Goal: Transaction & Acquisition: Purchase product/service

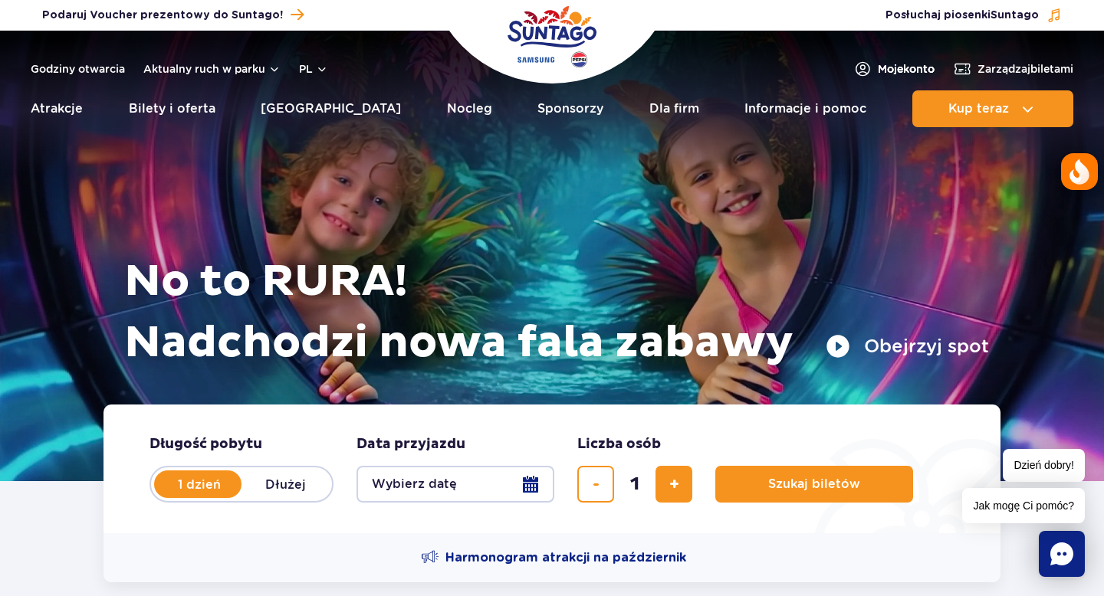
click at [902, 68] on span "Moje konto" at bounding box center [906, 68] width 57 height 15
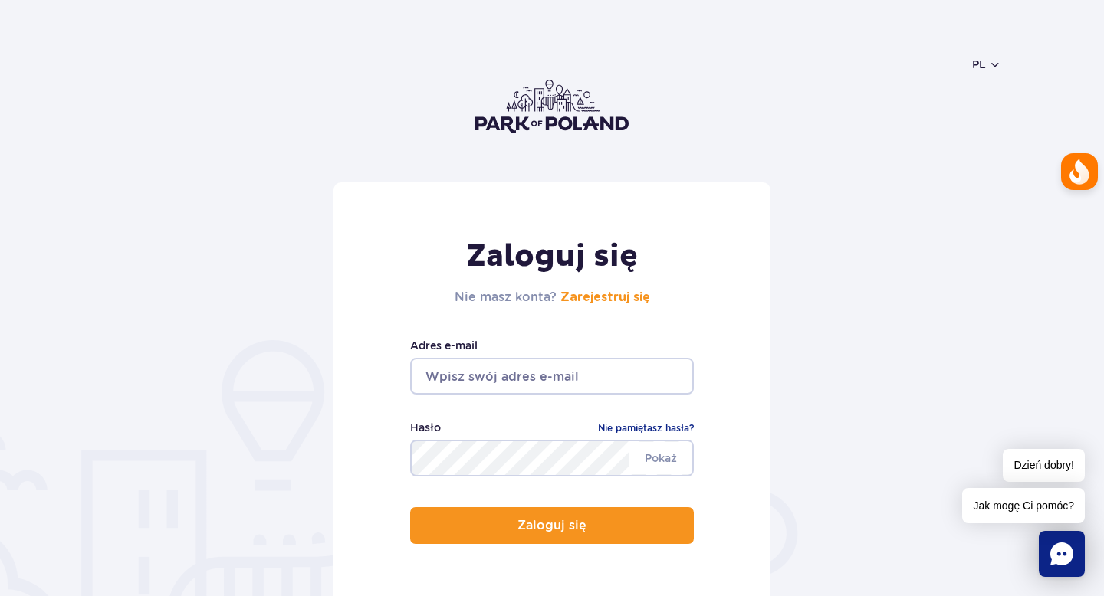
type input "mrkrzysiek95@gmail.com"
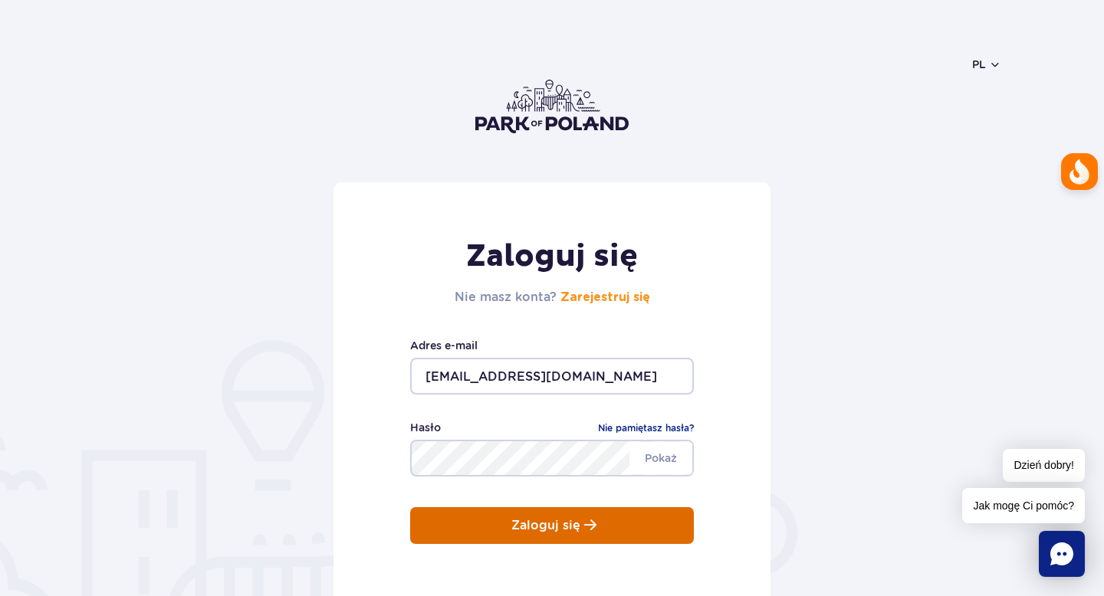
click at [584, 527] on span "submit" at bounding box center [590, 525] width 12 height 13
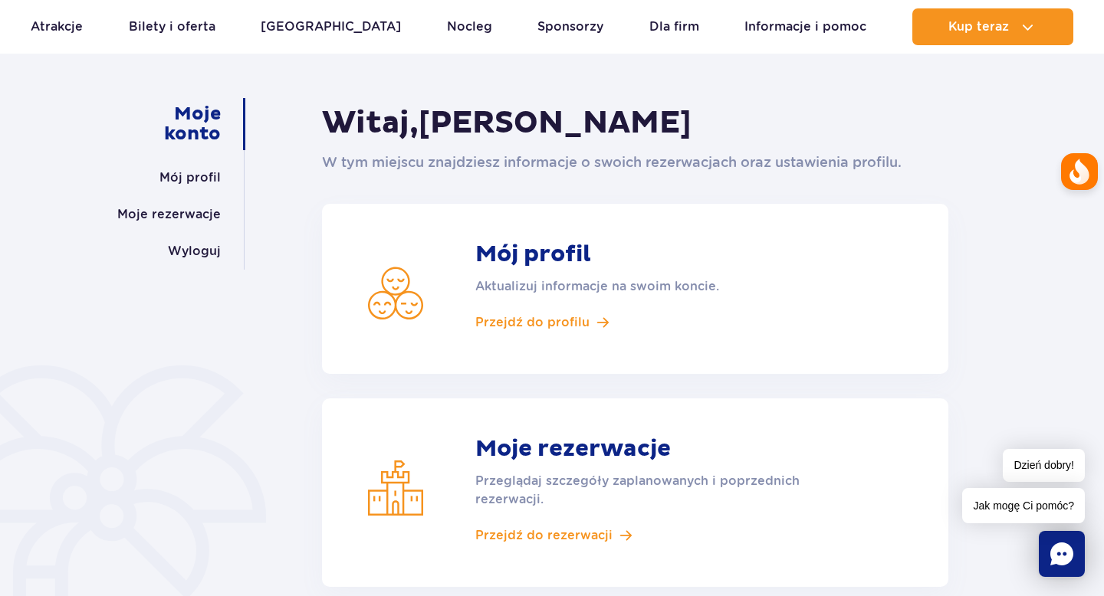
scroll to position [130, 0]
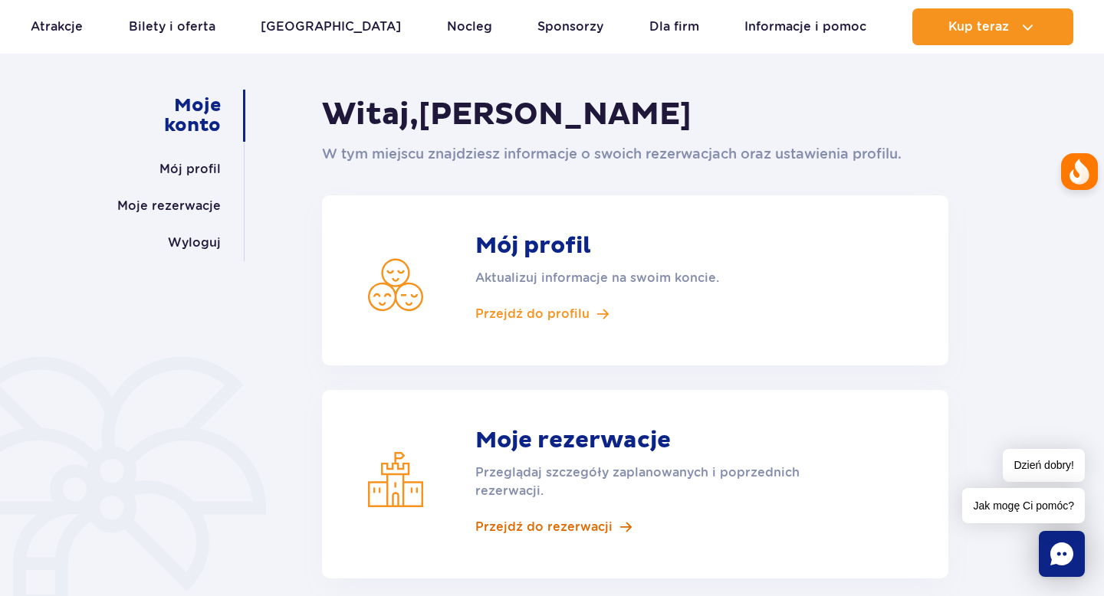
click at [593, 528] on span "Przejdź do rezerwacji" at bounding box center [543, 527] width 137 height 17
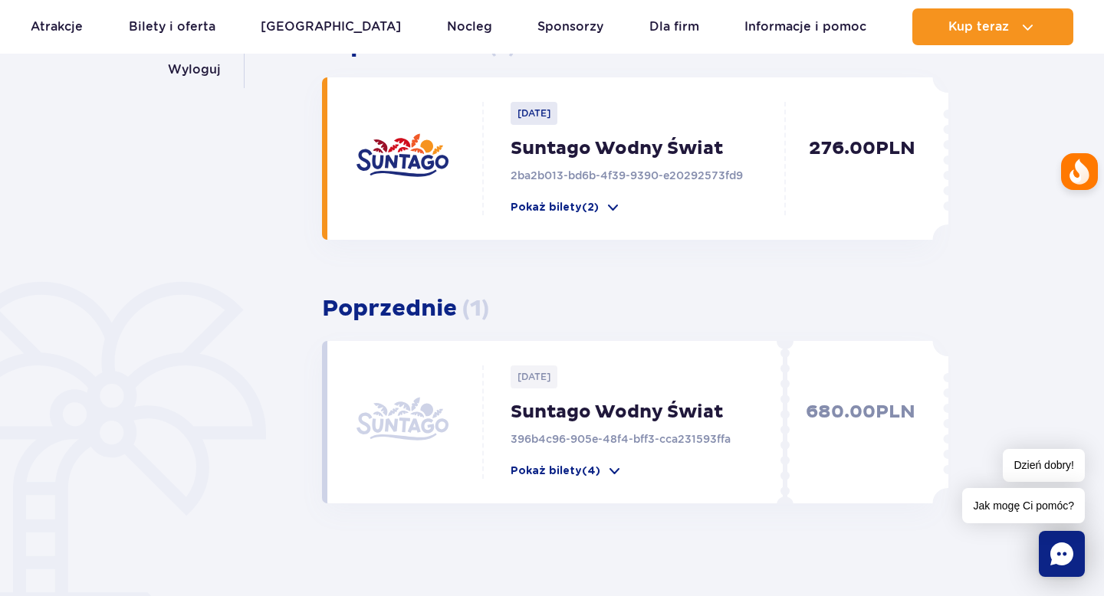
scroll to position [301, 0]
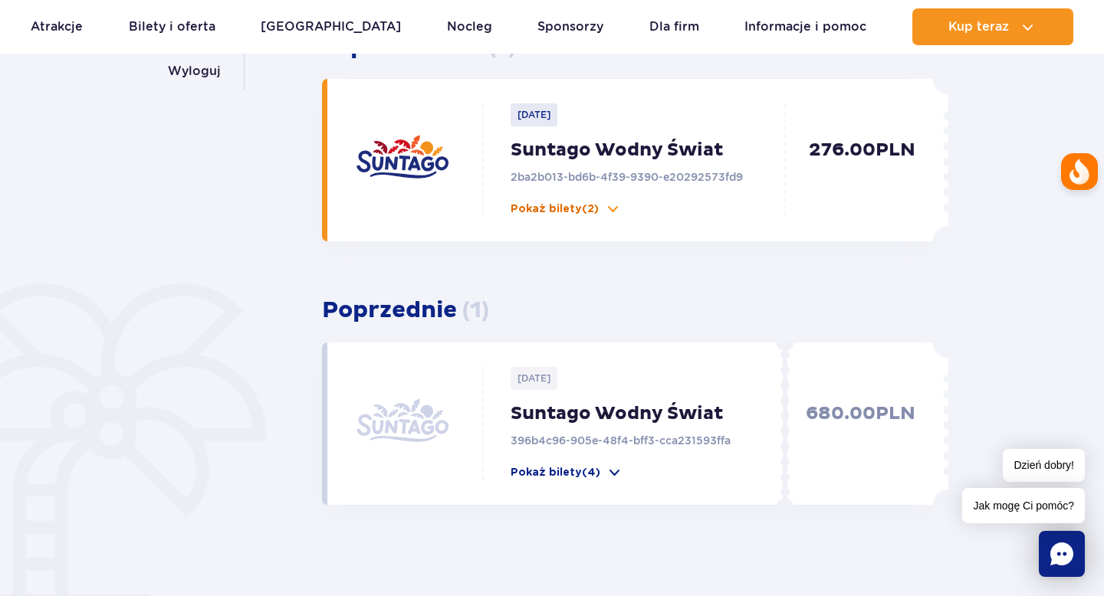
click at [569, 204] on p "Pokaż bilety (2)" at bounding box center [555, 209] width 88 height 15
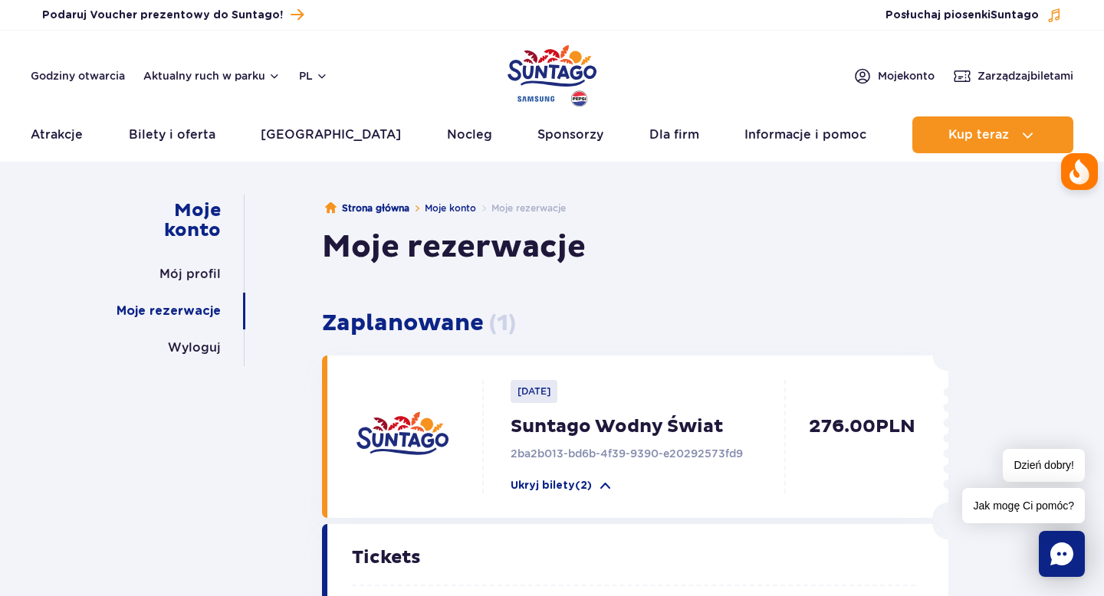
scroll to position [0, 0]
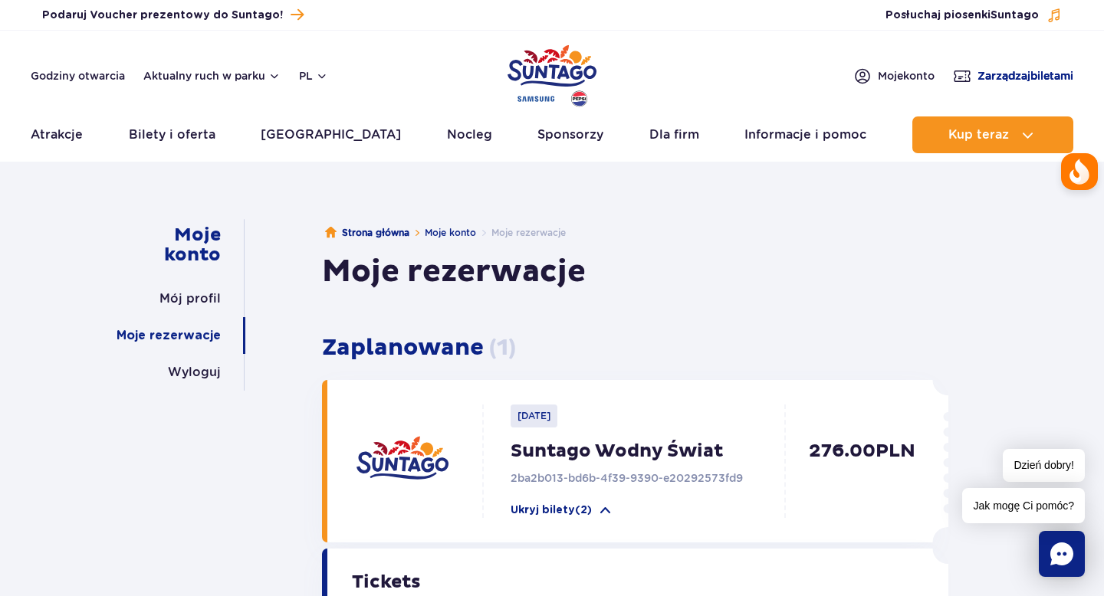
click at [1020, 69] on span "Zarządzaj biletami" at bounding box center [1026, 75] width 96 height 15
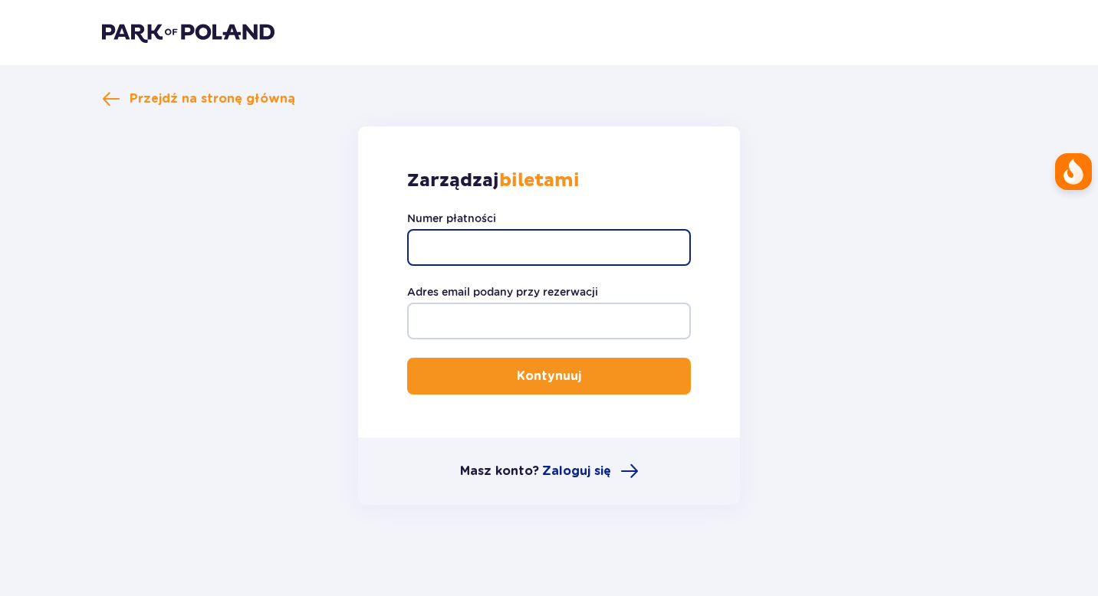
click at [643, 252] on input "Numer płatności" at bounding box center [549, 247] width 284 height 37
paste input "TR-VRC-JBC2JKX"
type input "TR-VRC-JBC2JKX"
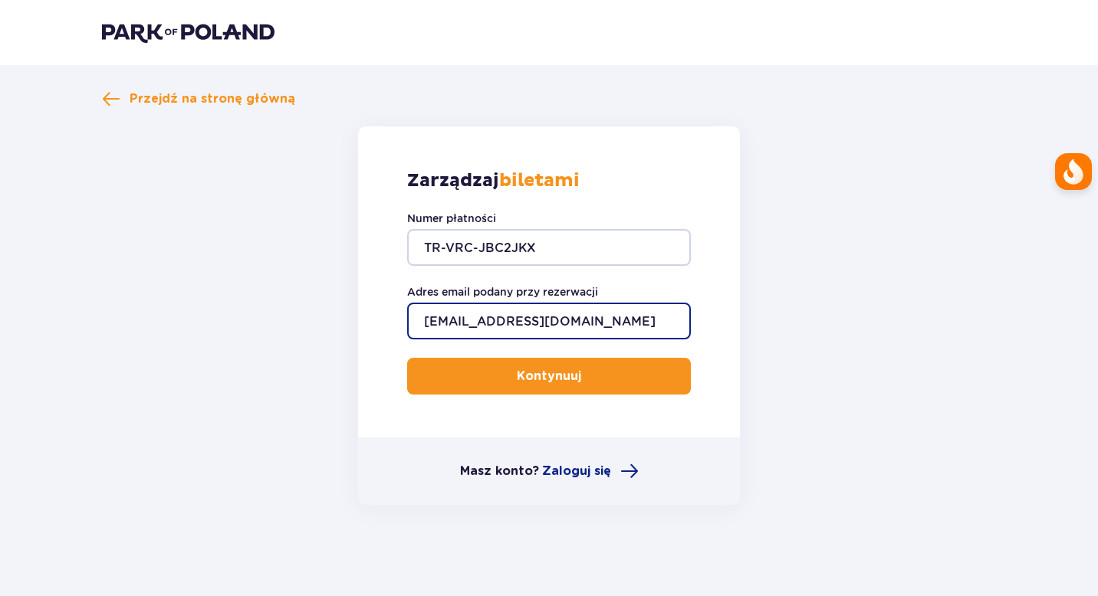
type input "[EMAIL_ADDRESS][DOMAIN_NAME]"
click at [407, 358] on button "Kontynuuj" at bounding box center [549, 376] width 284 height 37
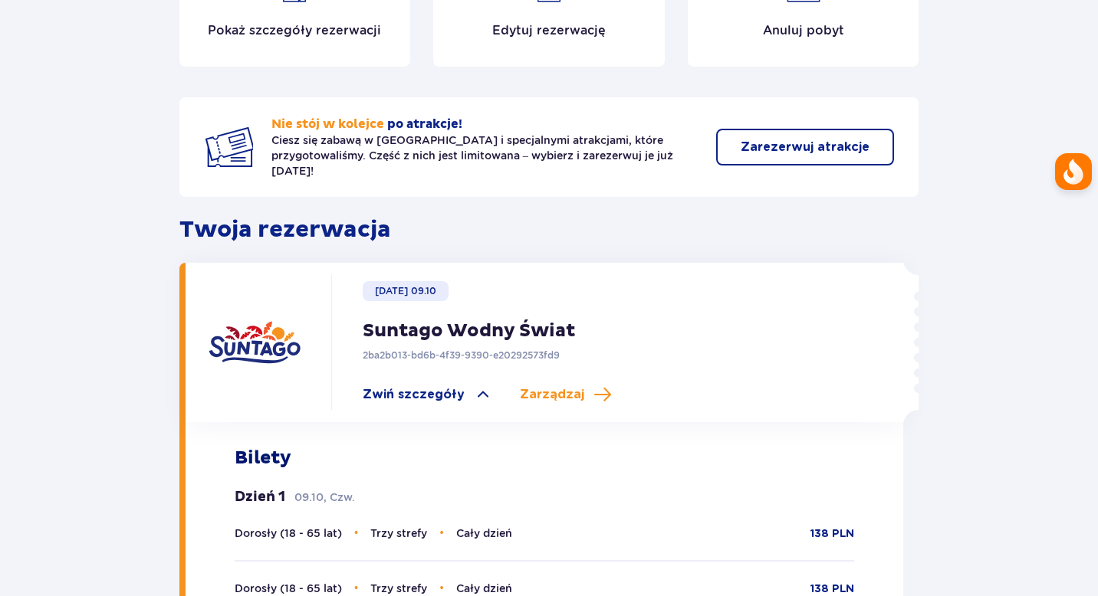
scroll to position [150, 0]
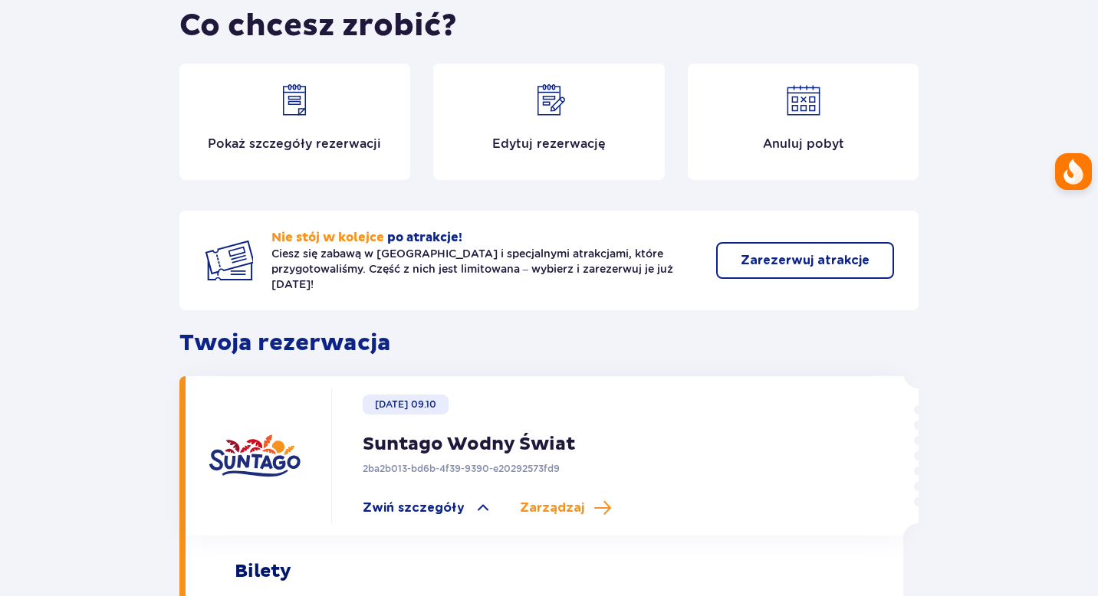
click at [558, 131] on div "Edytuj rezerwację" at bounding box center [549, 122] width 232 height 117
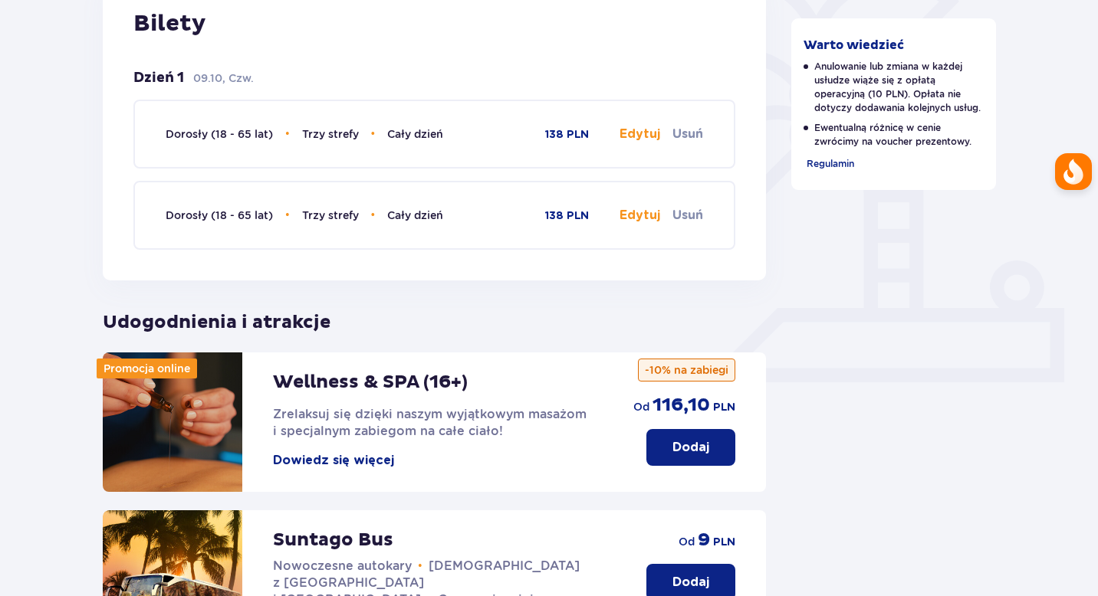
scroll to position [308, 0]
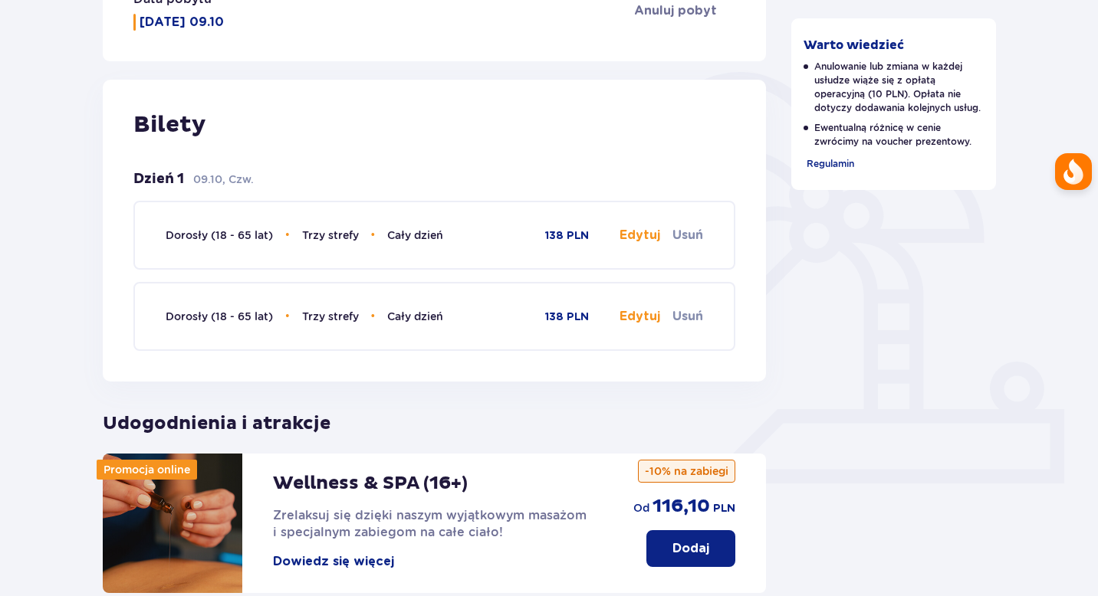
click at [635, 238] on button "Edytuj" at bounding box center [639, 235] width 41 height 17
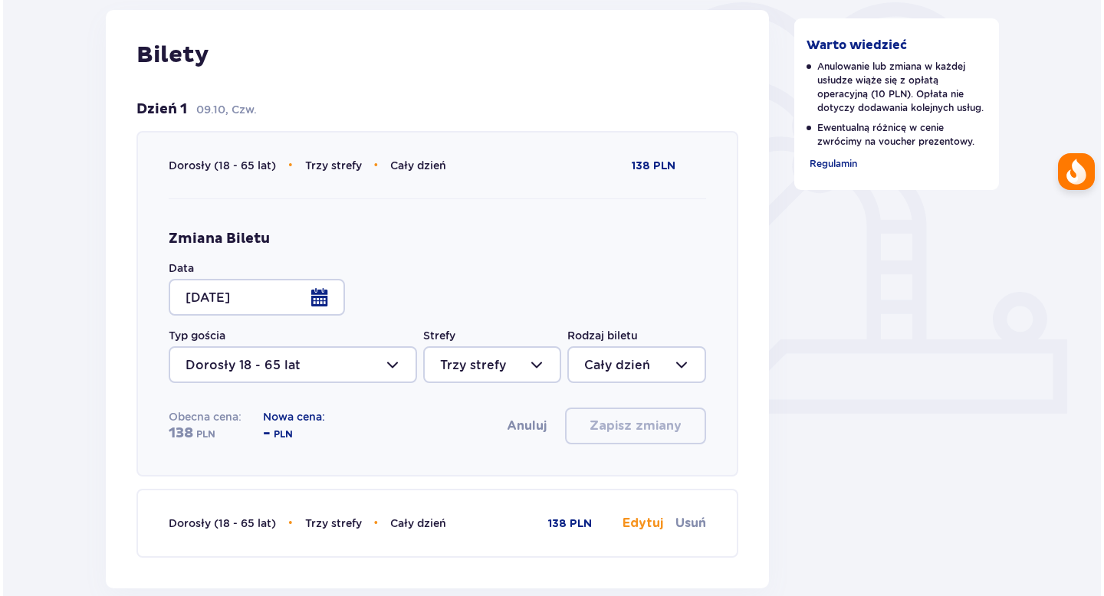
scroll to position [417, 0]
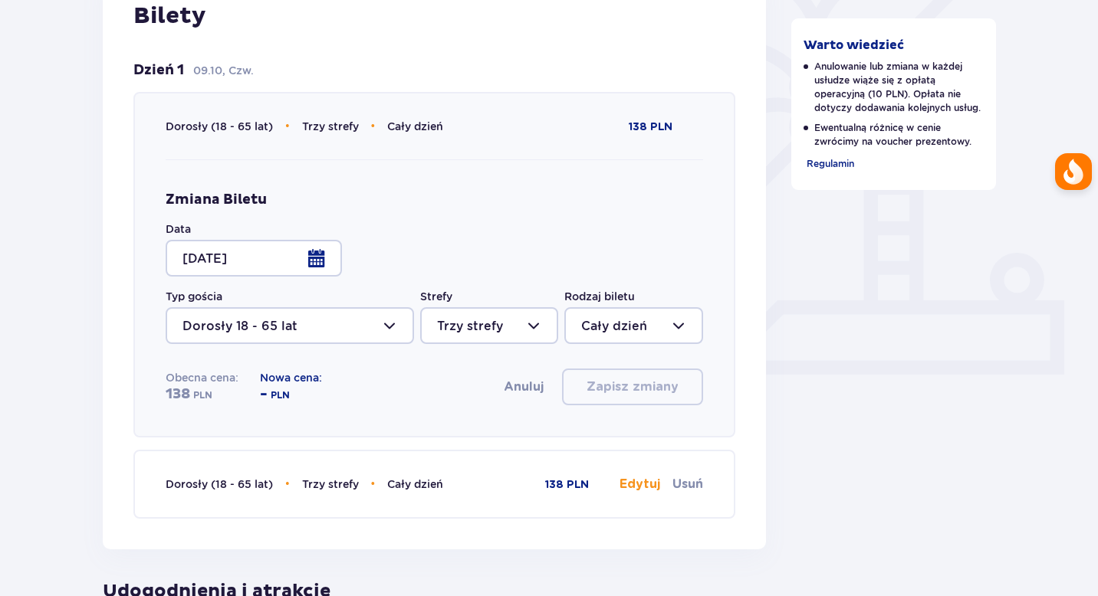
click at [320, 259] on div at bounding box center [254, 258] width 176 height 37
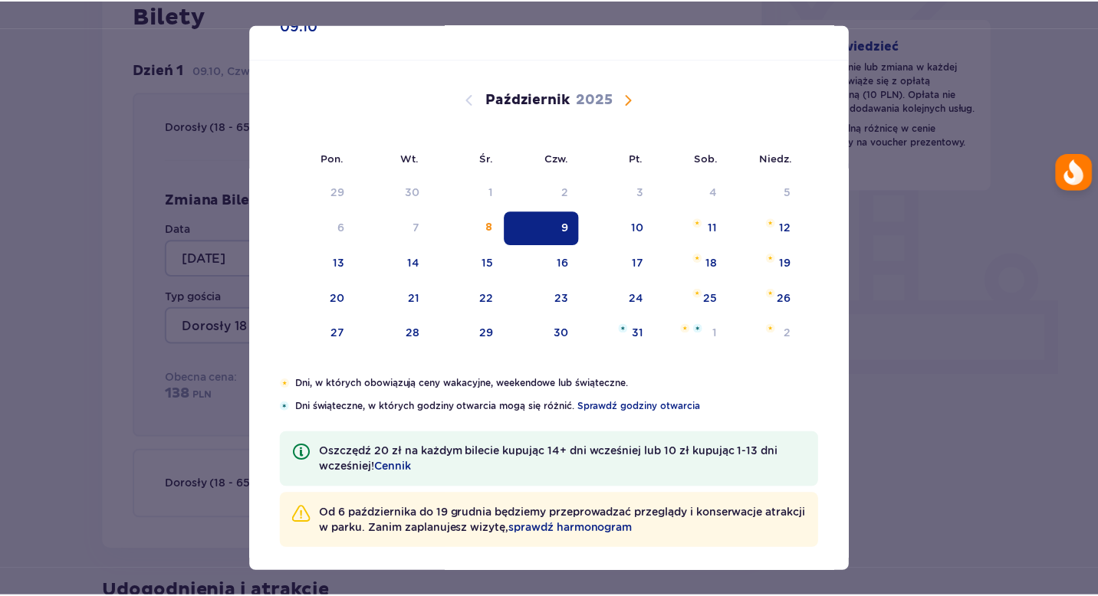
scroll to position [48, 0]
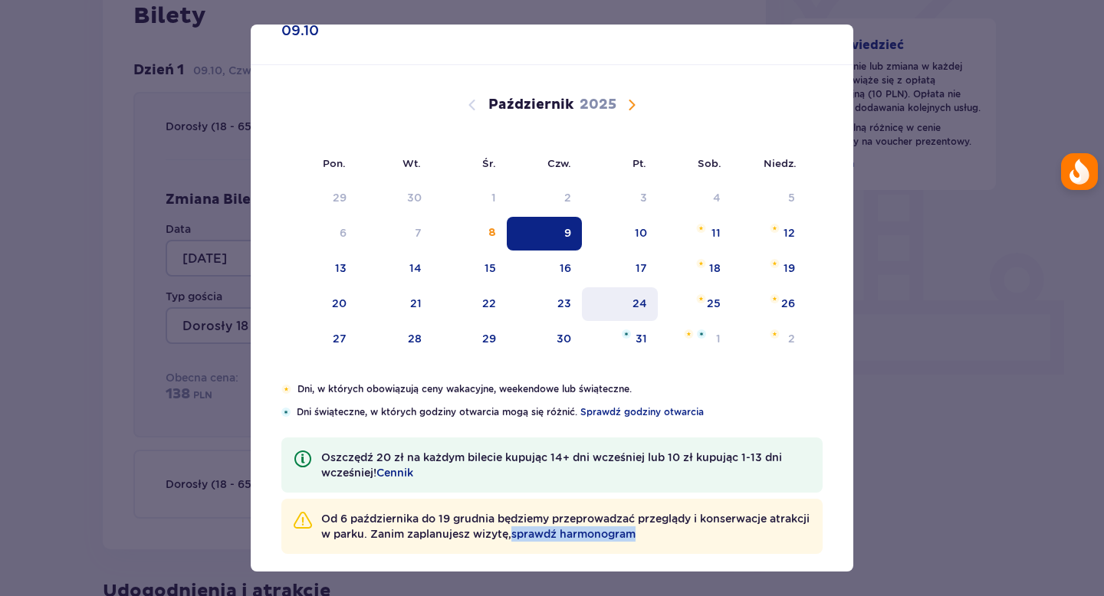
click at [623, 313] on div "24" at bounding box center [620, 305] width 76 height 34
type input "24.10.25"
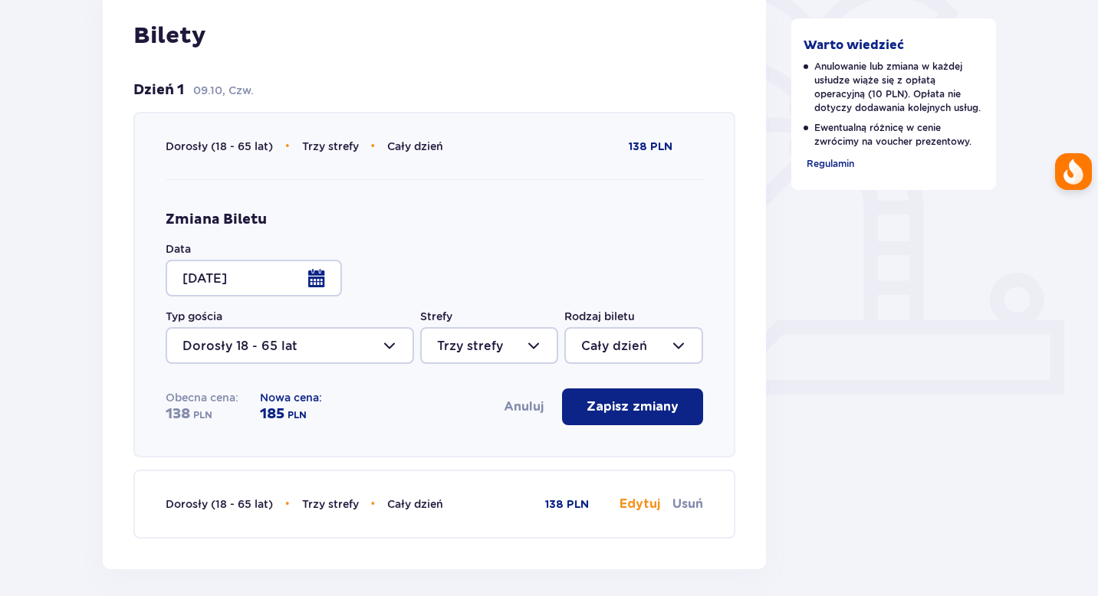
scroll to position [396, 0]
click at [608, 409] on p "Zapisz zmiany" at bounding box center [633, 407] width 92 height 17
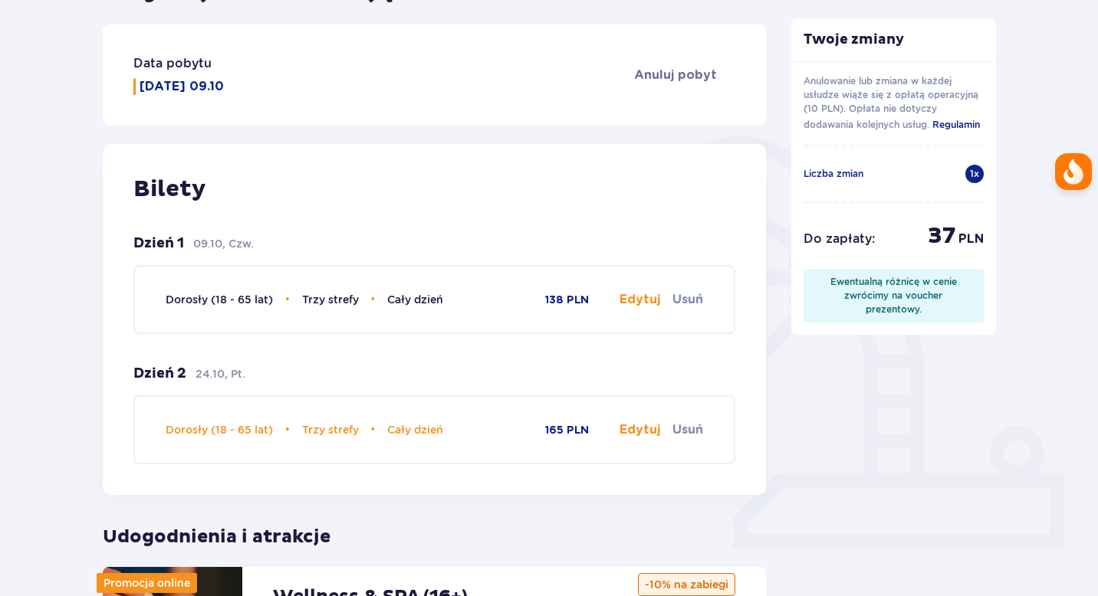
scroll to position [192, 0]
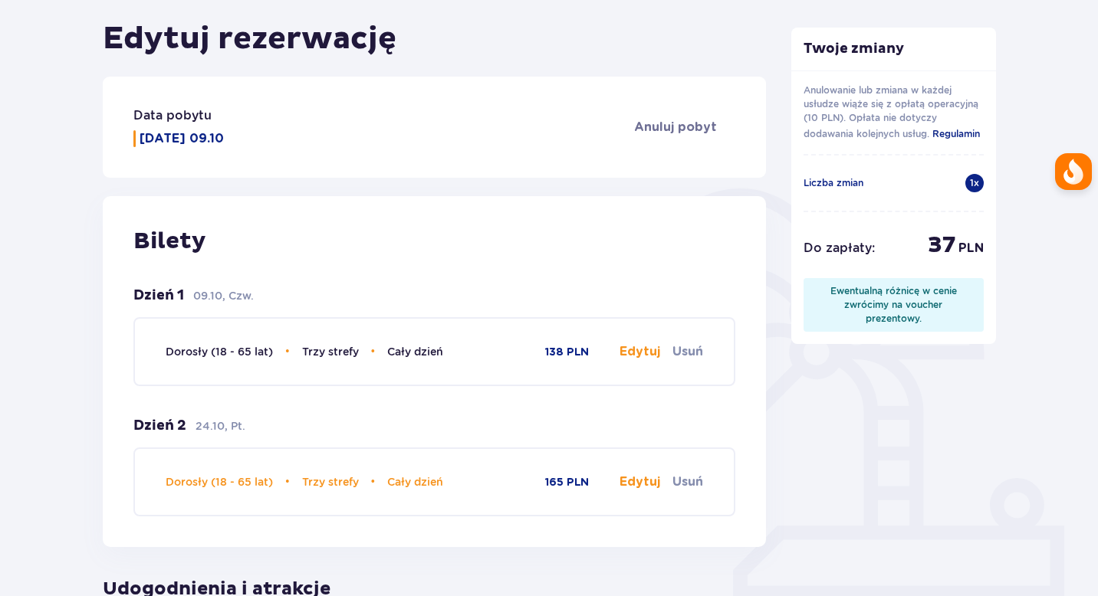
click at [626, 482] on button "Edytuj" at bounding box center [639, 482] width 41 height 17
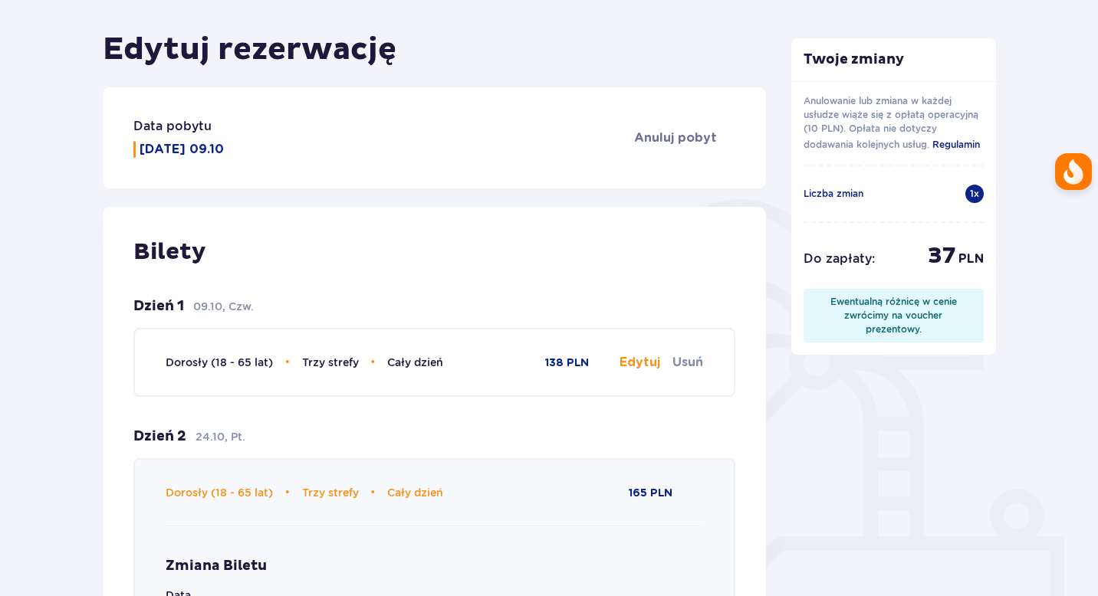
scroll to position [182, 0]
click at [952, 146] on span "Regulamin" at bounding box center [956, 144] width 48 height 12
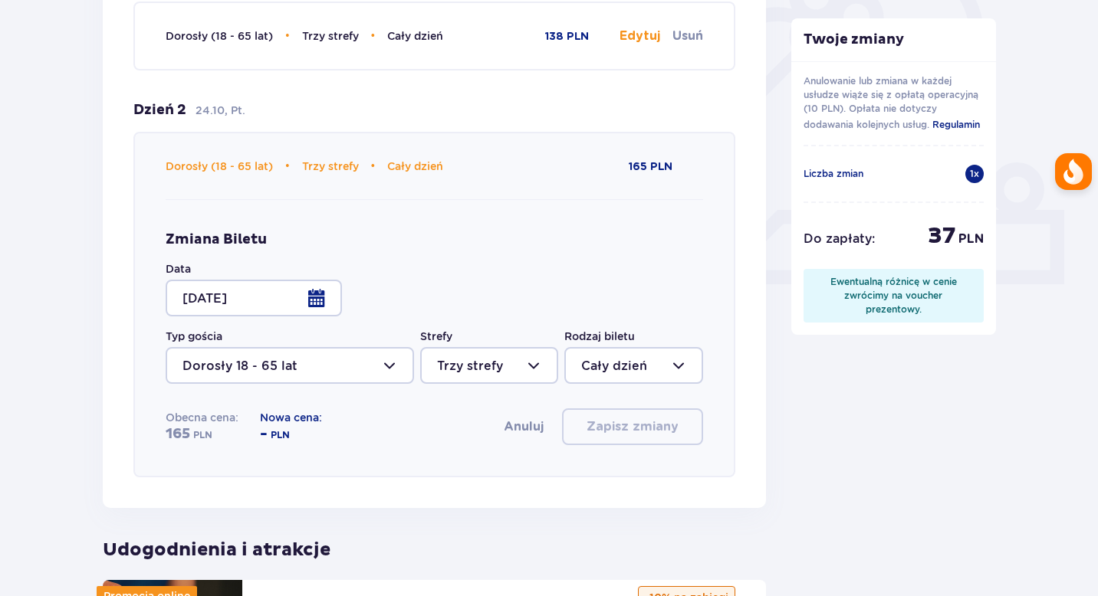
scroll to position [510, 0]
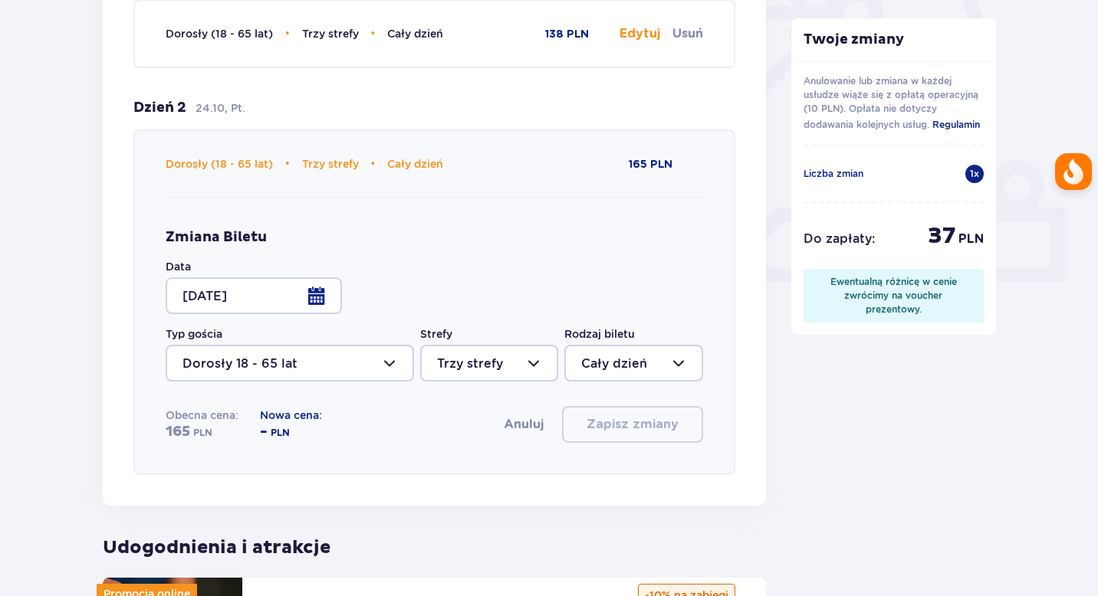
click at [522, 425] on button "Anuluj" at bounding box center [524, 424] width 40 height 17
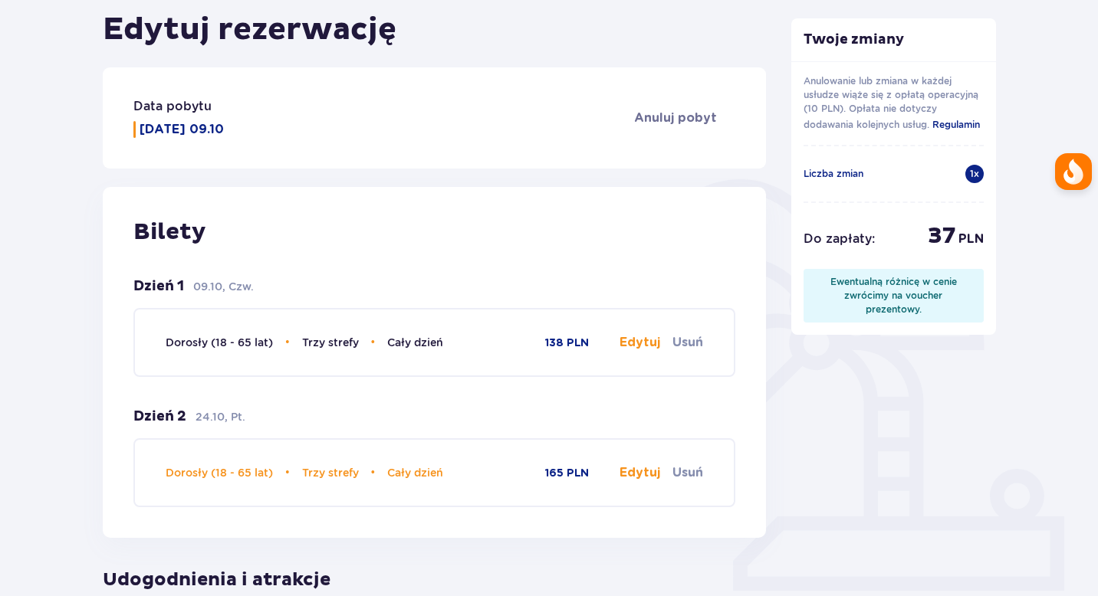
scroll to position [123, 0]
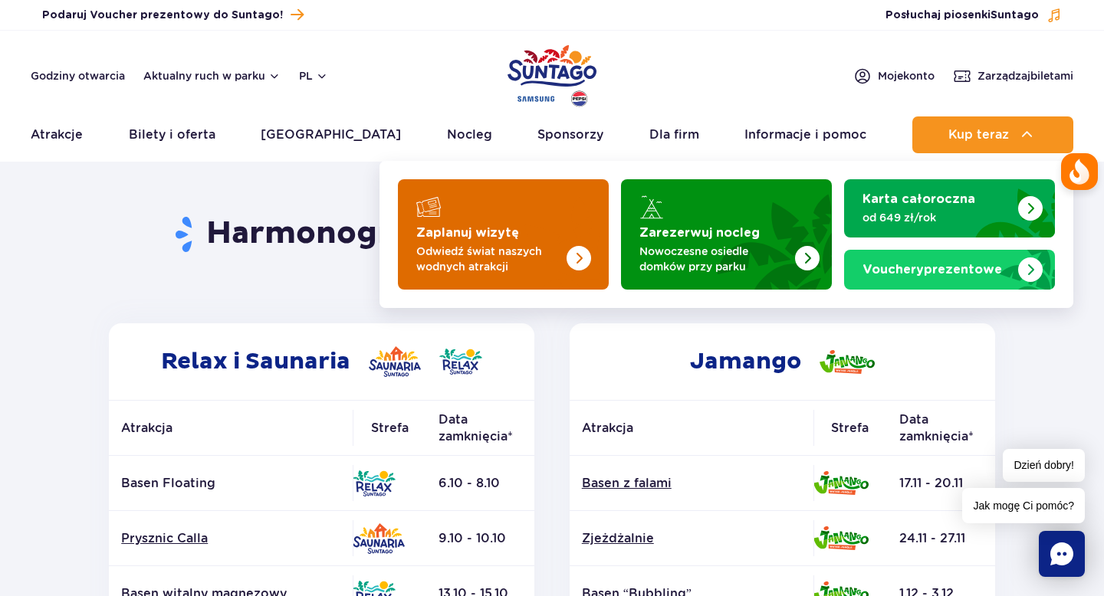
click at [554, 234] on img "Zaplanuj wizytę" at bounding box center [548, 230] width 122 height 120
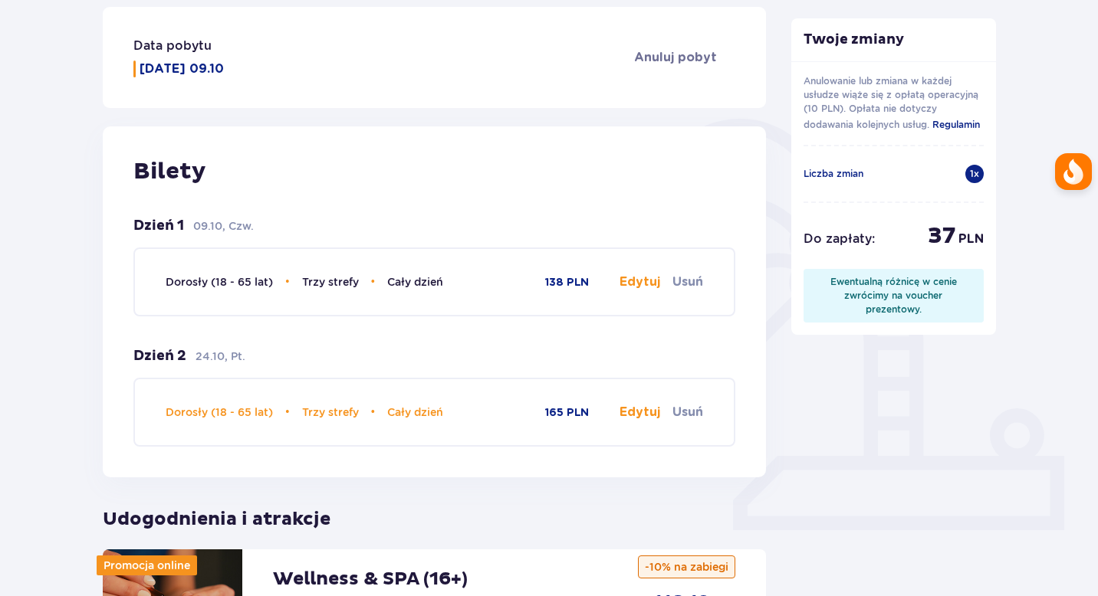
scroll to position [262, 0]
click at [649, 413] on button "Edytuj" at bounding box center [639, 411] width 41 height 17
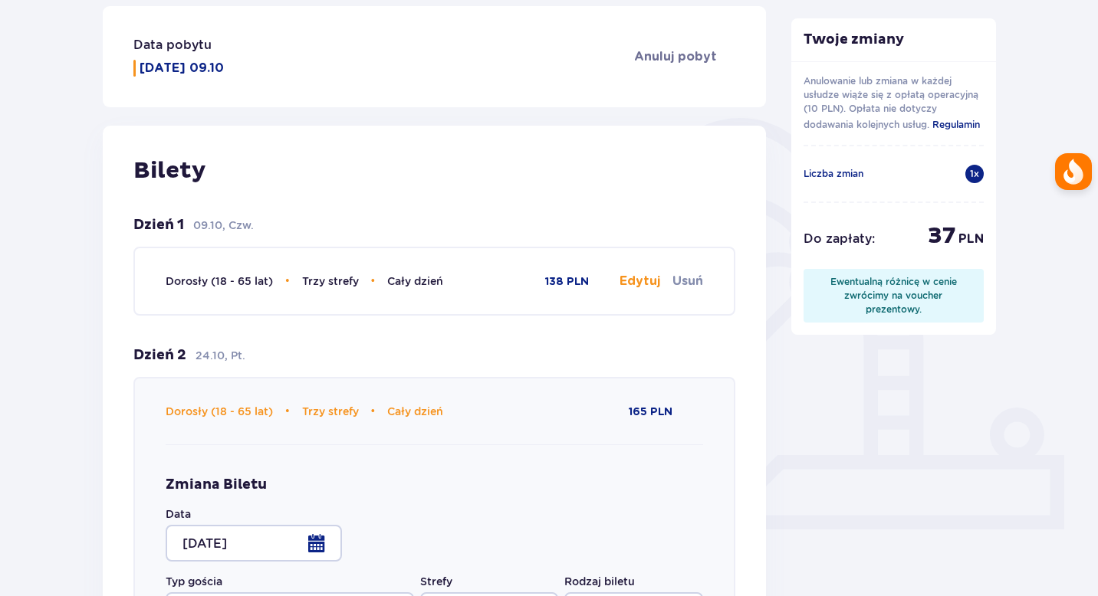
type input "Cały dzień"
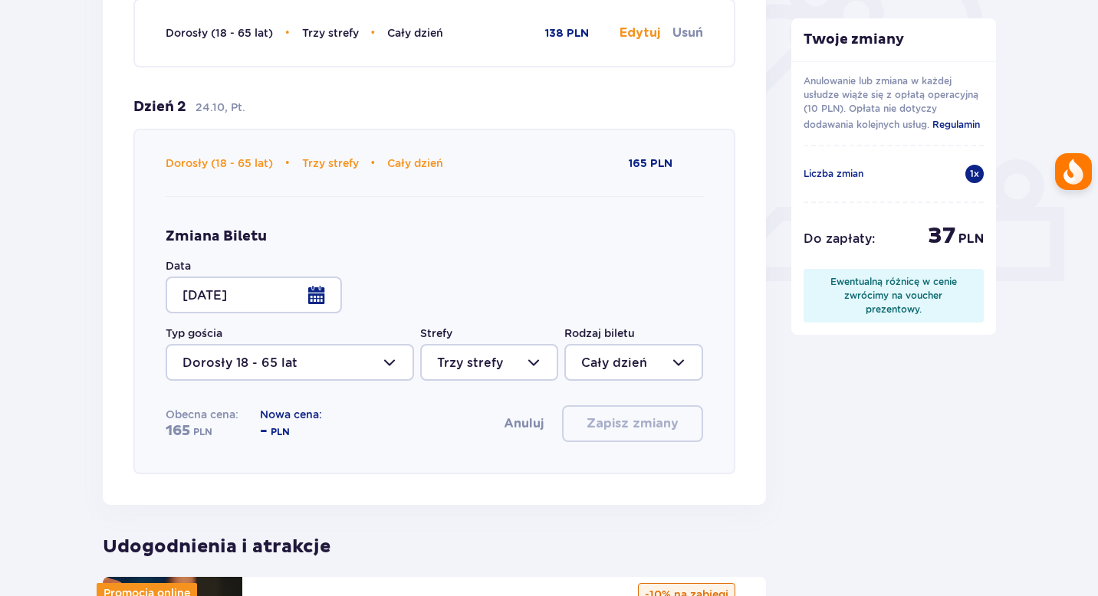
scroll to position [537, 0]
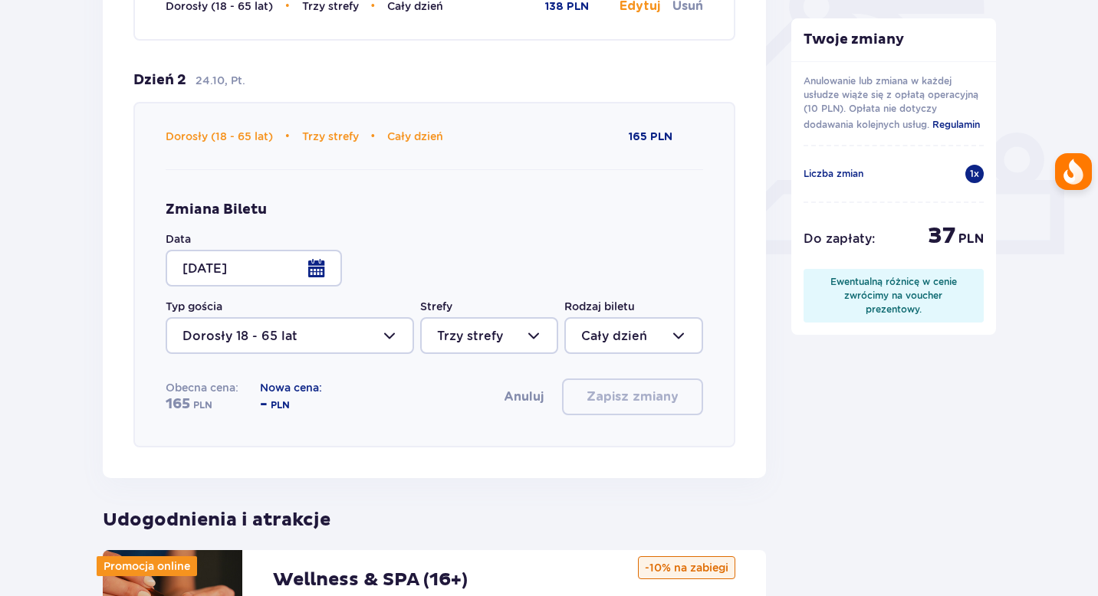
click at [324, 274] on div at bounding box center [254, 268] width 176 height 37
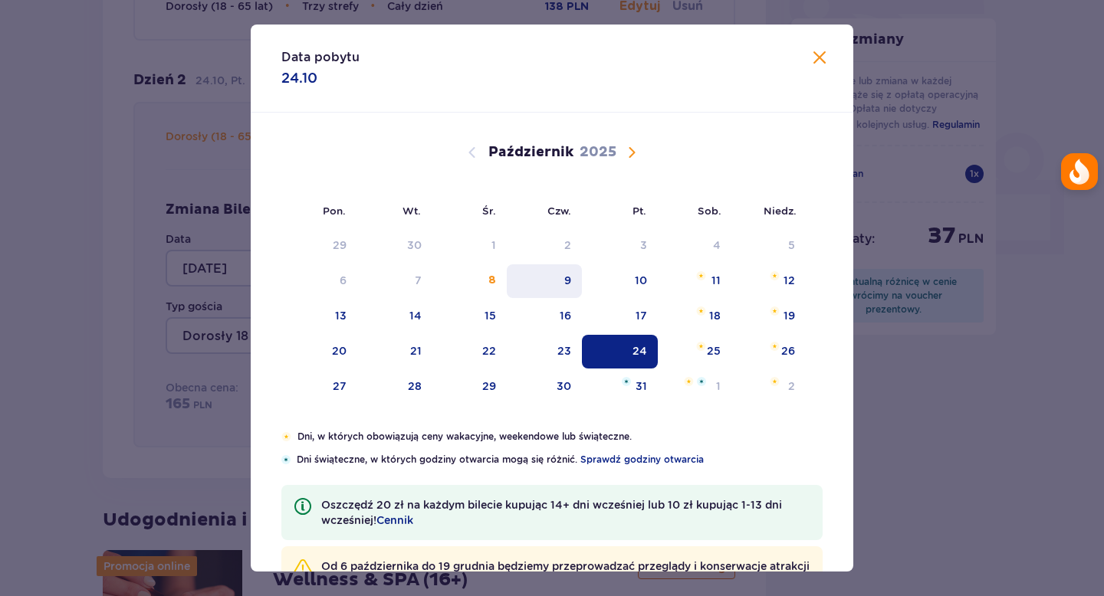
click at [532, 284] on div "9" at bounding box center [545, 282] width 76 height 34
type input "09.10.25"
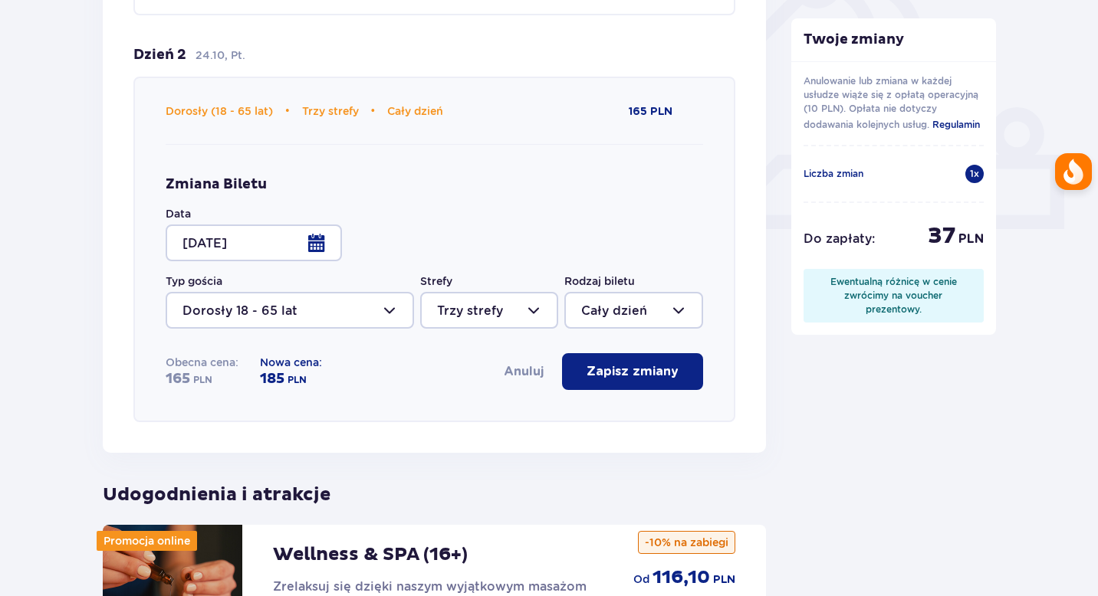
scroll to position [557, 0]
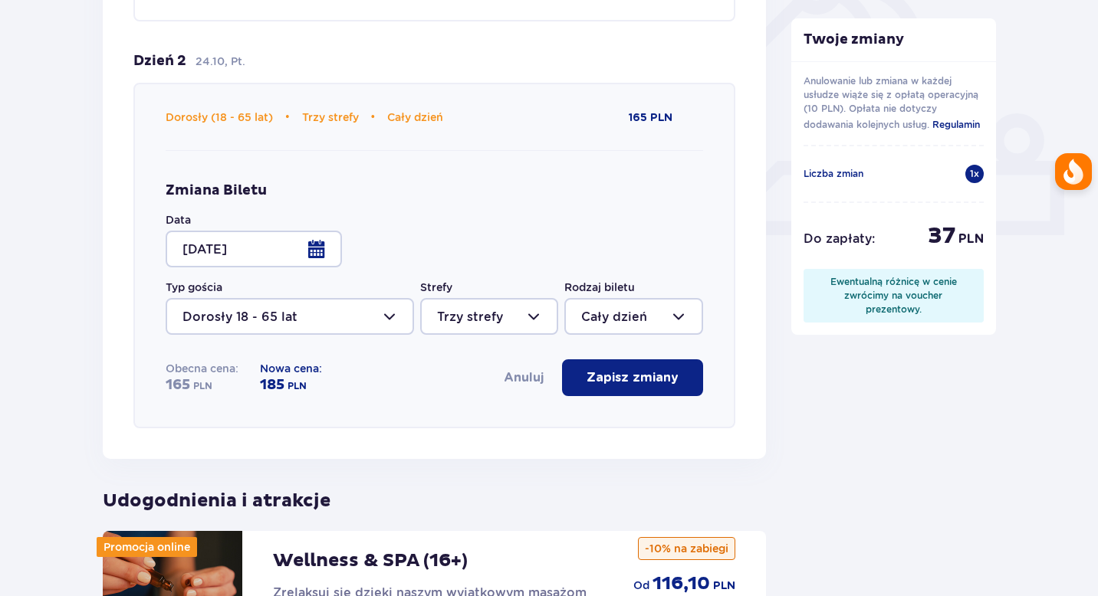
click at [524, 380] on button "Anuluj" at bounding box center [524, 378] width 40 height 17
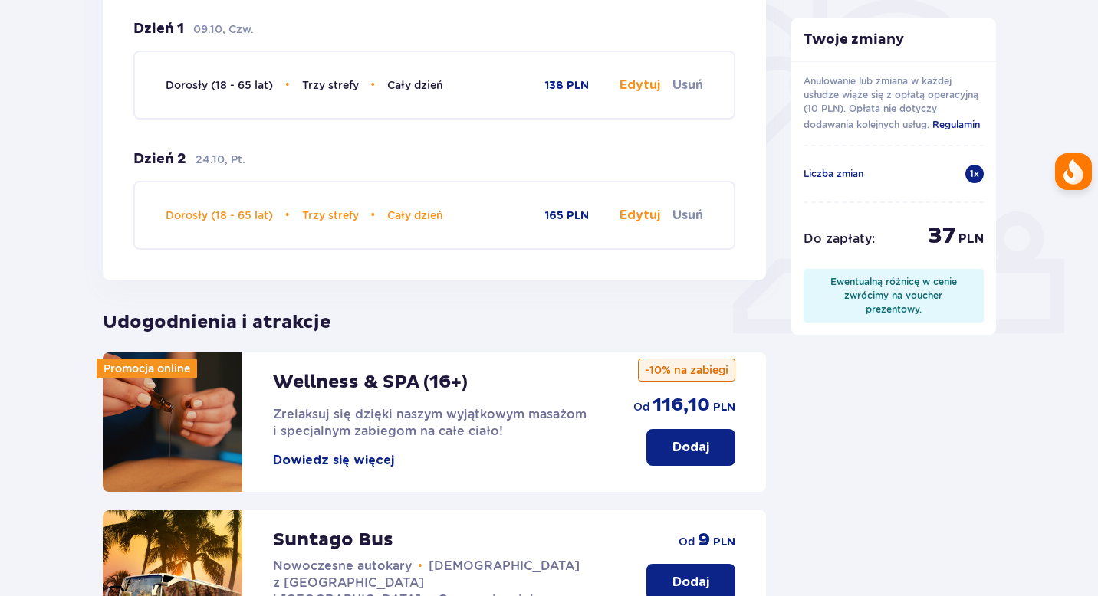
scroll to position [456, 0]
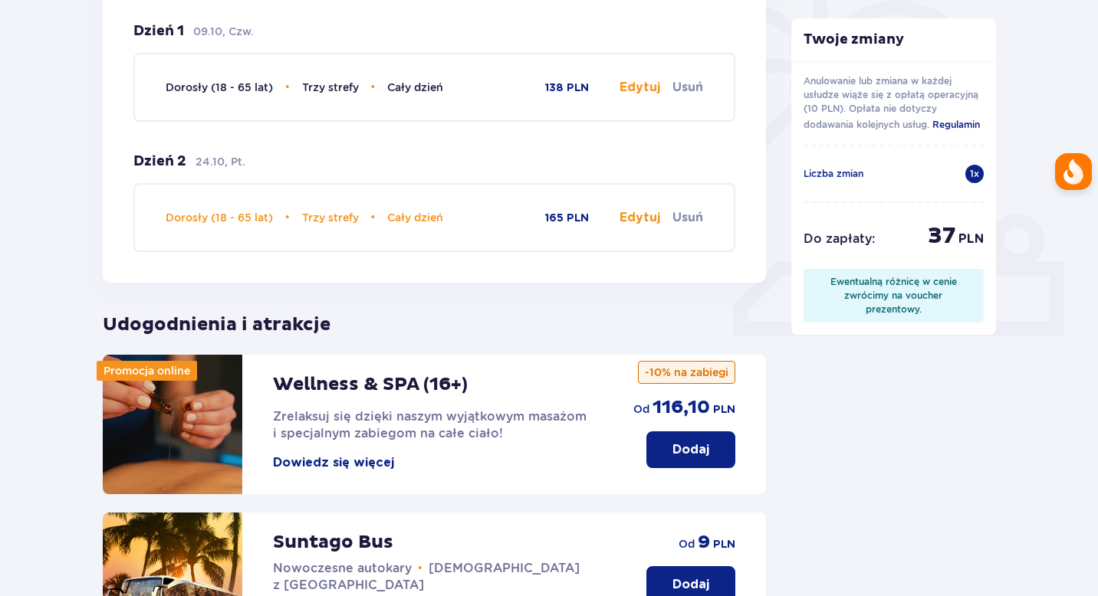
click at [625, 221] on button "Edytuj" at bounding box center [639, 217] width 41 height 17
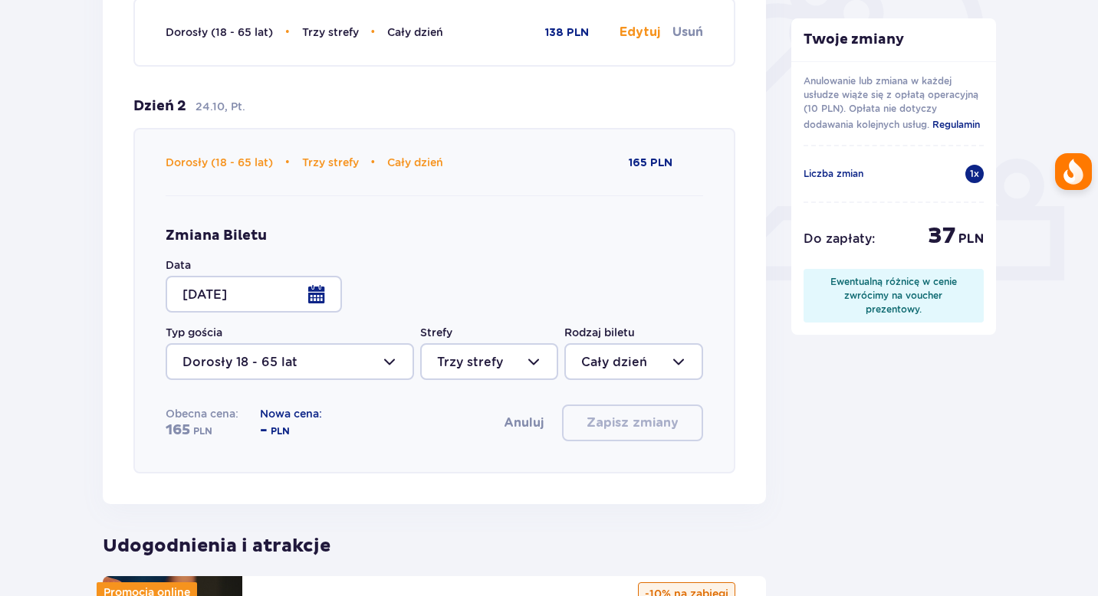
scroll to position [512, 0]
click at [314, 297] on div at bounding box center [254, 293] width 176 height 37
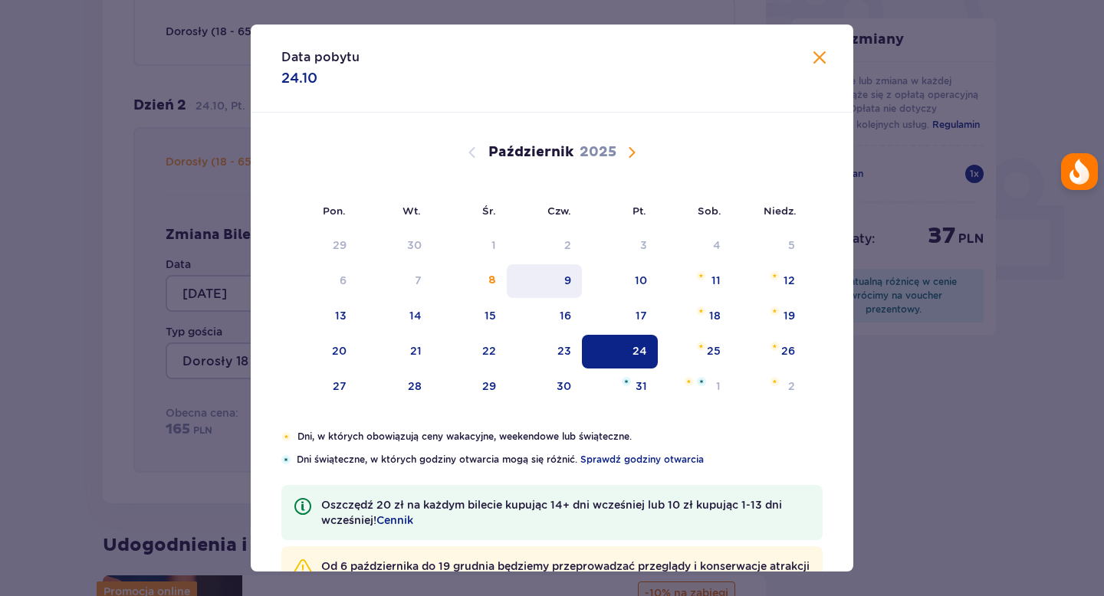
click at [560, 285] on div "9" at bounding box center [545, 282] width 76 height 34
type input "[DATE]"
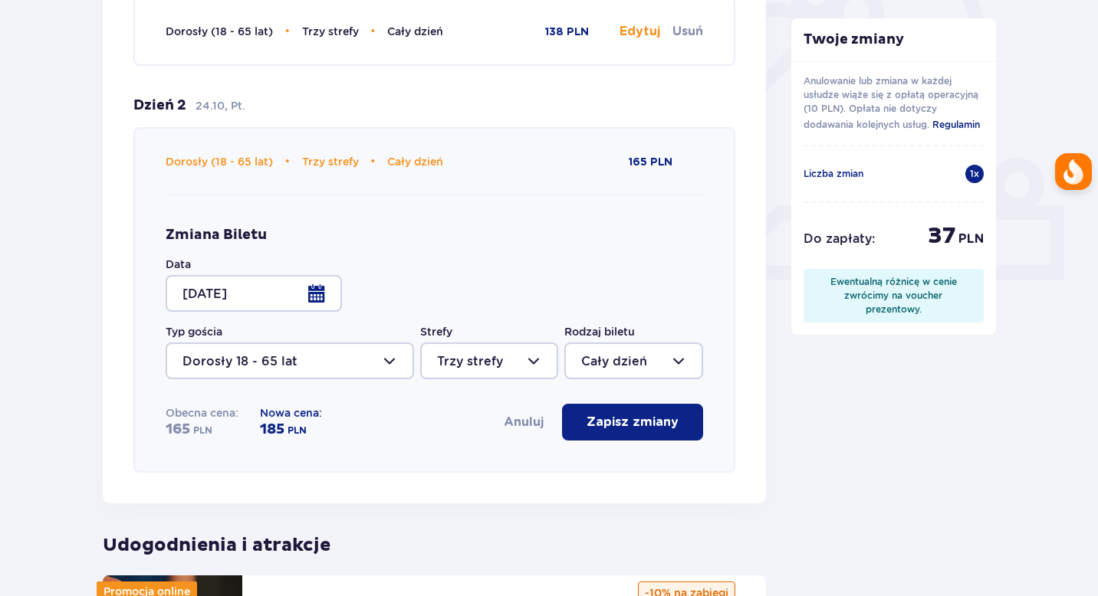
click at [509, 428] on button "Anuluj" at bounding box center [524, 422] width 40 height 17
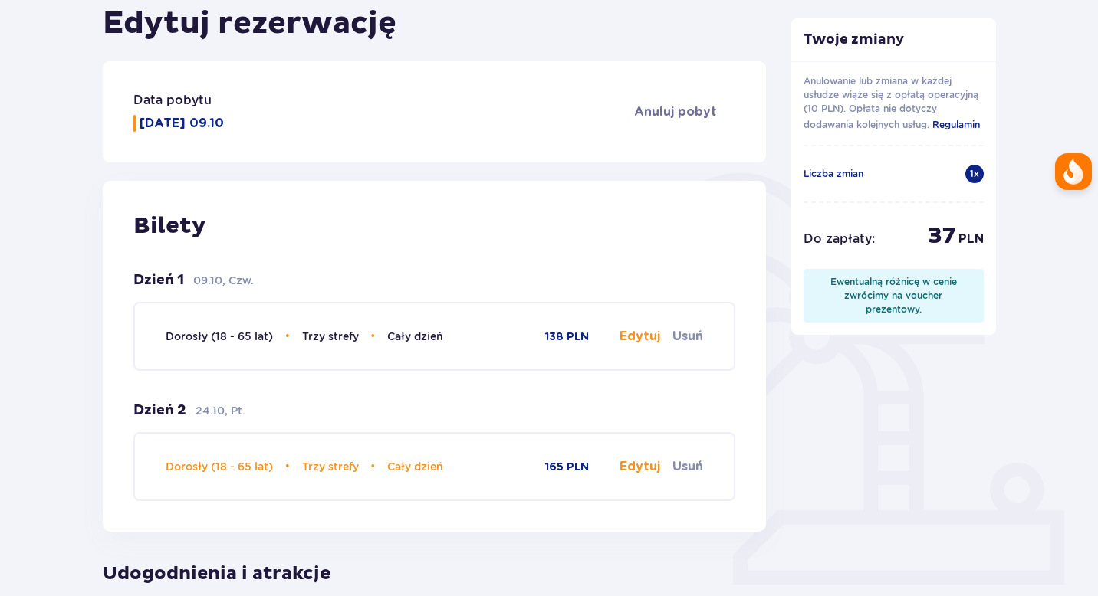
scroll to position [220, 0]
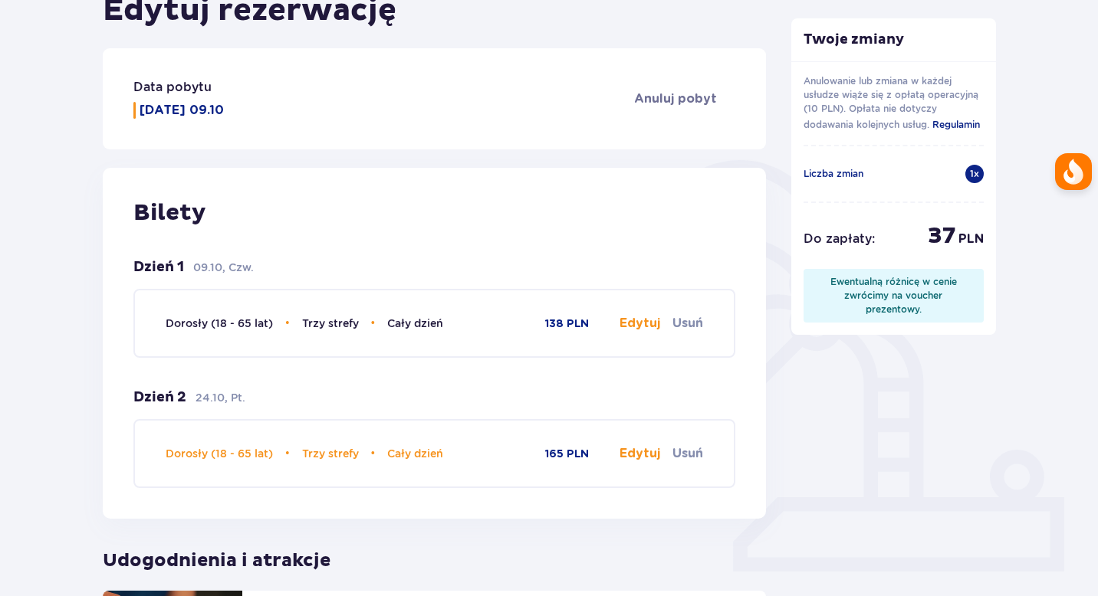
drag, startPoint x: 947, startPoint y: 240, endPoint x: 938, endPoint y: 240, distance: 9.2
click at [938, 240] on span "37" at bounding box center [942, 236] width 28 height 29
click at [896, 298] on div "Ewentualną różnicę w cenie zwrócimy na voucher prezentowy." at bounding box center [894, 295] width 156 height 41
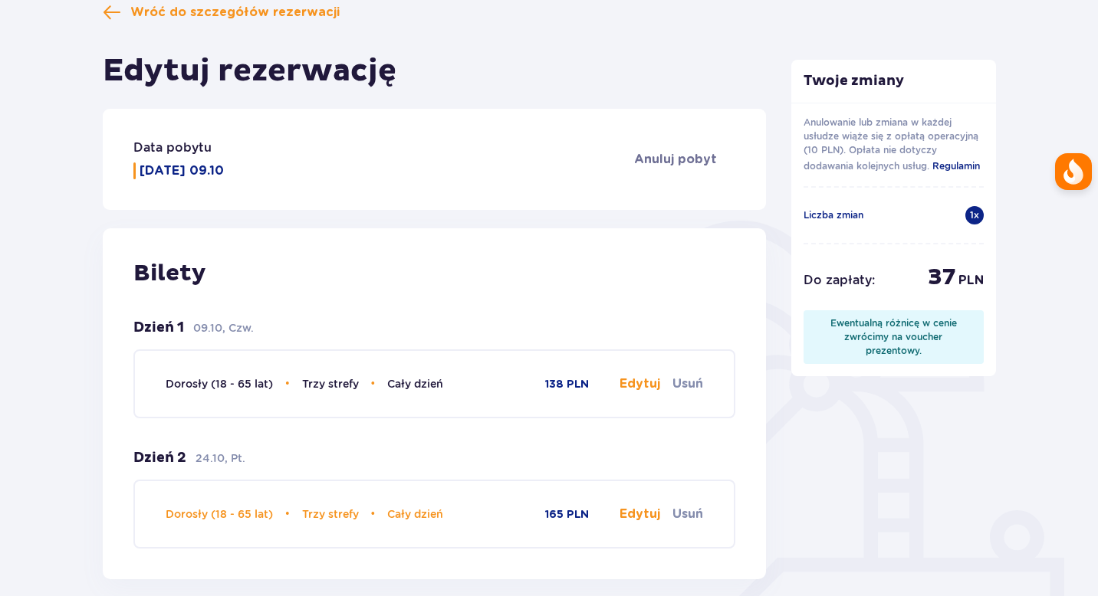
scroll to position [0, 0]
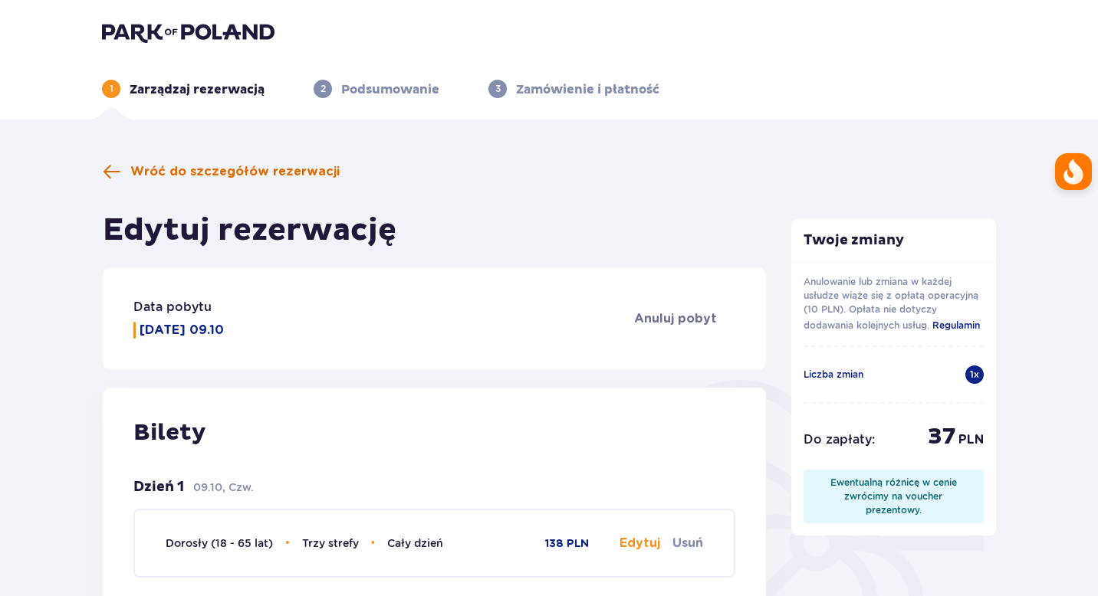
click at [166, 166] on span "Wróć do szczegółów rezerwacji" at bounding box center [234, 171] width 209 height 17
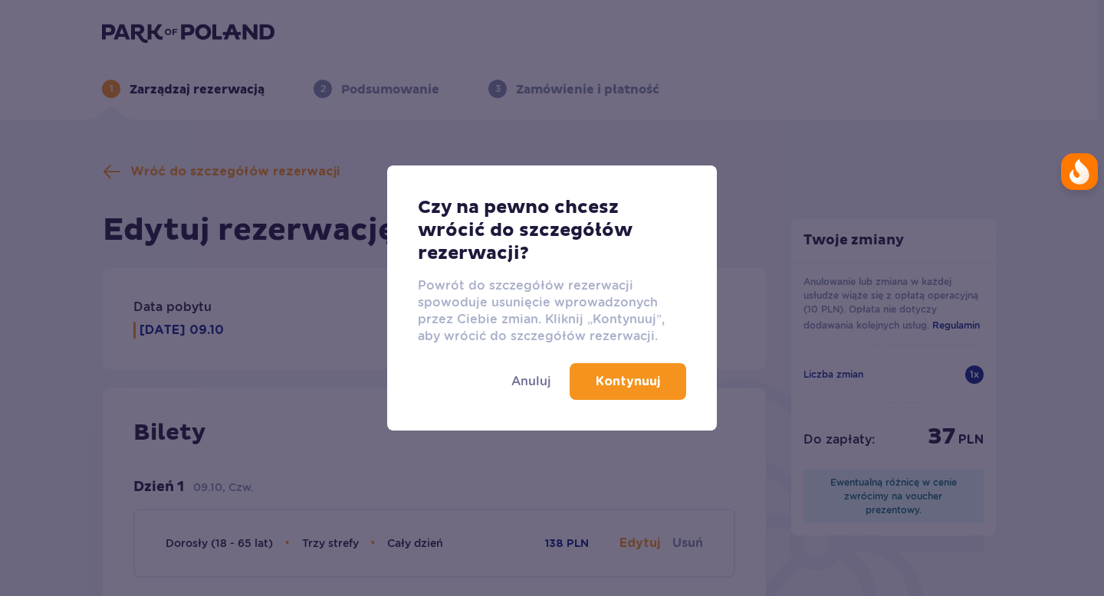
click at [616, 381] on p "Kontynuuj" at bounding box center [628, 381] width 64 height 17
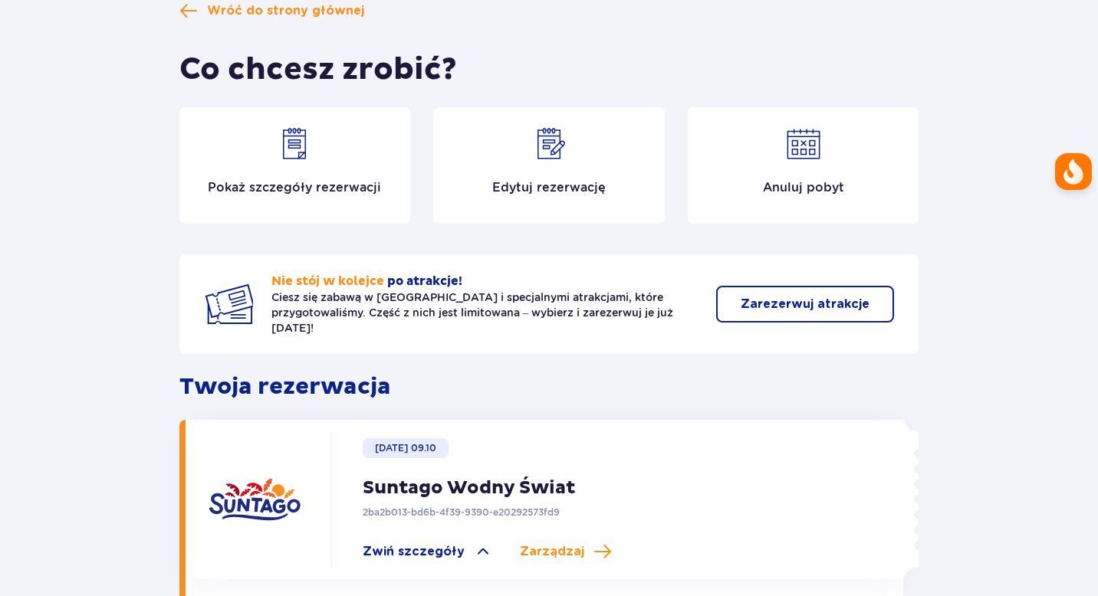
scroll to position [77, 0]
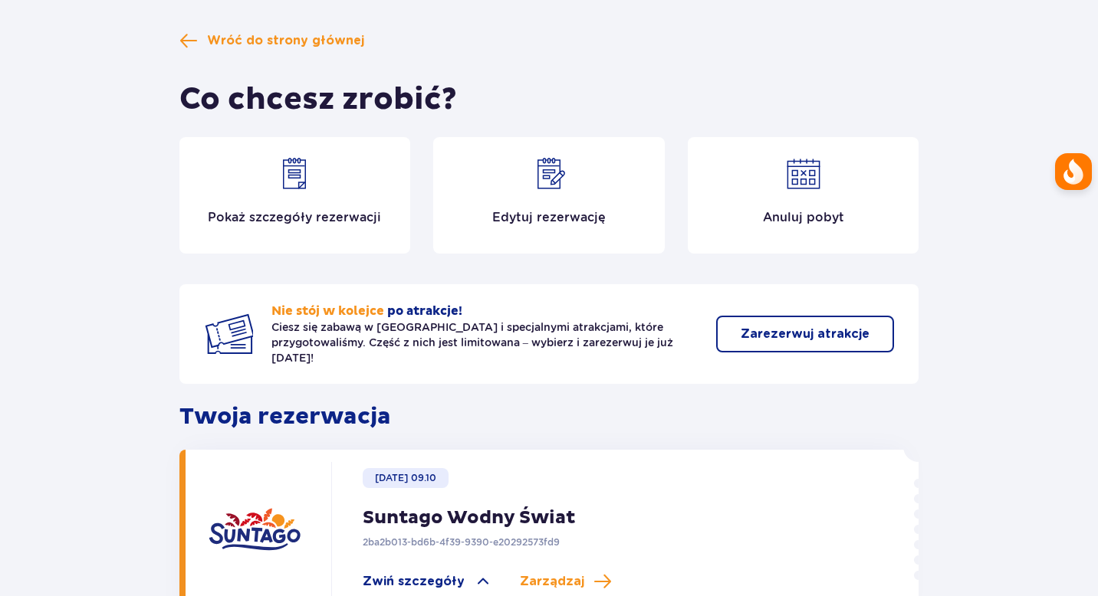
click at [350, 199] on div "Pokaż szczegóły rezerwacji" at bounding box center [295, 195] width 232 height 117
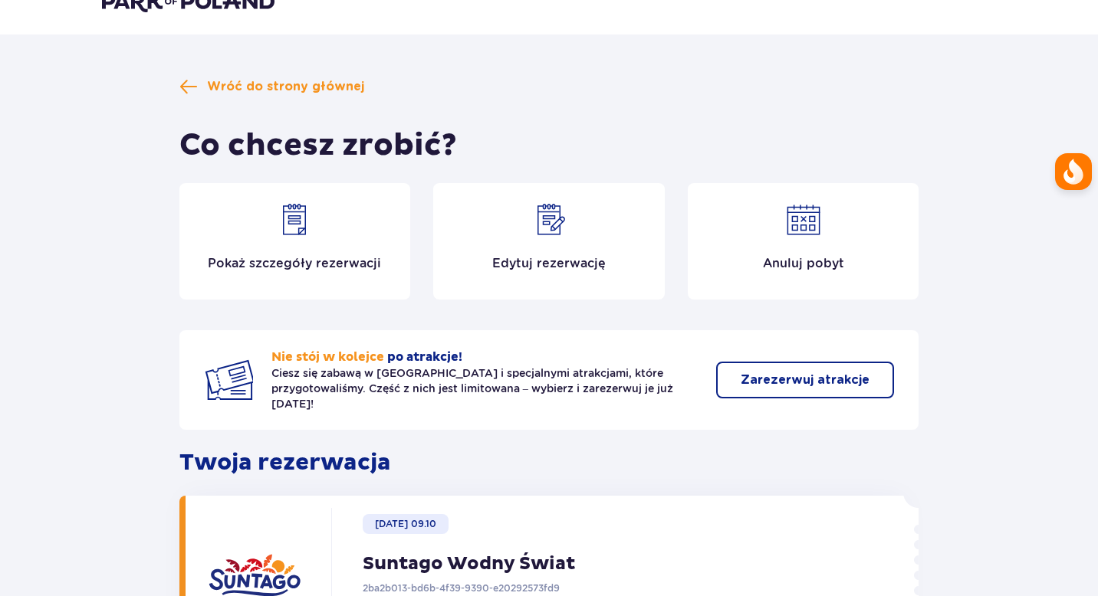
scroll to position [44, 0]
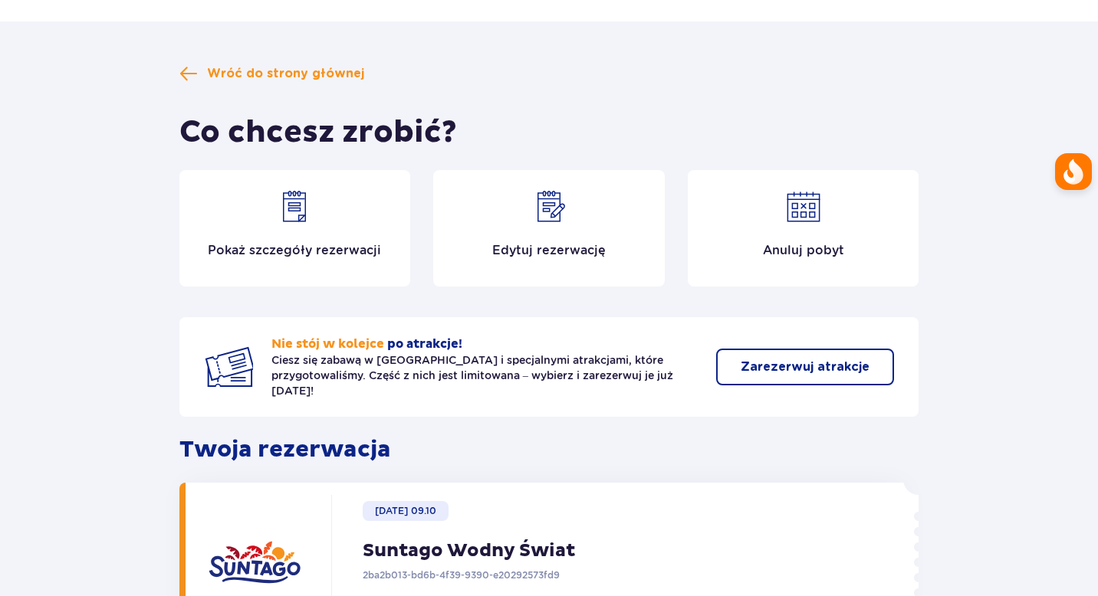
click at [577, 229] on div "Edytuj rezerwację" at bounding box center [549, 228] width 232 height 117
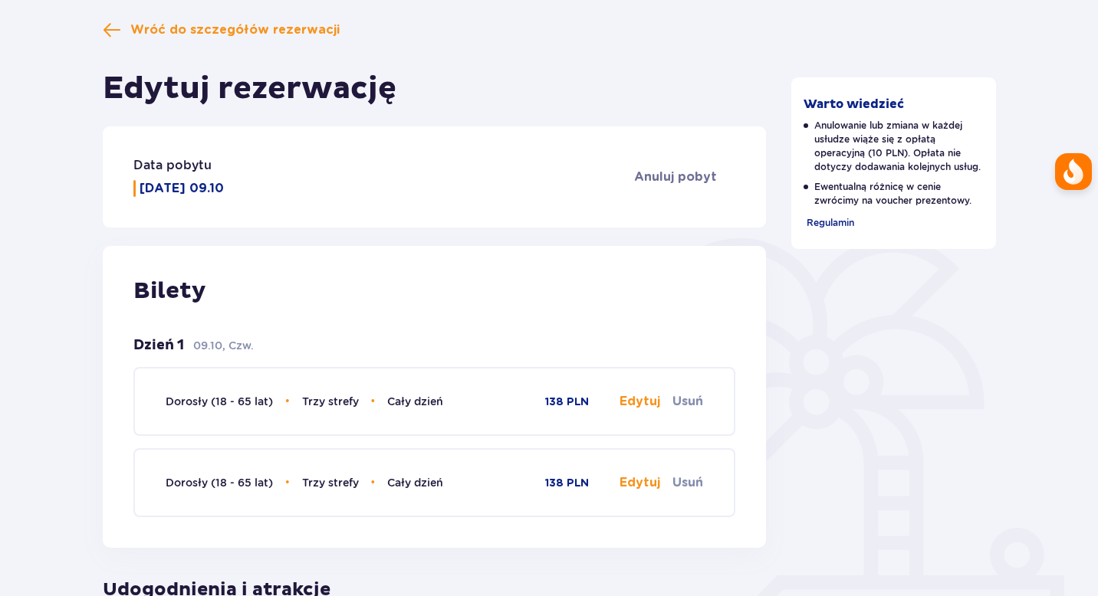
scroll to position [154, 0]
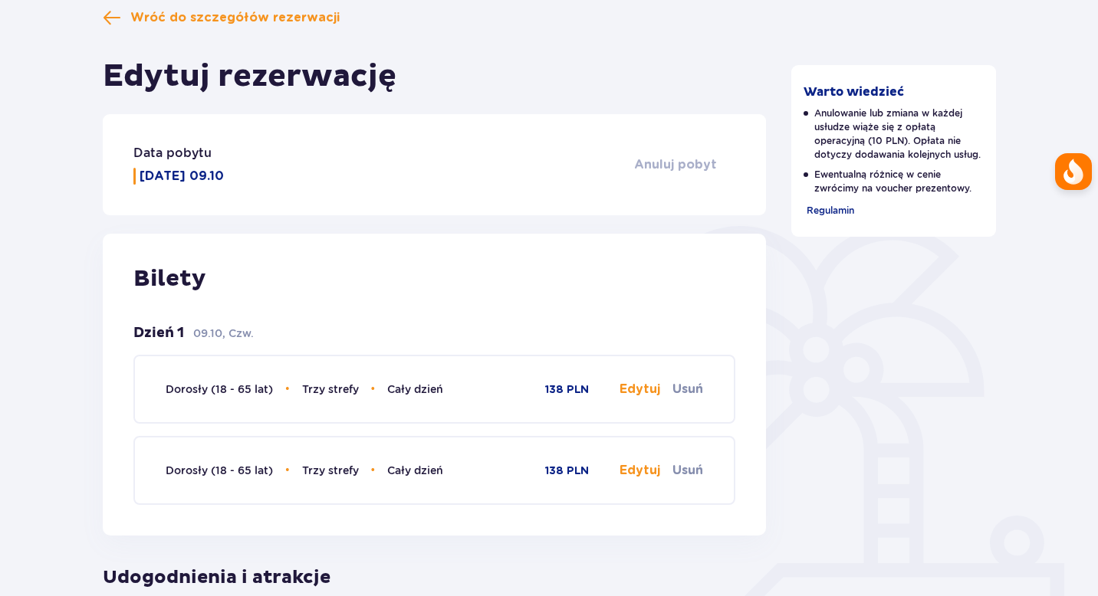
click at [670, 167] on span "Anuluj pobyt" at bounding box center [675, 164] width 83 height 17
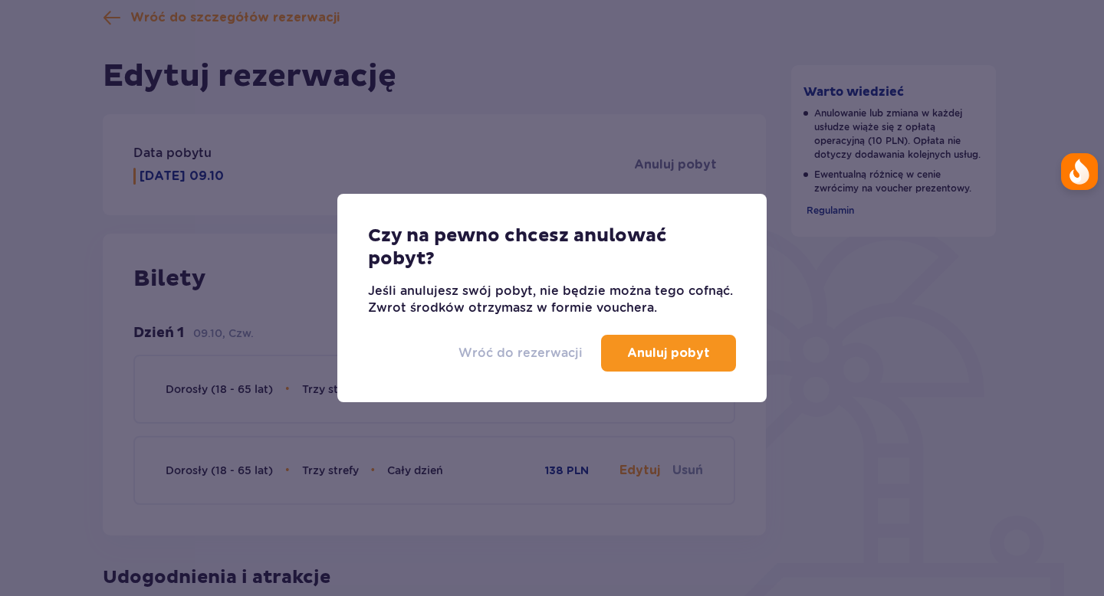
click at [501, 354] on p "Wróć do rezerwacji" at bounding box center [520, 353] width 124 height 17
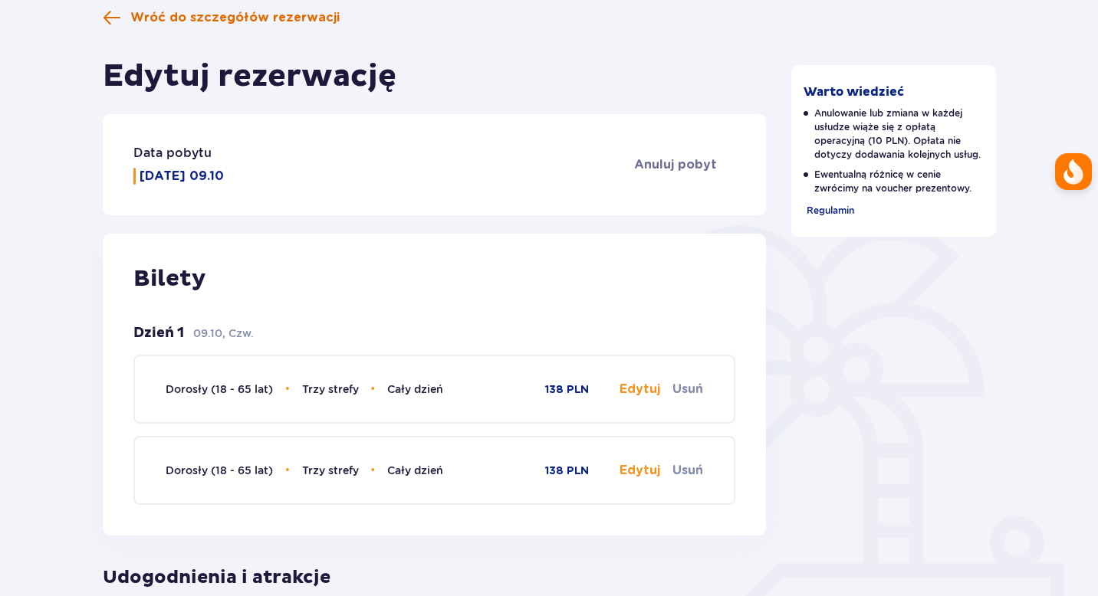
click at [114, 19] on span at bounding box center [112, 17] width 18 height 18
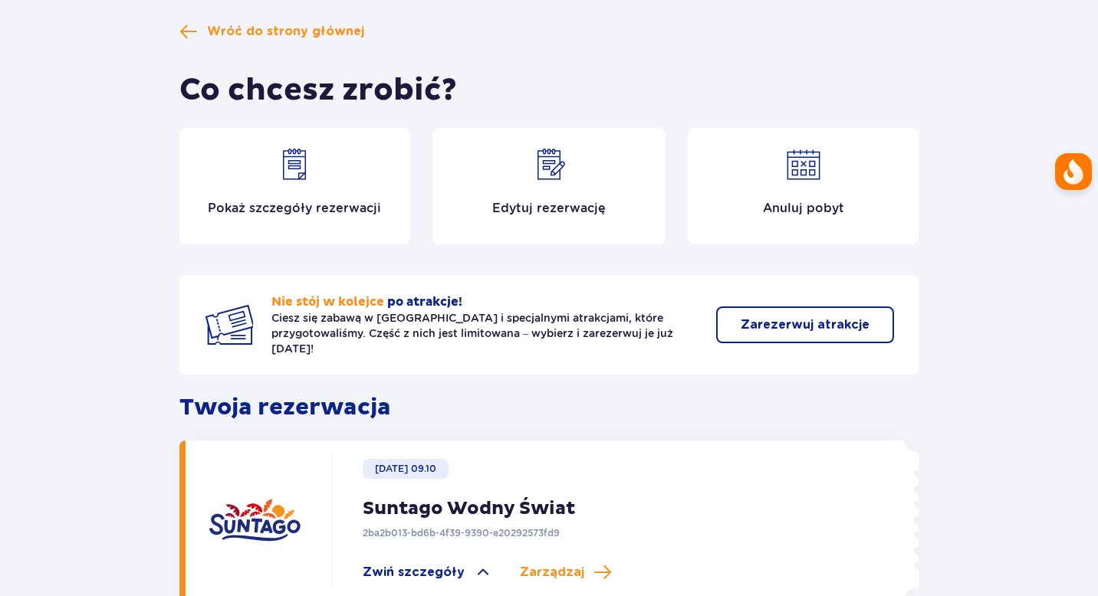
scroll to position [44, 0]
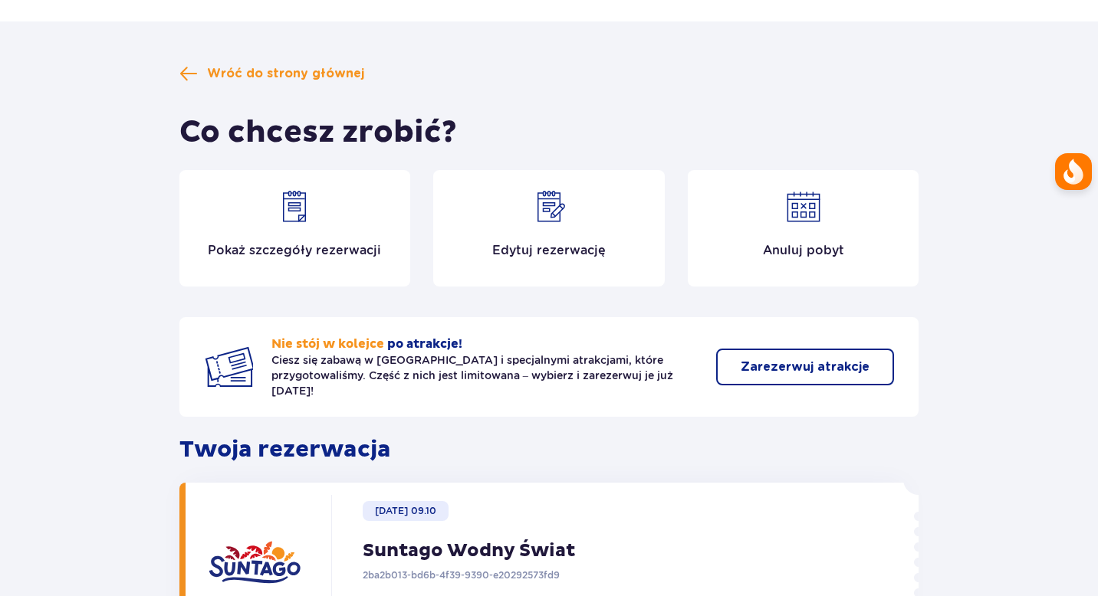
click at [544, 205] on img at bounding box center [549, 207] width 37 height 37
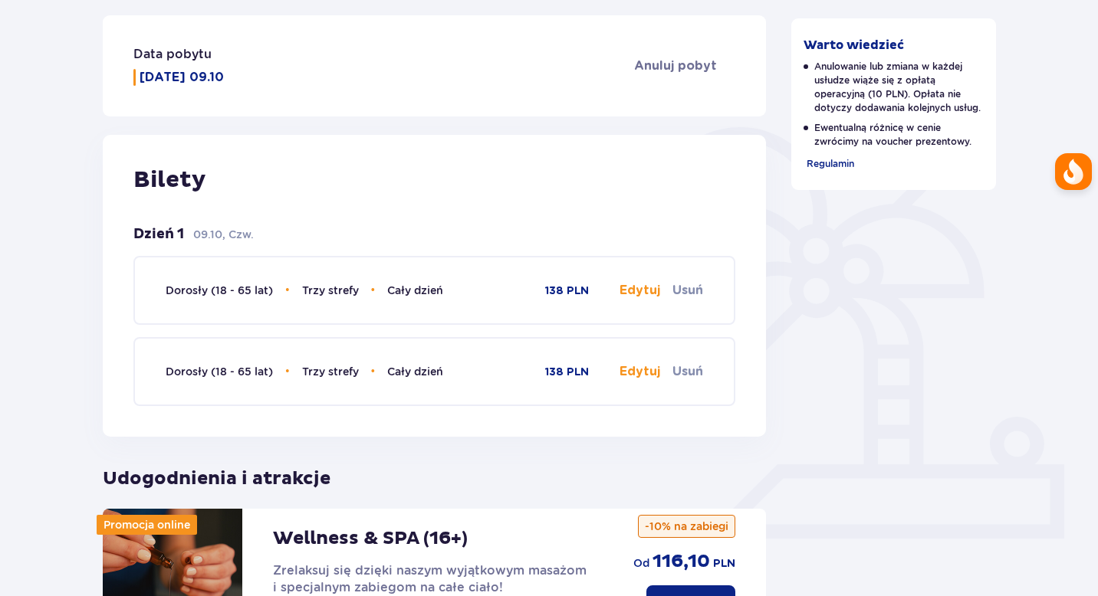
scroll to position [246, 0]
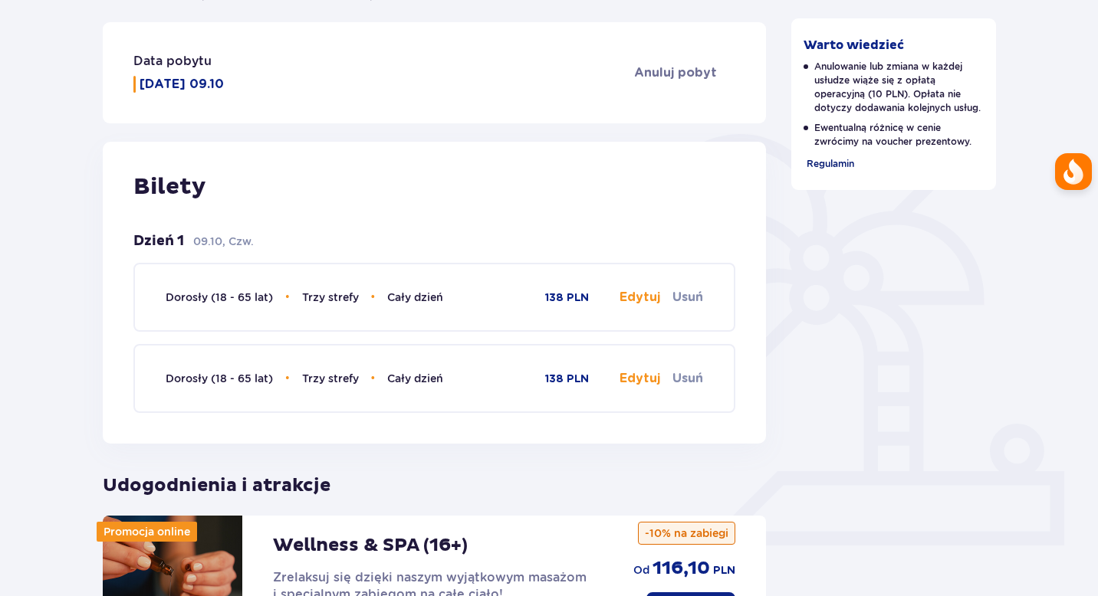
click at [830, 164] on span "Regulamin" at bounding box center [831, 164] width 48 height 12
click at [645, 298] on button "Edytuj" at bounding box center [639, 297] width 41 height 17
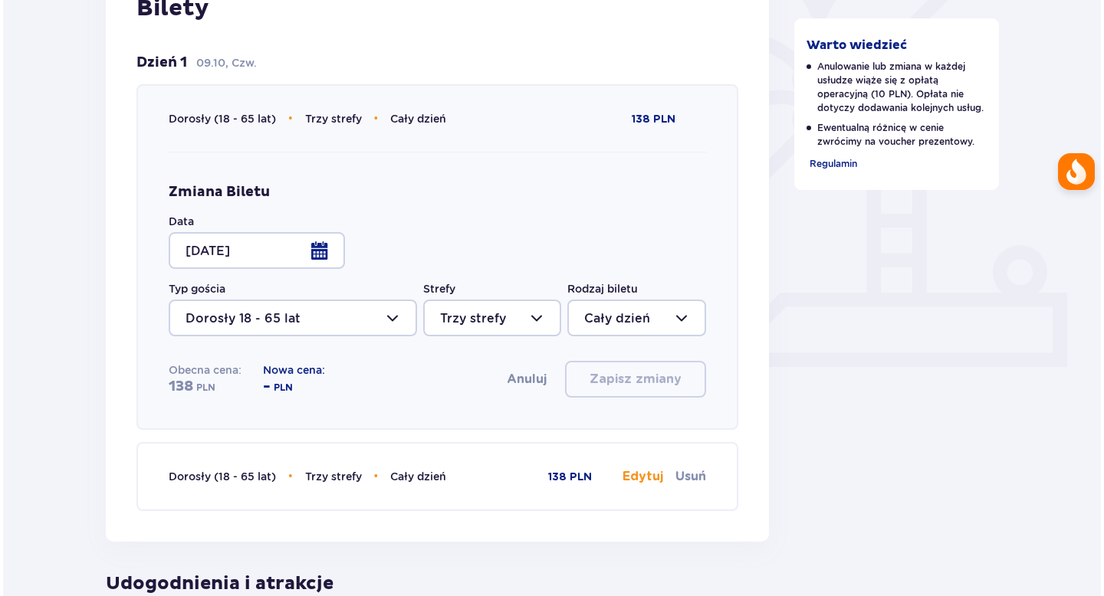
scroll to position [447, 0]
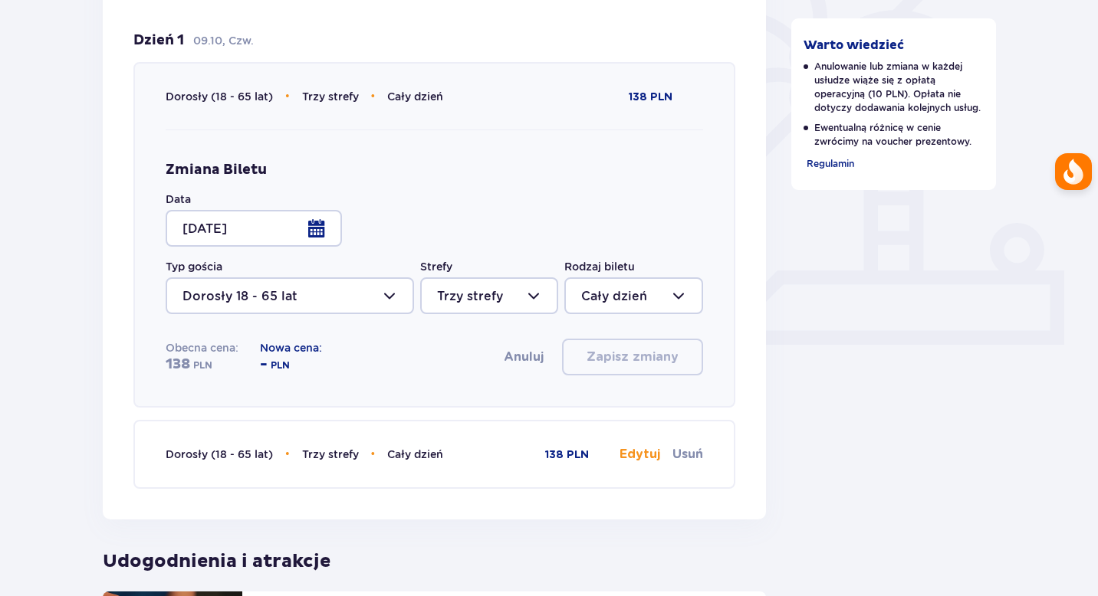
click at [334, 233] on div at bounding box center [254, 228] width 176 height 37
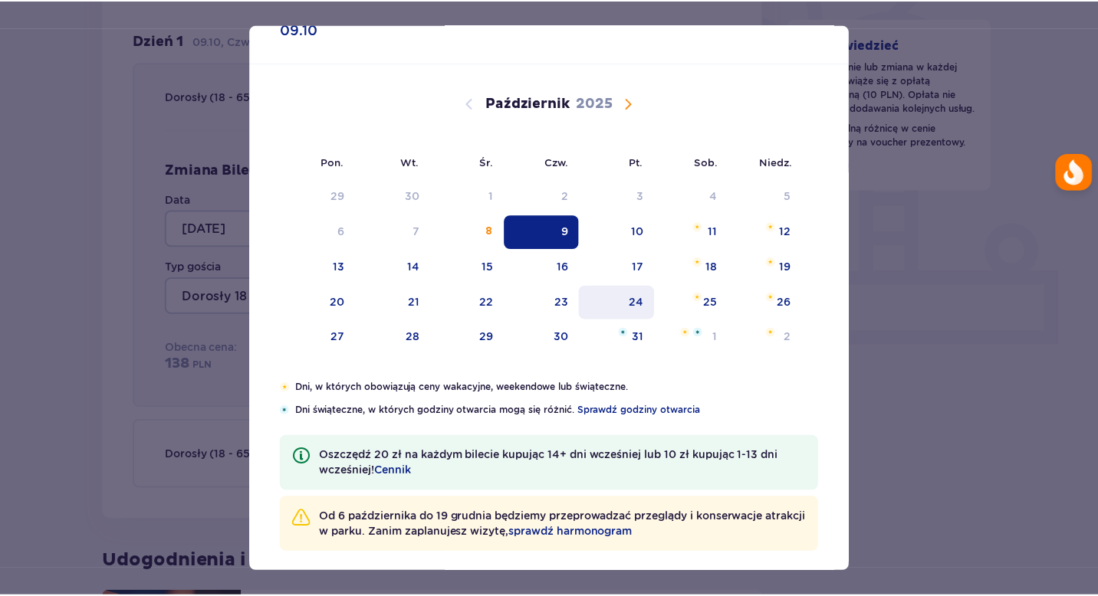
scroll to position [61, 0]
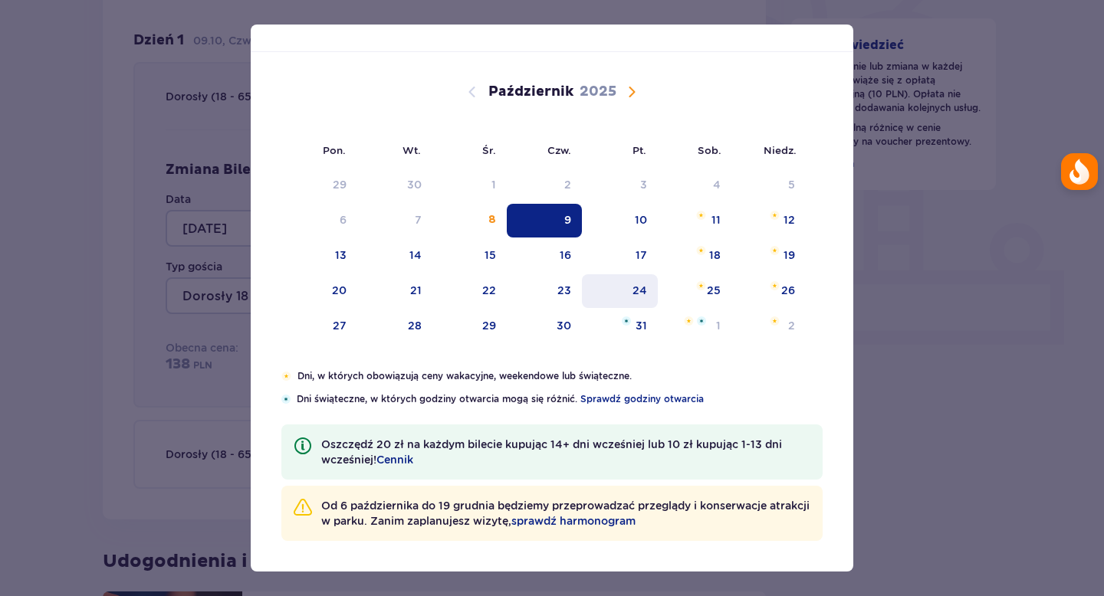
click at [639, 291] on div "24" at bounding box center [640, 290] width 15 height 15
type input "24.10.25"
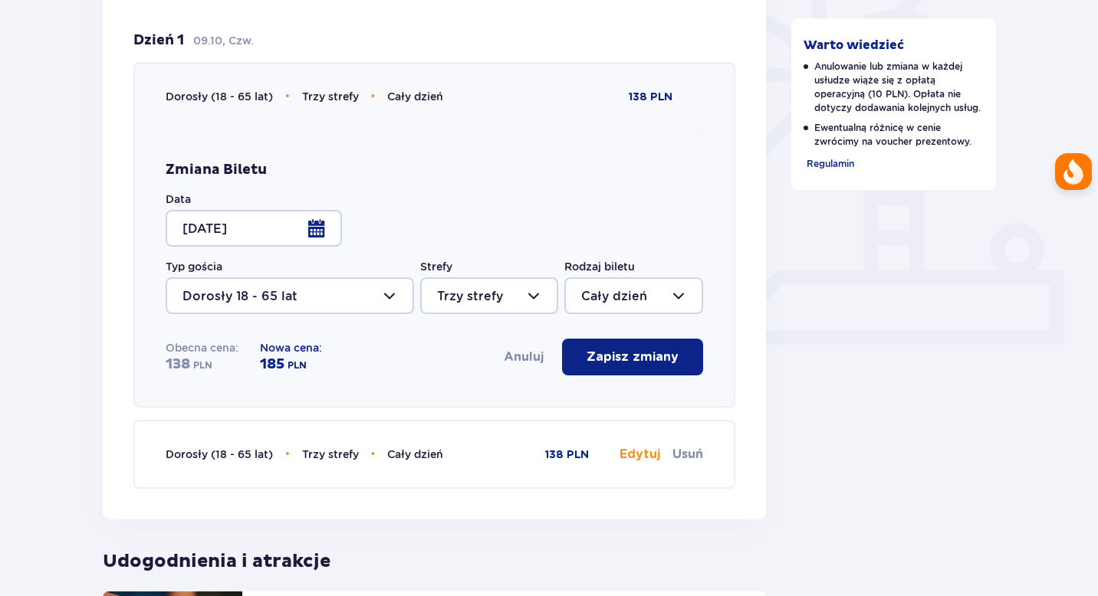
scroll to position [419, 0]
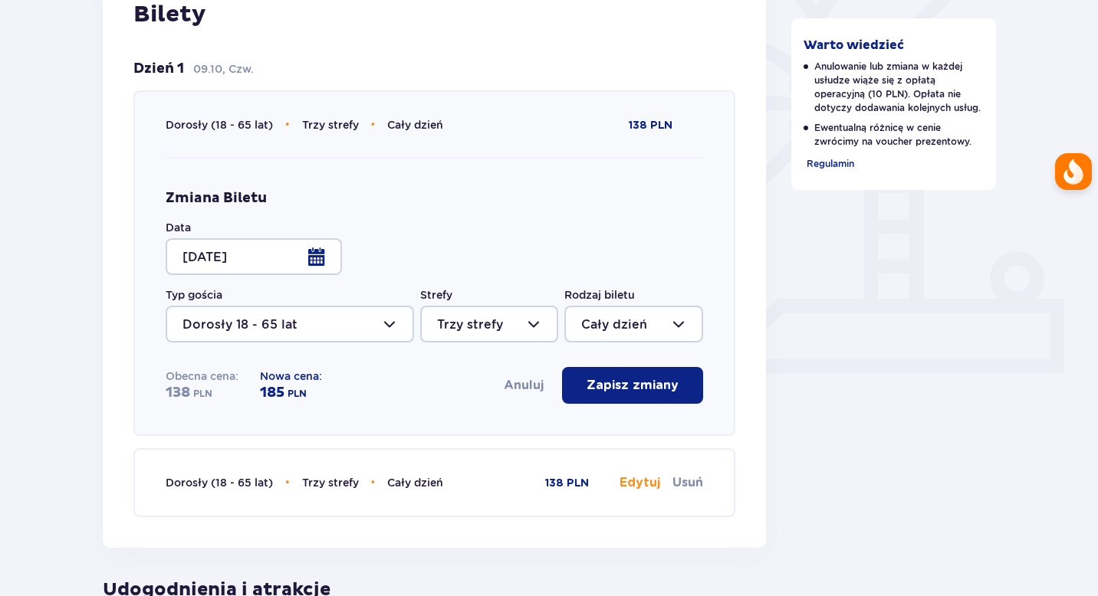
click at [642, 395] on button "Zapisz zmiany" at bounding box center [632, 385] width 141 height 37
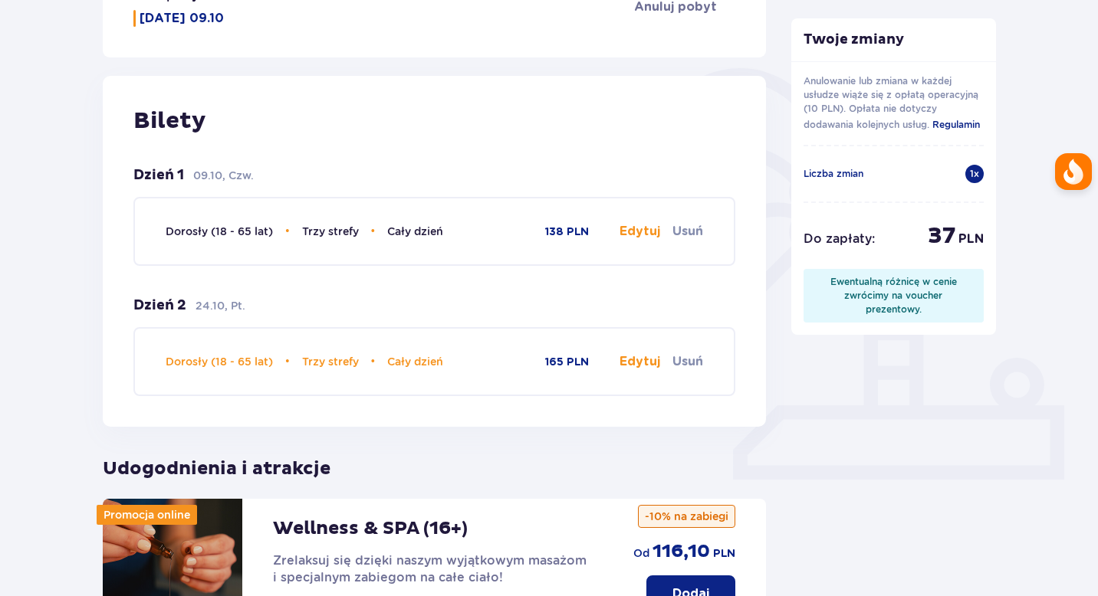
scroll to position [320, 0]
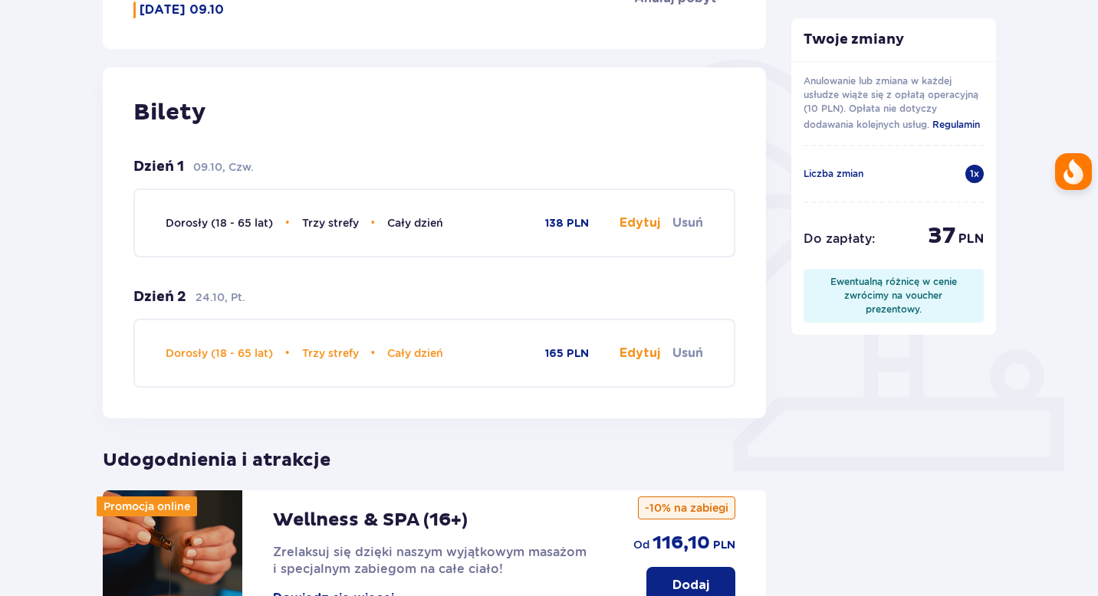
click at [652, 352] on button "Edytuj" at bounding box center [639, 353] width 41 height 17
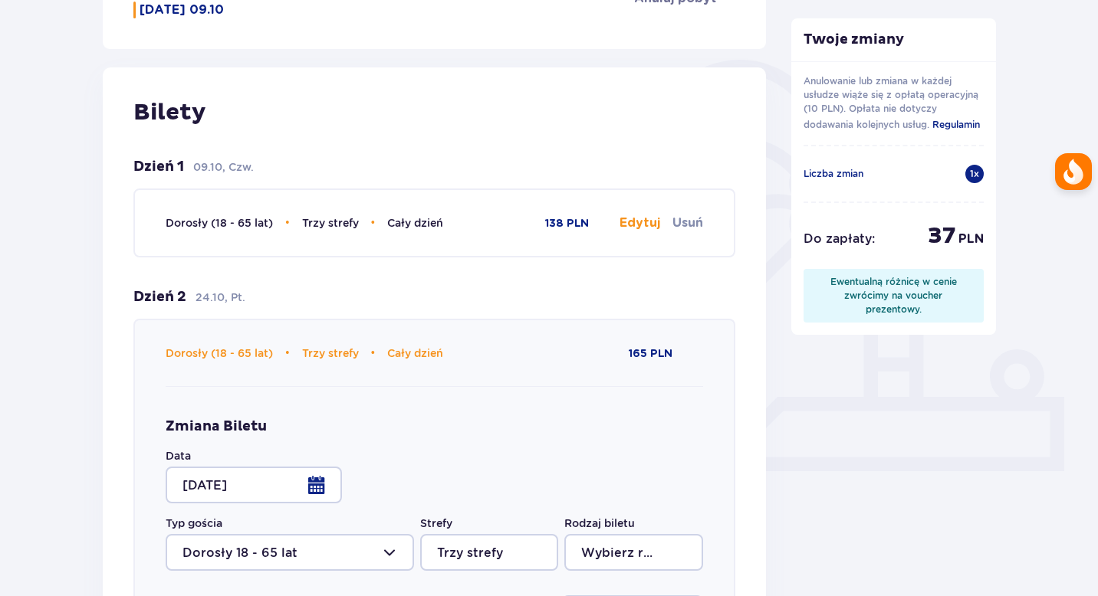
type input "Cały dzień"
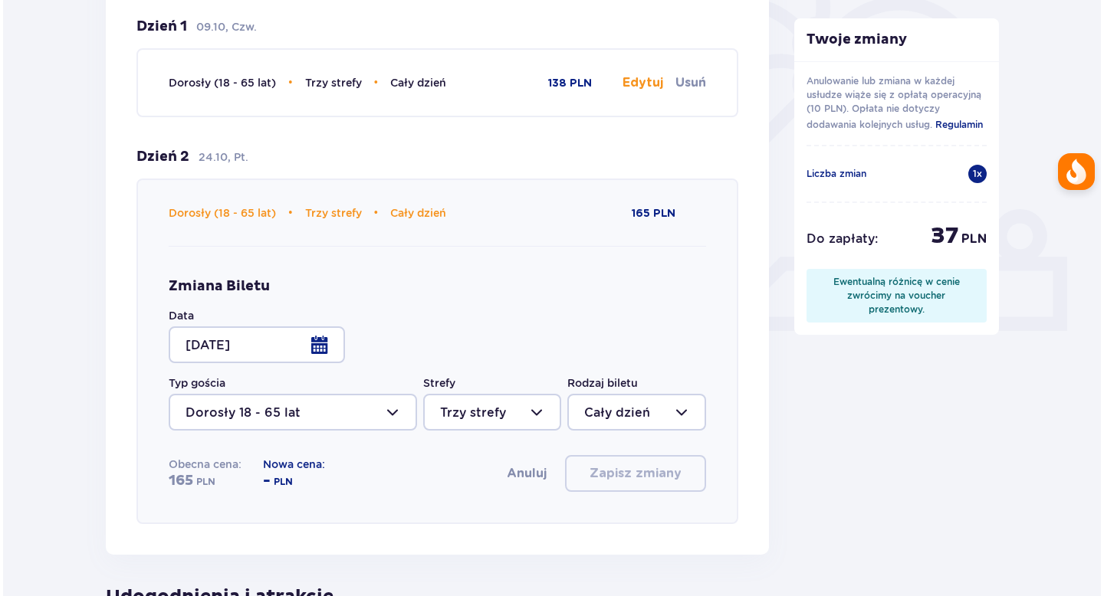
scroll to position [471, 0]
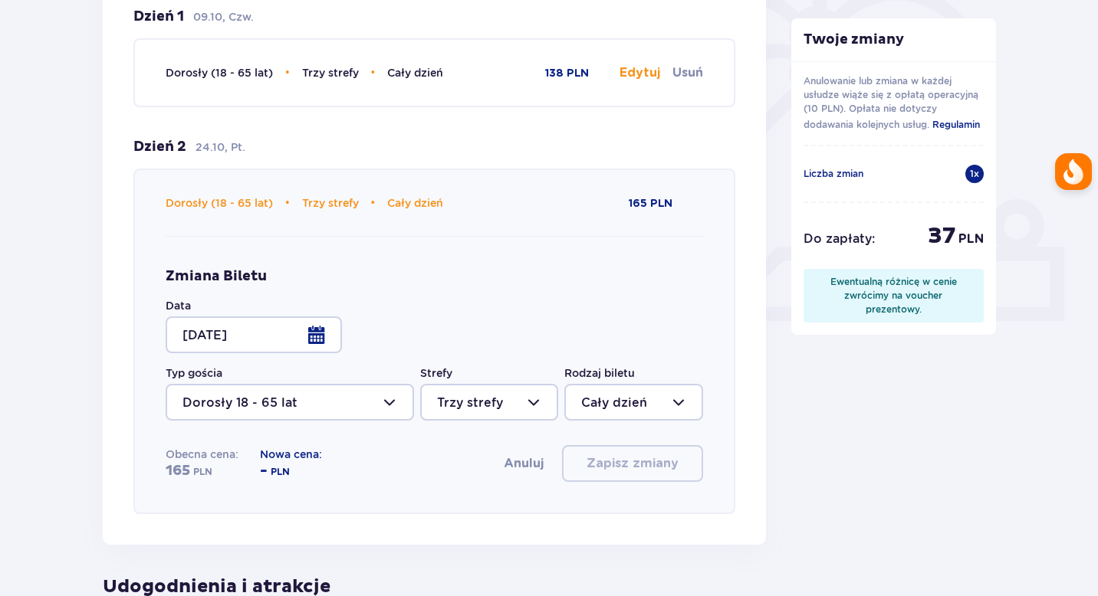
click at [291, 343] on div at bounding box center [254, 335] width 176 height 37
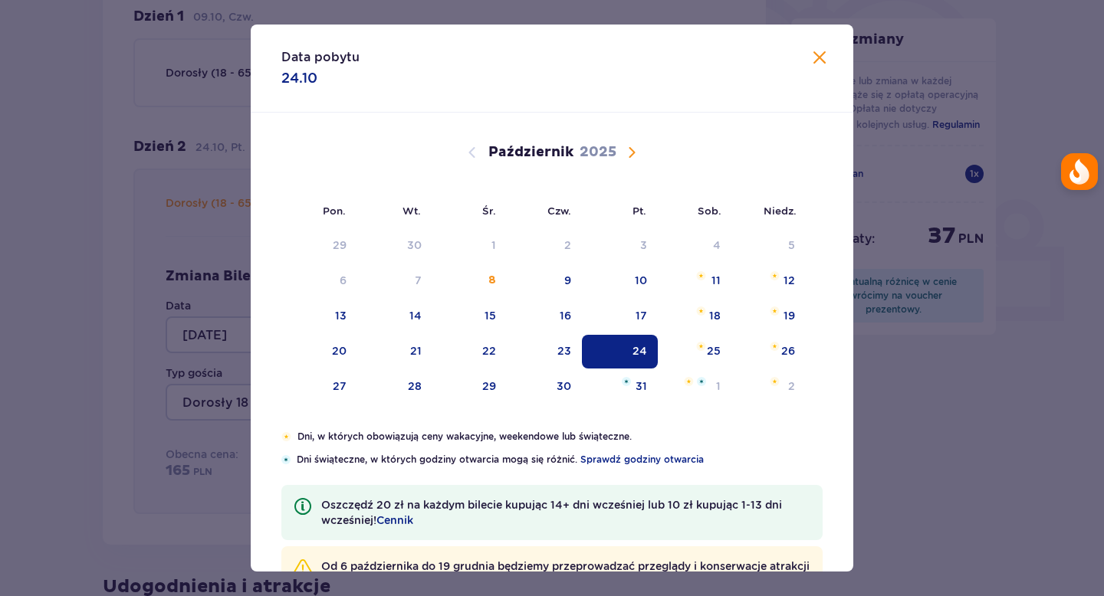
click at [810, 63] on span "Zamknij" at bounding box center [819, 58] width 18 height 18
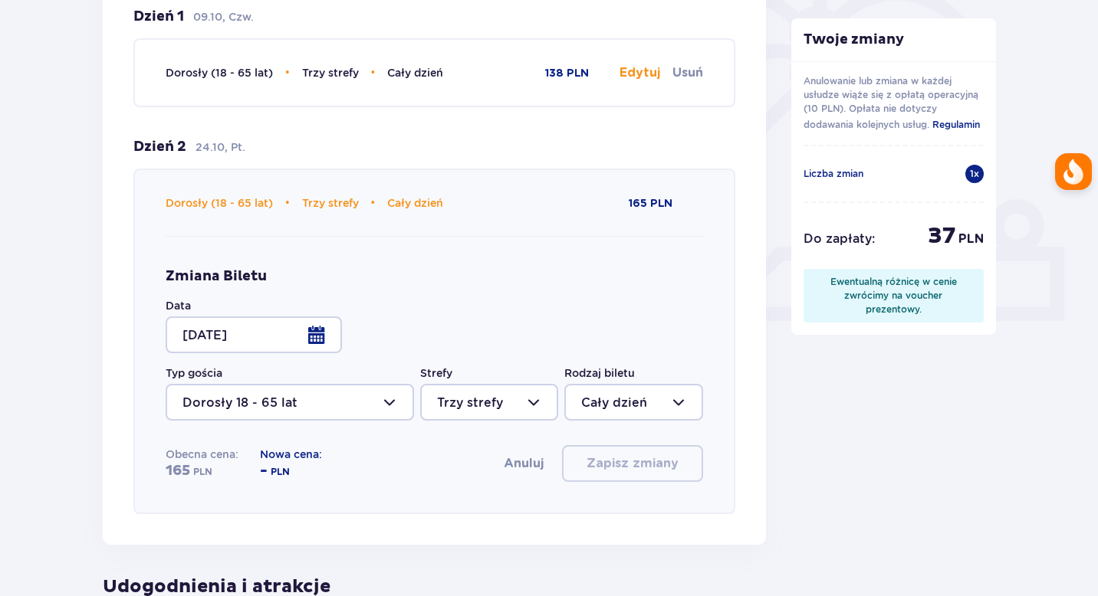
click at [529, 469] on button "Anuluj" at bounding box center [524, 463] width 40 height 17
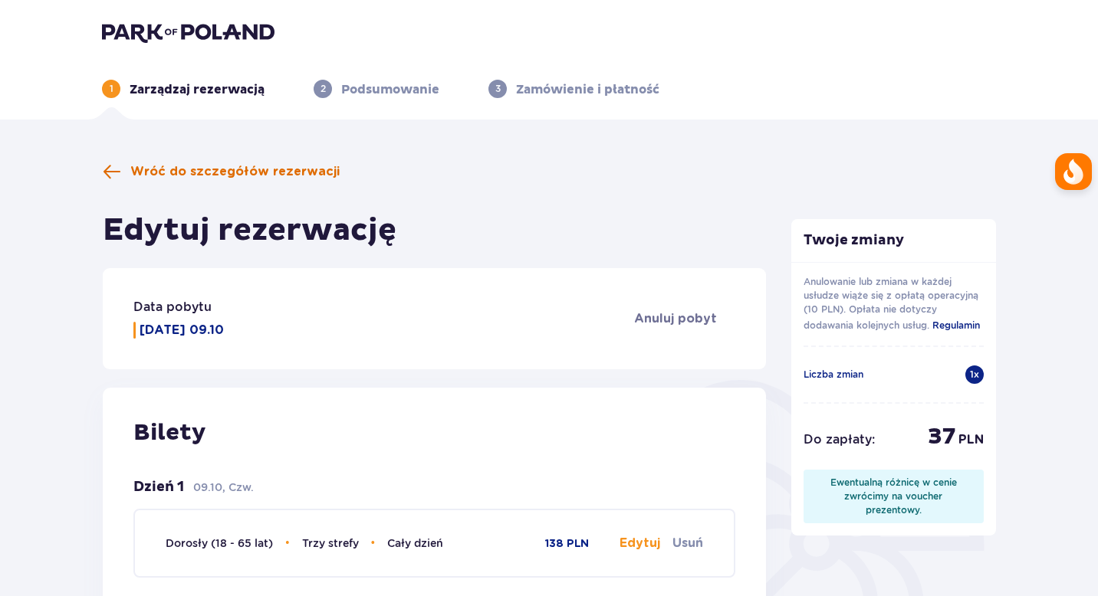
click at [218, 168] on span "Wróć do szczegółów rezerwacji" at bounding box center [234, 171] width 209 height 17
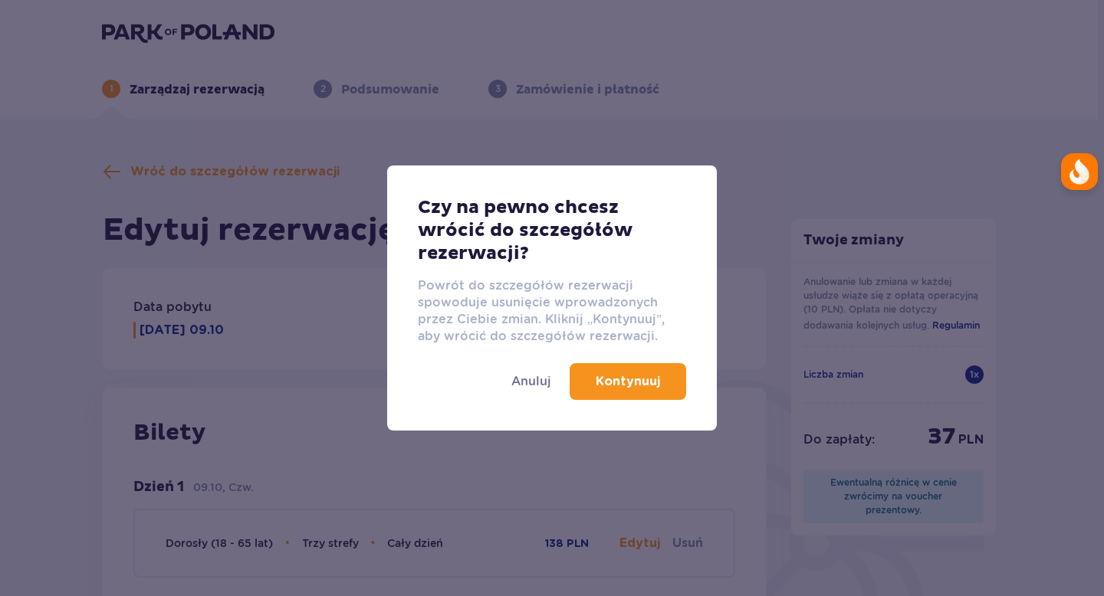
click at [598, 380] on p "Kontynuuj" at bounding box center [628, 381] width 64 height 17
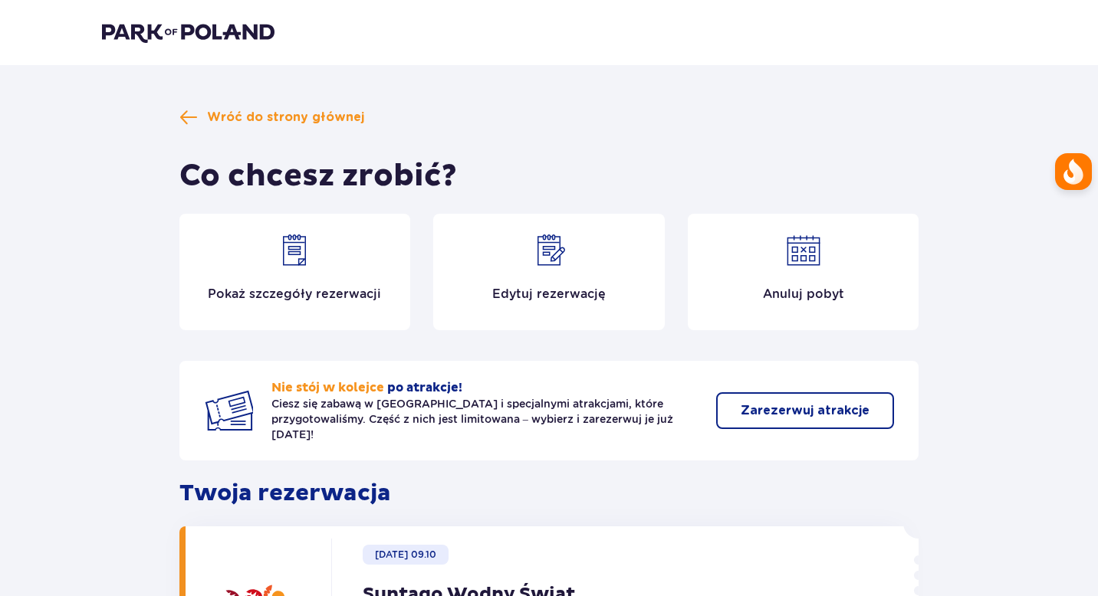
click at [156, 27] on img at bounding box center [188, 31] width 173 height 21
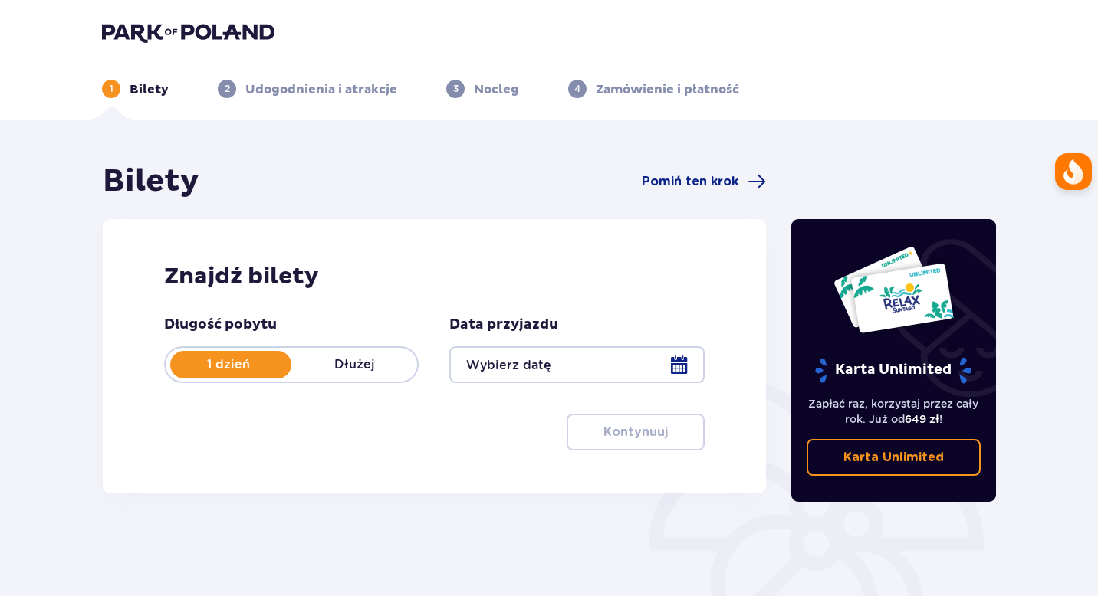
click at [521, 376] on div at bounding box center [576, 365] width 255 height 37
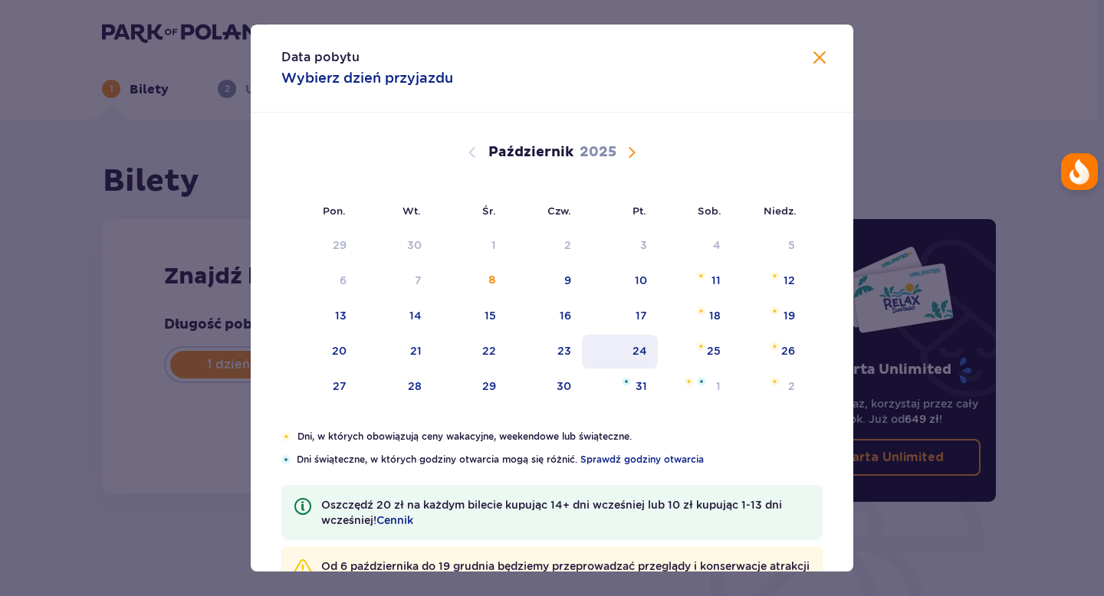
click at [616, 347] on div "24" at bounding box center [620, 352] width 76 height 34
type input "[DATE]"
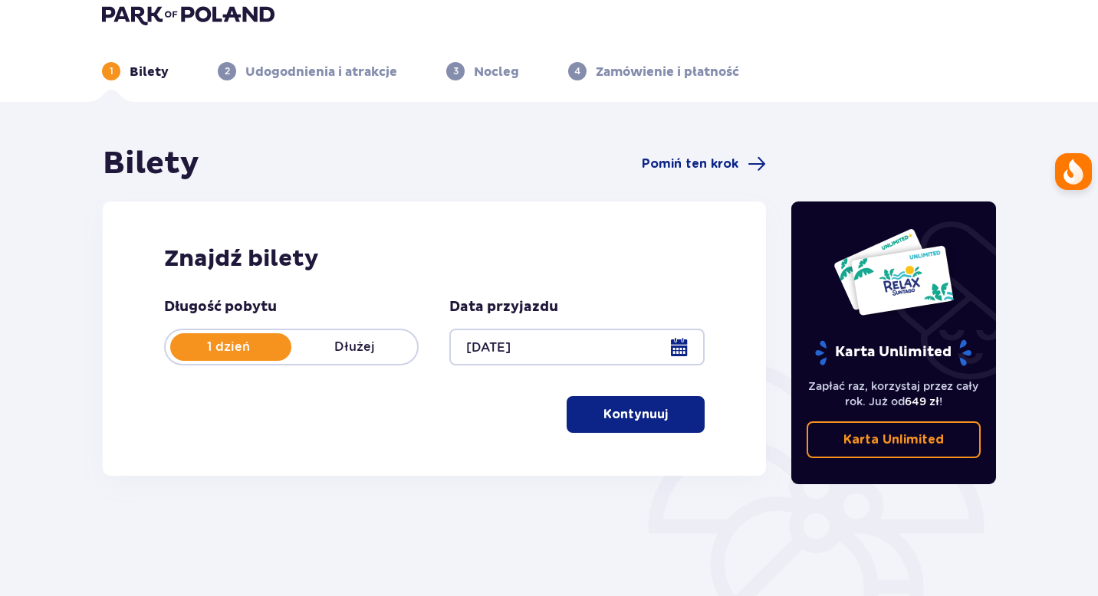
scroll to position [18, 0]
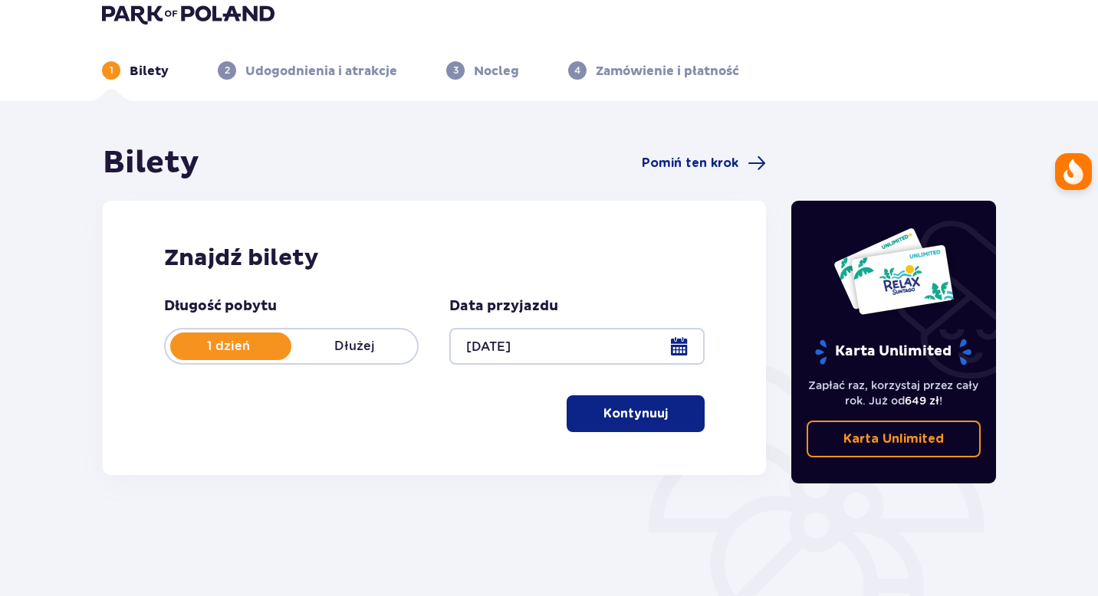
click at [635, 415] on p "Kontynuuj" at bounding box center [635, 414] width 64 height 17
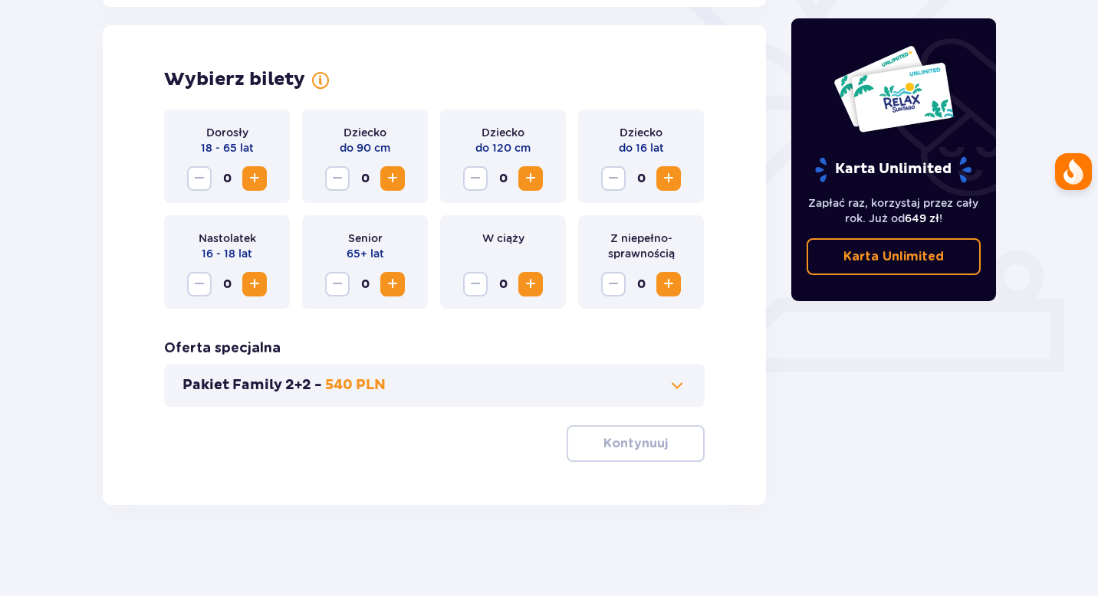
scroll to position [420, 0]
click at [255, 183] on span "Zwiększ" at bounding box center [254, 178] width 18 height 18
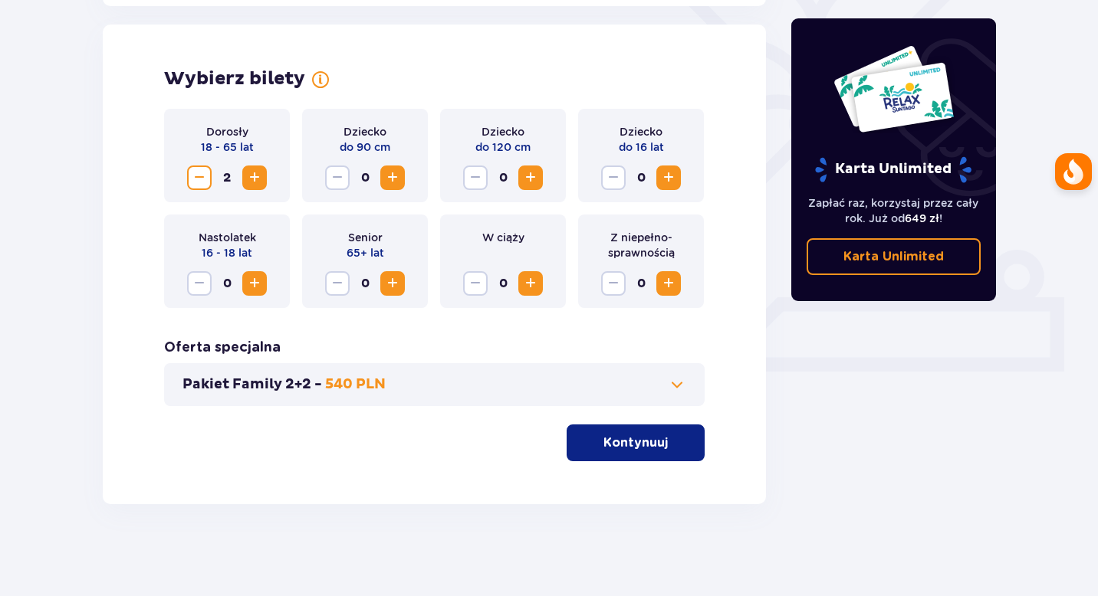
click at [735, 375] on div "Wybierz bilety Dorosły 18 - 65 lat 2 Dziecko do 90 cm 0 Dziecko do 120 cm 0 Dzi…" at bounding box center [434, 265] width 663 height 480
click at [583, 435] on button "Kontynuuj" at bounding box center [636, 443] width 138 height 37
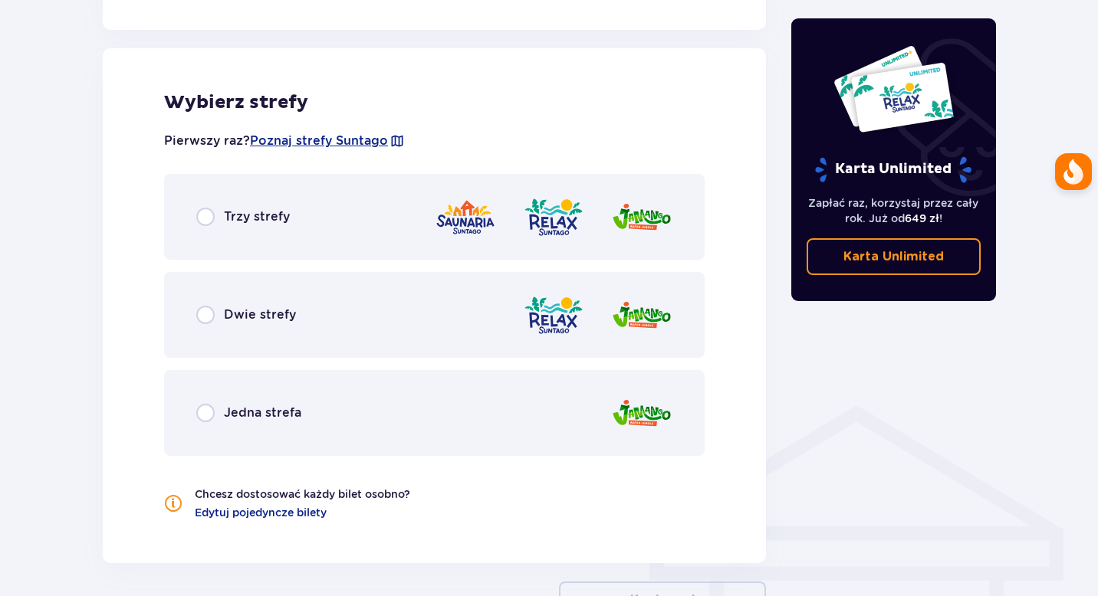
scroll to position [851, 0]
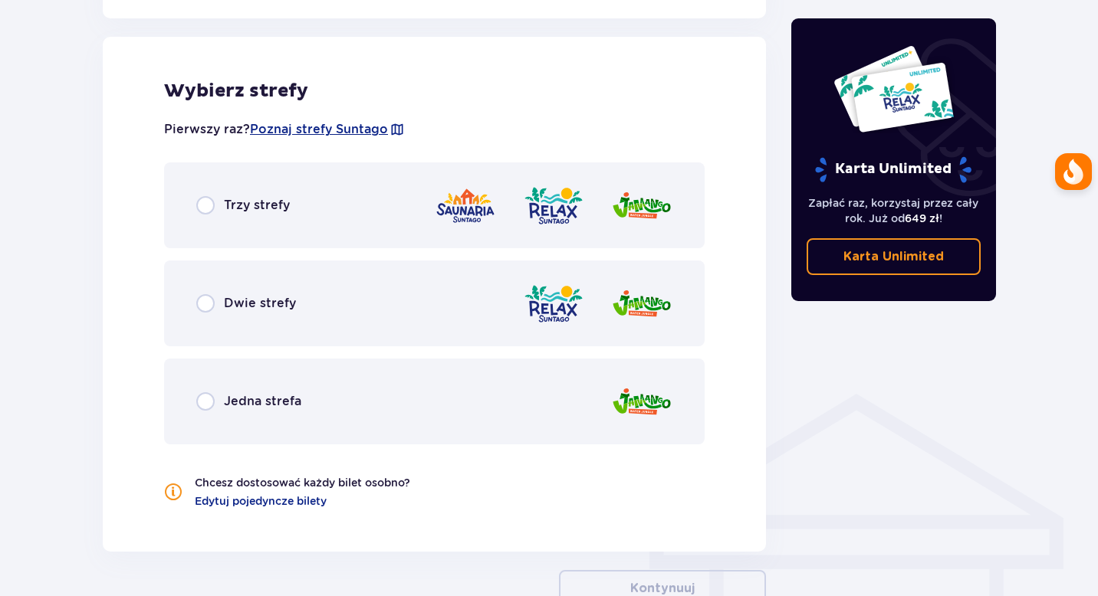
click at [244, 217] on div "Trzy strefy" at bounding box center [434, 206] width 541 height 86
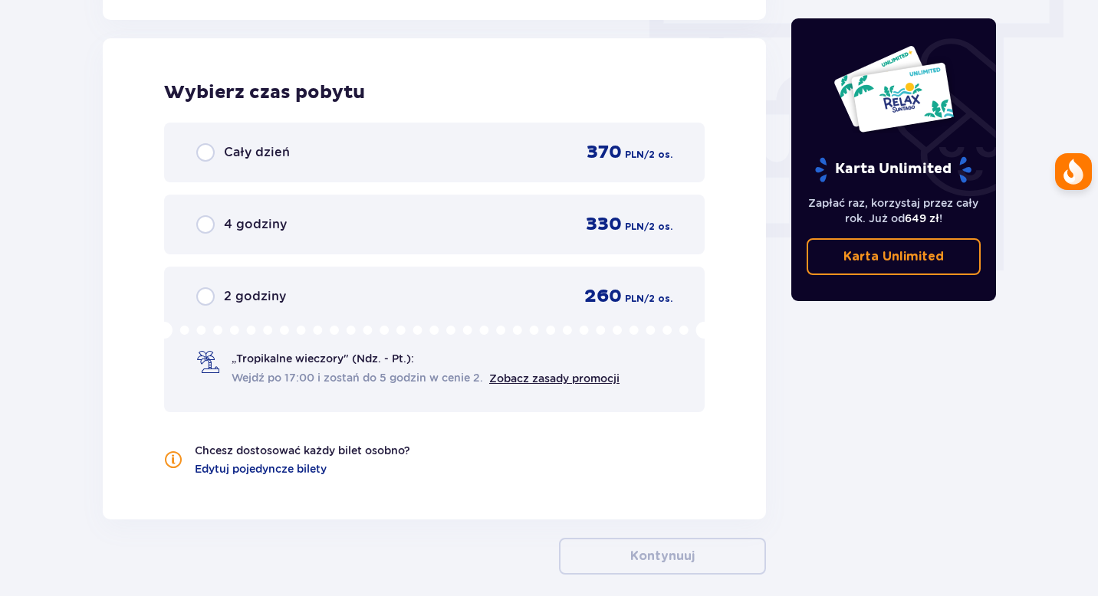
scroll to position [1385, 0]
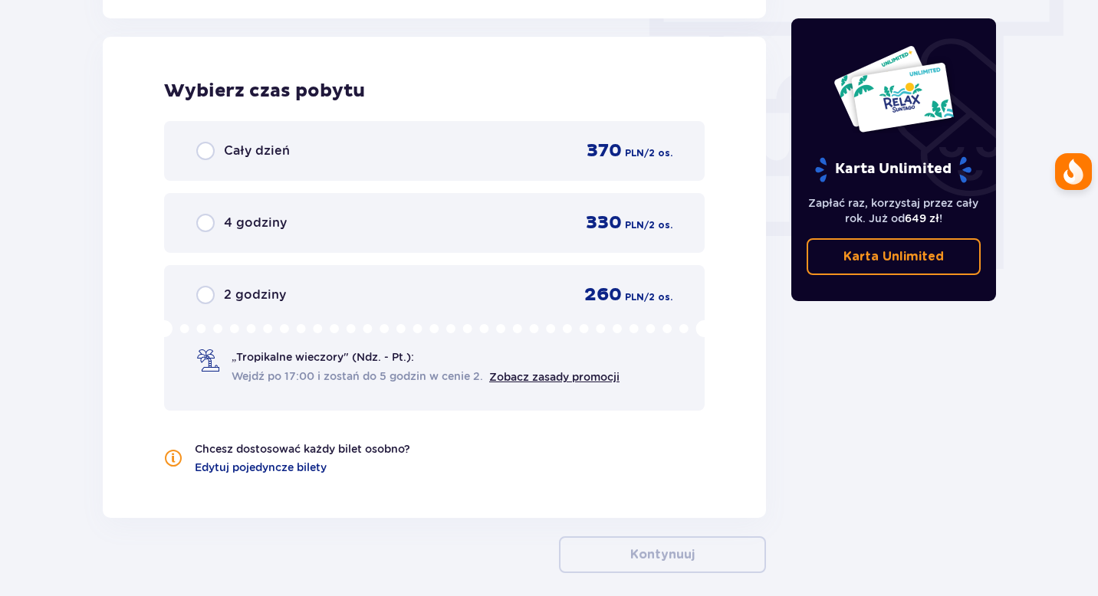
click at [361, 158] on div "Cały dzień 370 PLN / 2 os." at bounding box center [434, 151] width 476 height 23
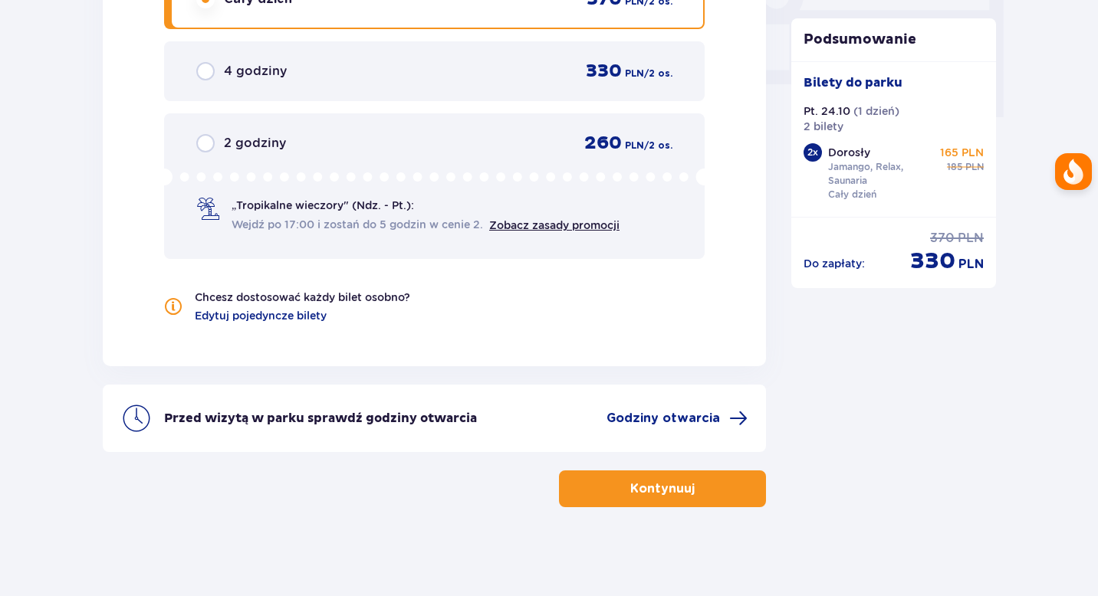
scroll to position [1540, 0]
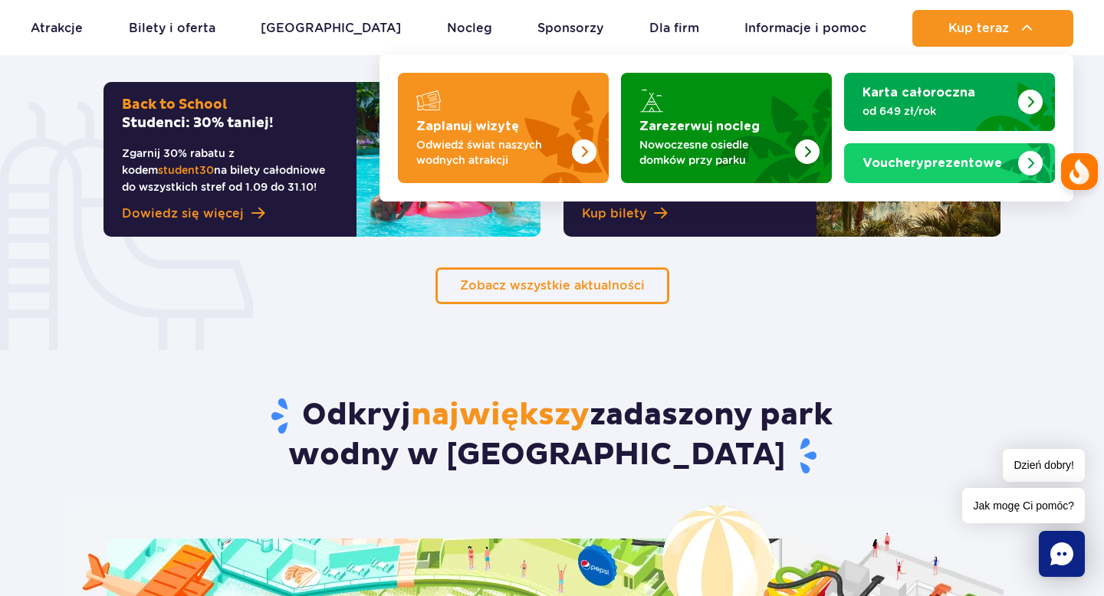
scroll to position [1906, 0]
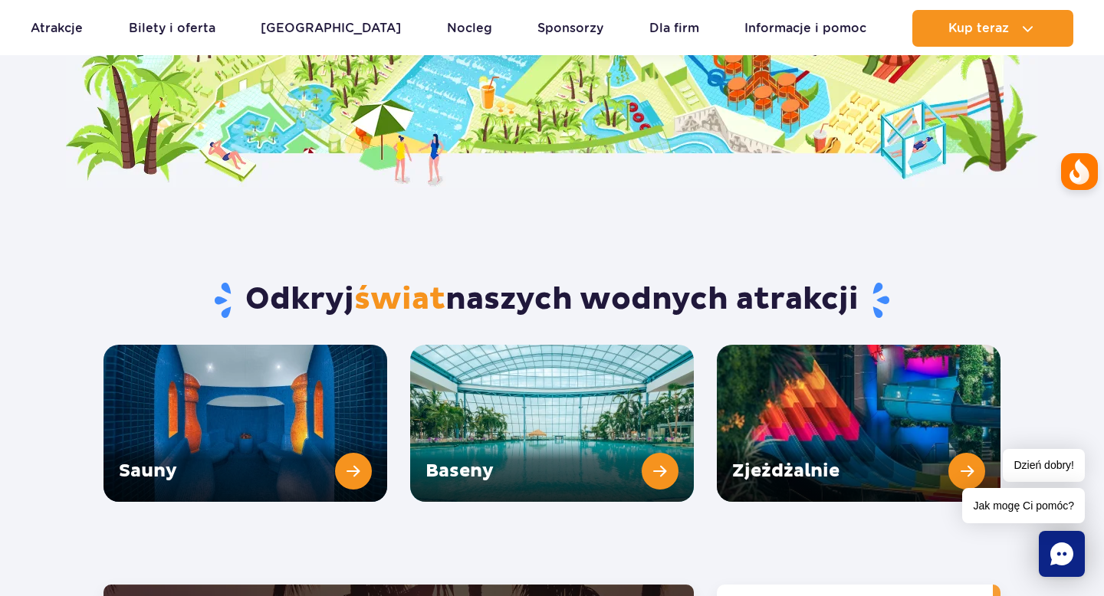
click at [1059, 510] on span "Jak mogę Ci pomóc?" at bounding box center [1023, 505] width 123 height 35
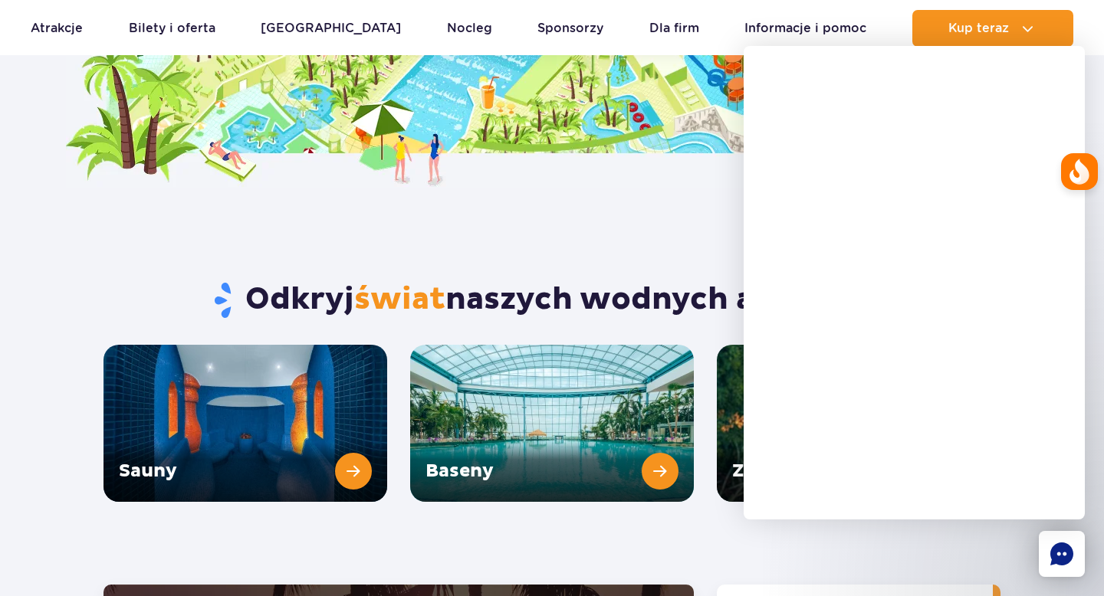
scroll to position [1895, 0]
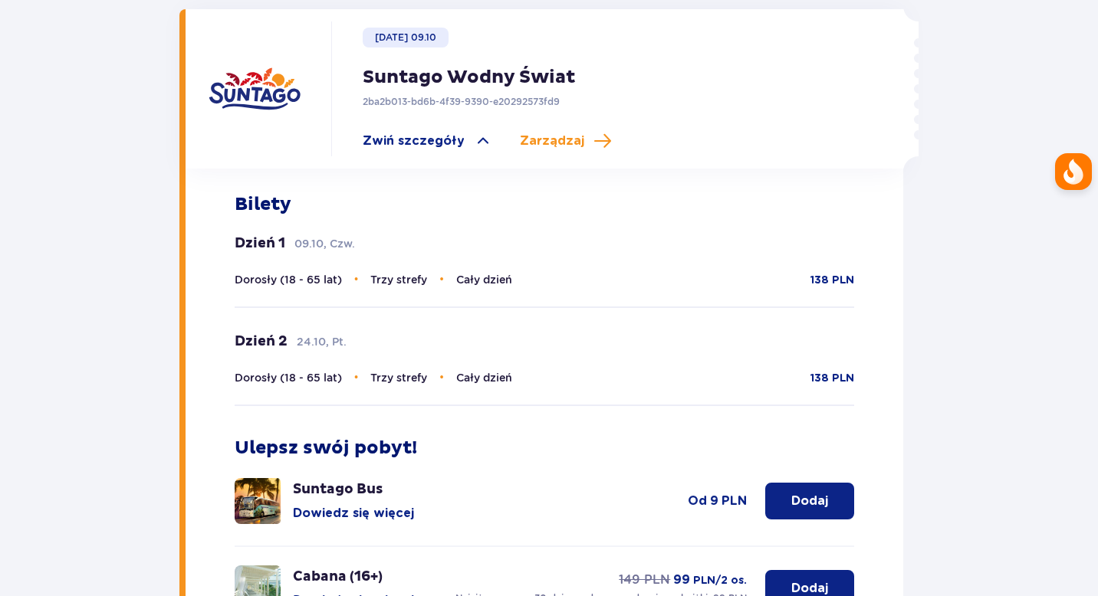
scroll to position [475, 0]
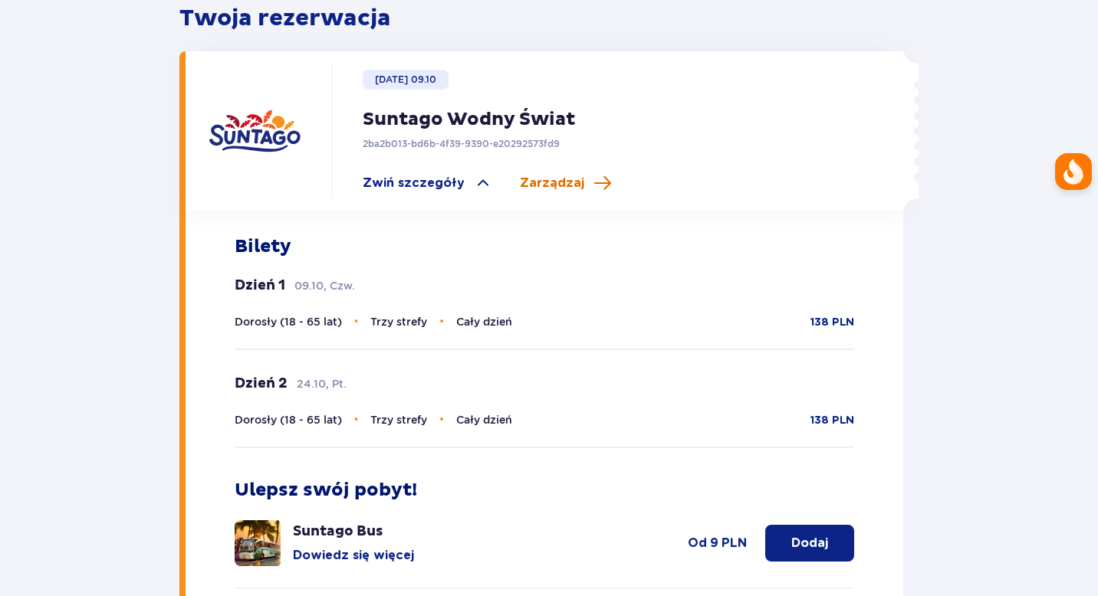
click at [565, 175] on span "Zarządzaj" at bounding box center [552, 183] width 64 height 17
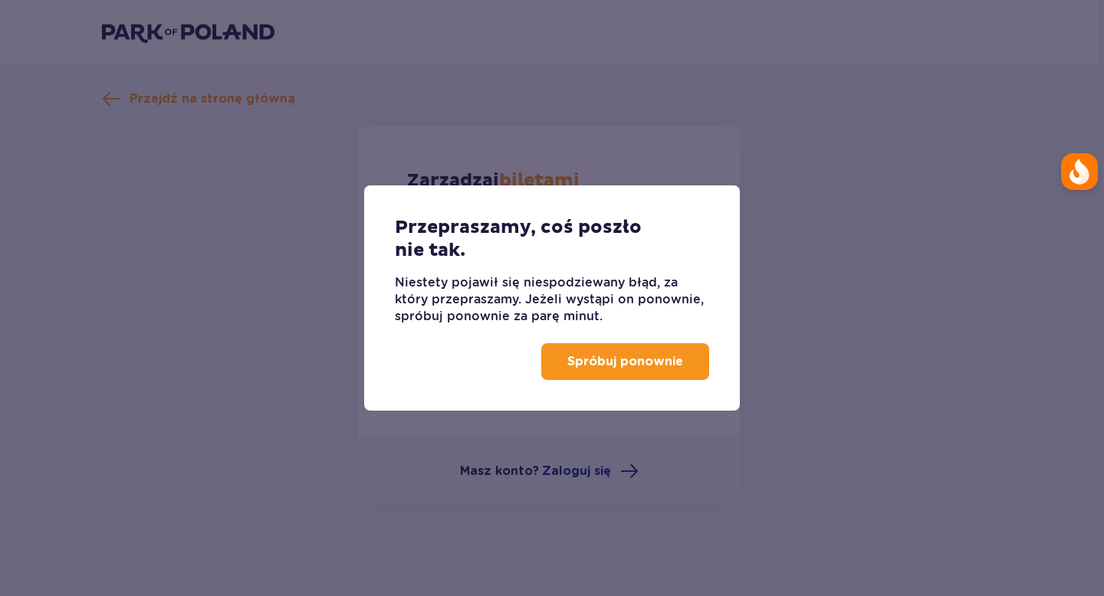
click at [626, 367] on p "Spróbuj ponownie" at bounding box center [625, 361] width 116 height 17
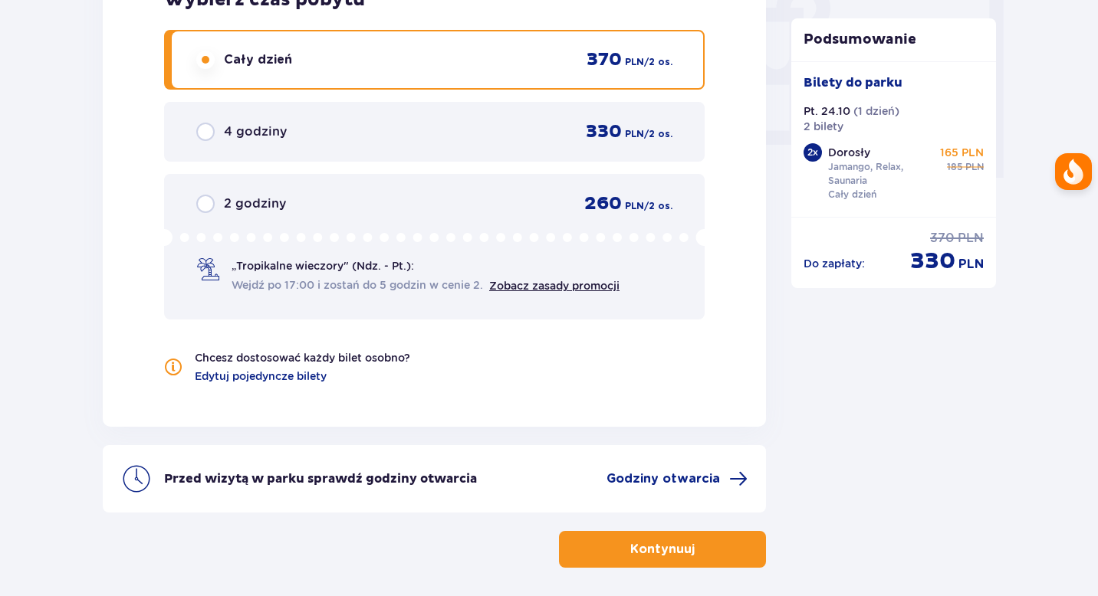
scroll to position [1540, 0]
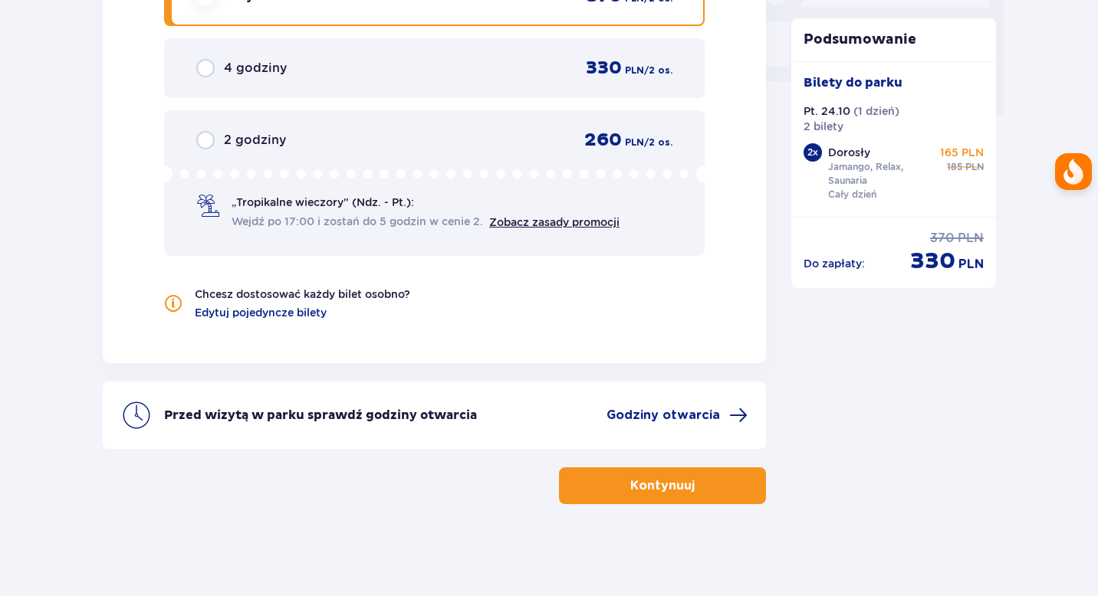
click at [693, 483] on span "button" at bounding box center [697, 486] width 18 height 18
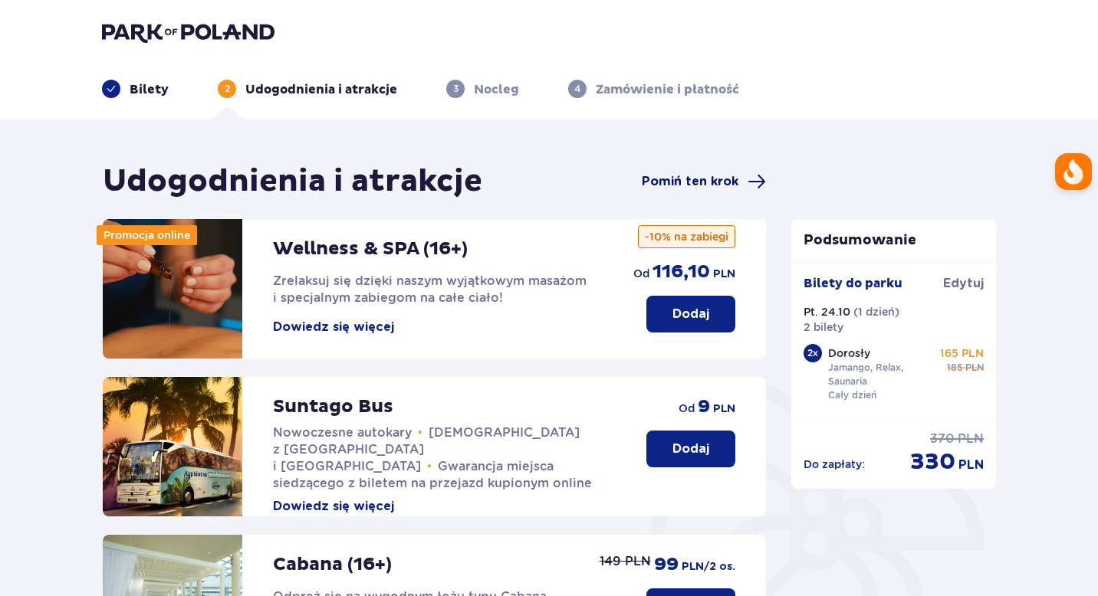
click at [684, 177] on span "Pomiń ten krok" at bounding box center [690, 181] width 97 height 17
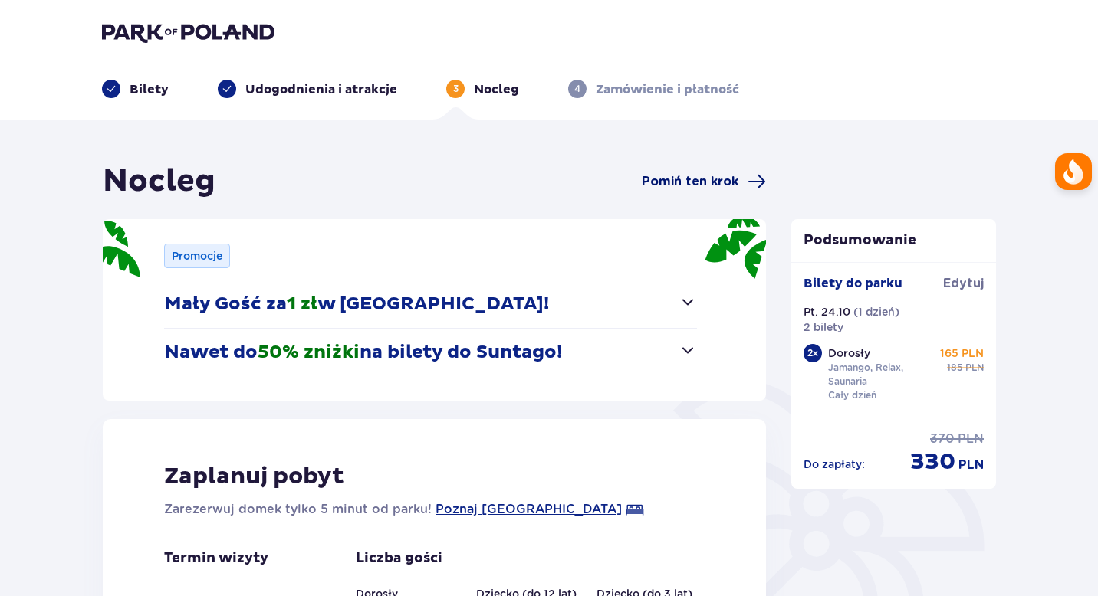
click at [688, 189] on span "Pomiń ten krok" at bounding box center [690, 181] width 97 height 17
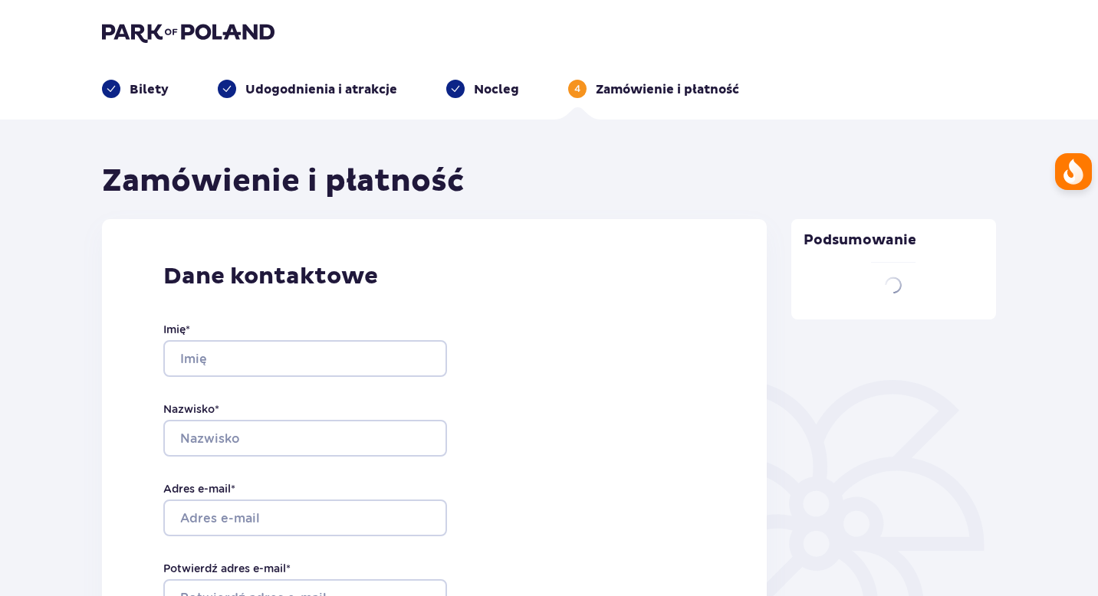
type input "Krzysztof"
type input "Ćwirta"
type input "[EMAIL_ADDRESS][DOMAIN_NAME]"
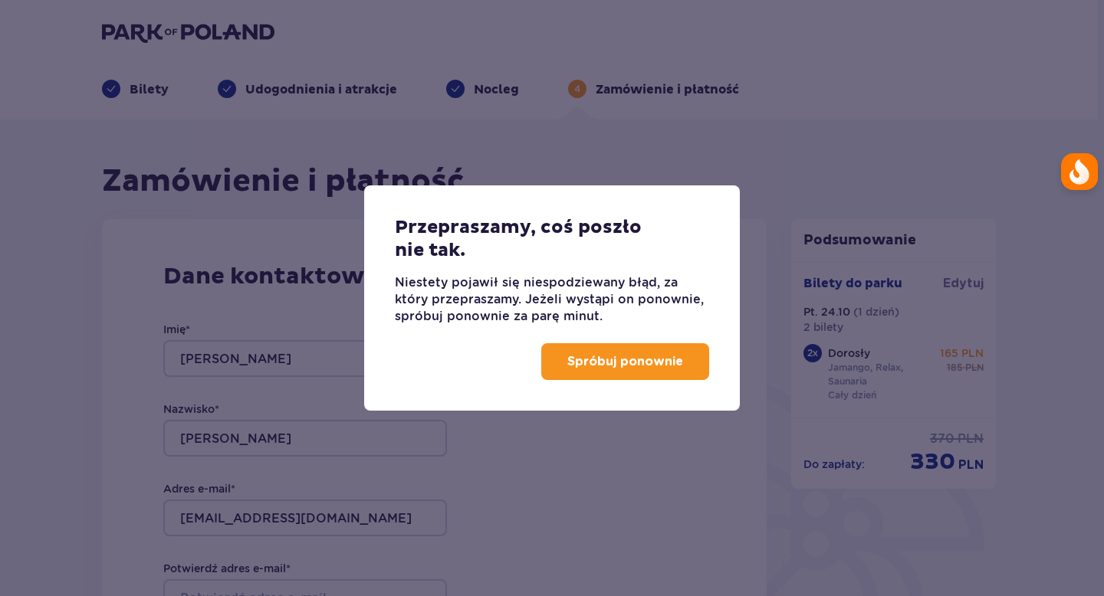
click at [605, 382] on div "Spróbuj ponownie" at bounding box center [552, 368] width 376 height 86
click at [619, 352] on button "Spróbuj ponownie" at bounding box center [625, 361] width 168 height 37
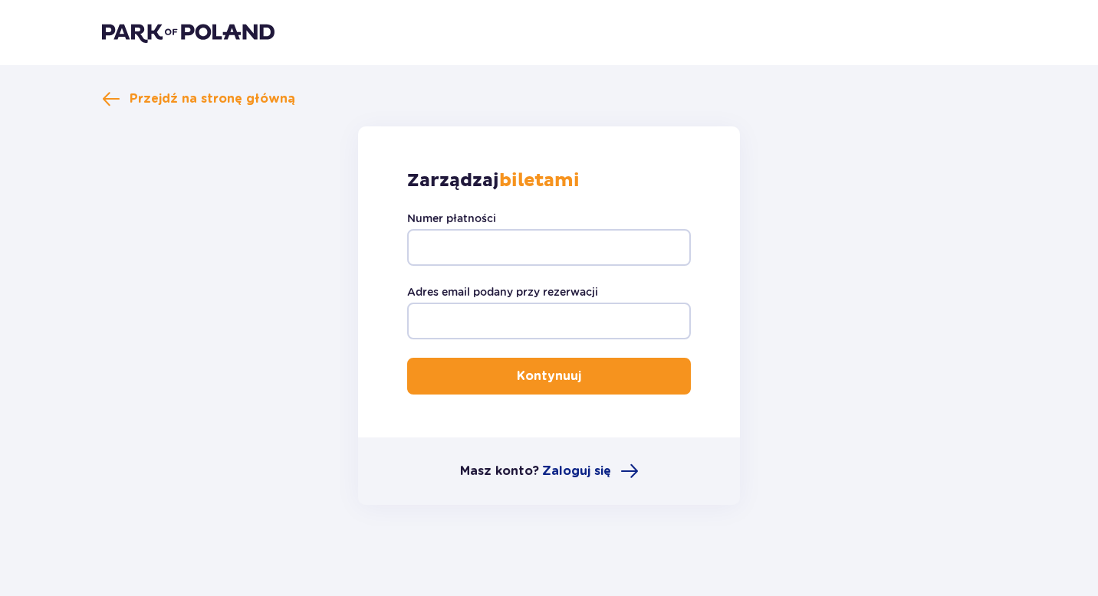
click at [499, 294] on label "Adres email podany przy rezerwacji" at bounding box center [502, 291] width 191 height 15
click at [499, 303] on input "Adres email podany przy rezerwacji" at bounding box center [549, 321] width 284 height 37
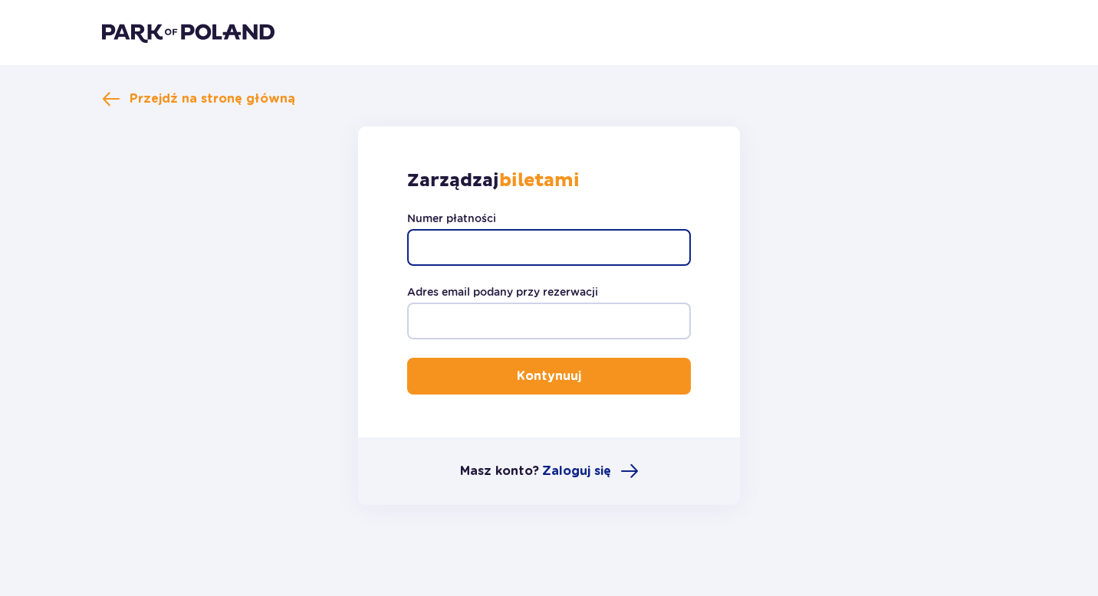
click at [524, 245] on input "Numer płatności" at bounding box center [549, 247] width 284 height 37
paste input "TR-VRC-JBC2JKX"
type input "TR-VRC-JBC2JKX"
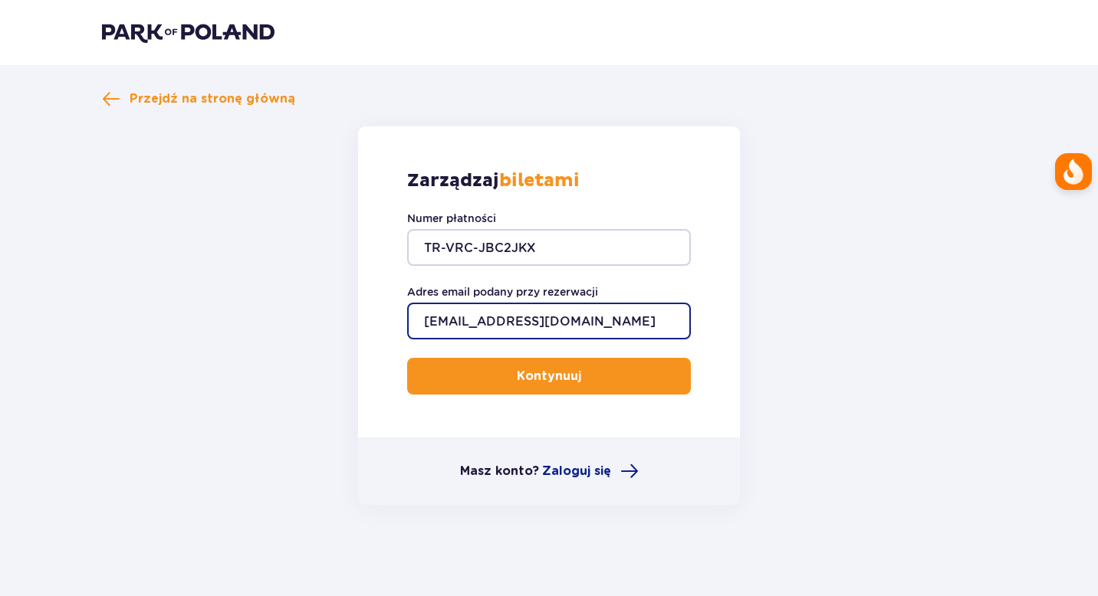
type input "[EMAIL_ADDRESS][DOMAIN_NAME]"
click at [560, 373] on p "Kontynuuj" at bounding box center [549, 376] width 64 height 17
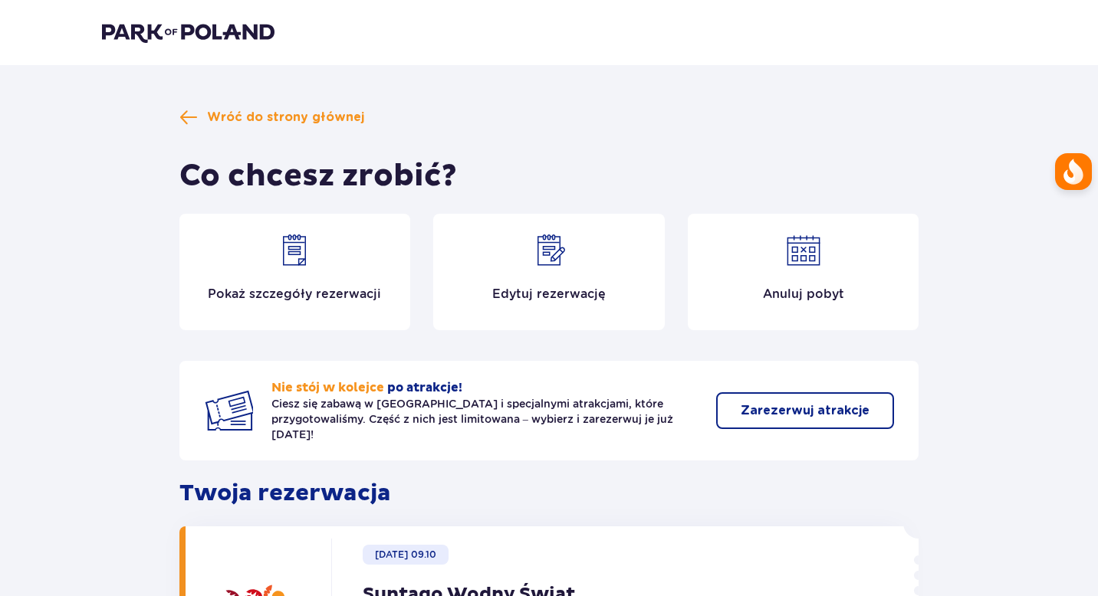
click at [569, 284] on div "Edytuj rezerwację" at bounding box center [549, 272] width 232 height 117
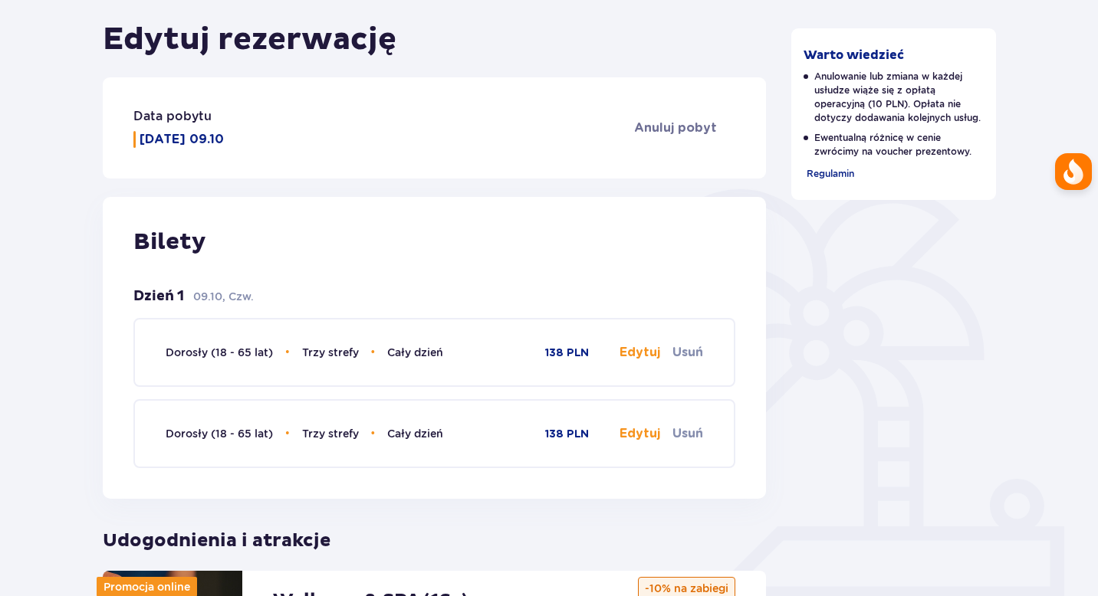
scroll to position [192, 0]
click at [626, 352] on button "Edytuj" at bounding box center [639, 351] width 41 height 17
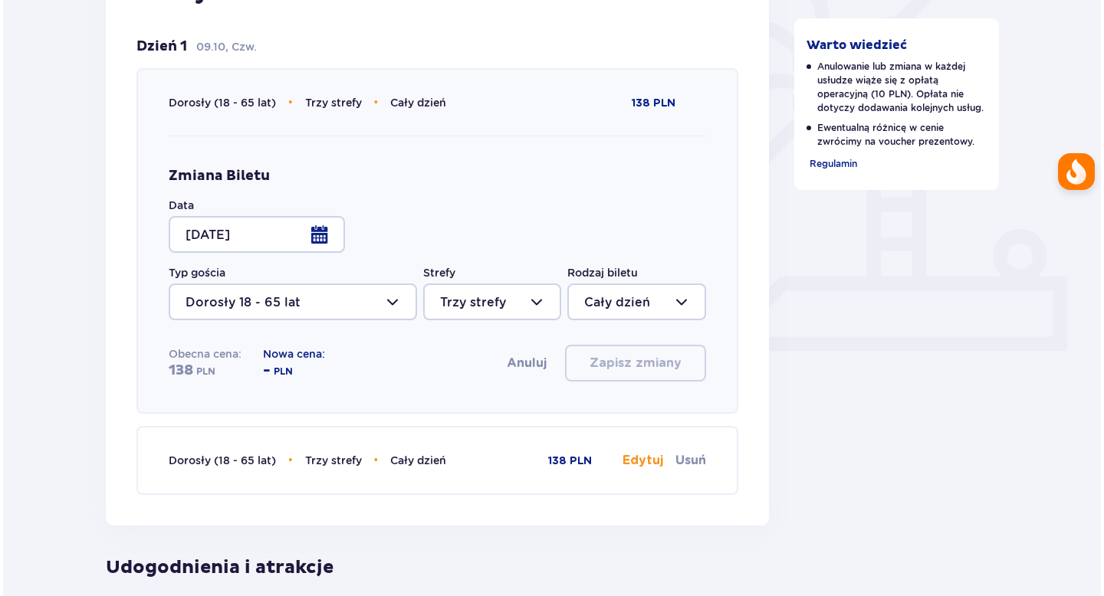
scroll to position [442, 0]
click at [291, 235] on div at bounding box center [254, 233] width 176 height 37
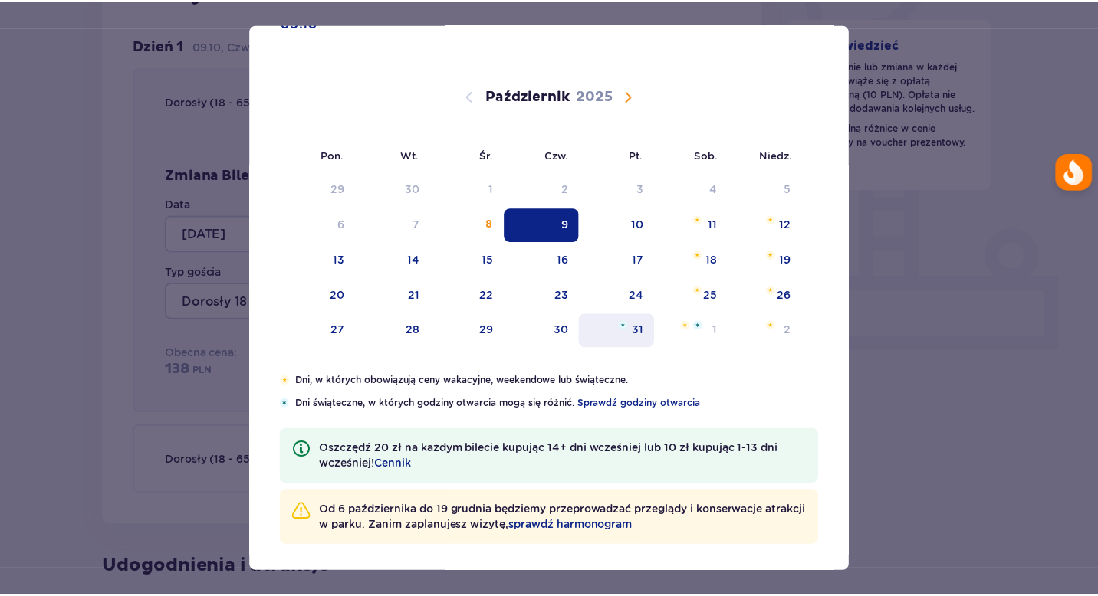
scroll to position [58, 0]
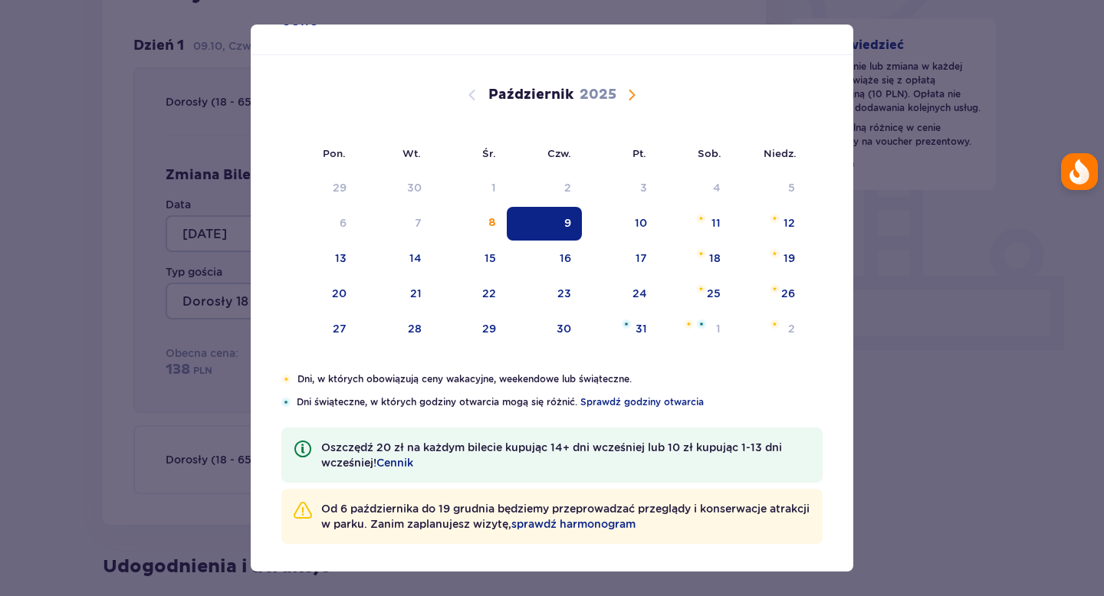
click at [619, 92] on div "Październik 2025" at bounding box center [552, 95] width 508 height 18
click at [626, 93] on span "Następny miesiąc" at bounding box center [632, 95] width 18 height 18
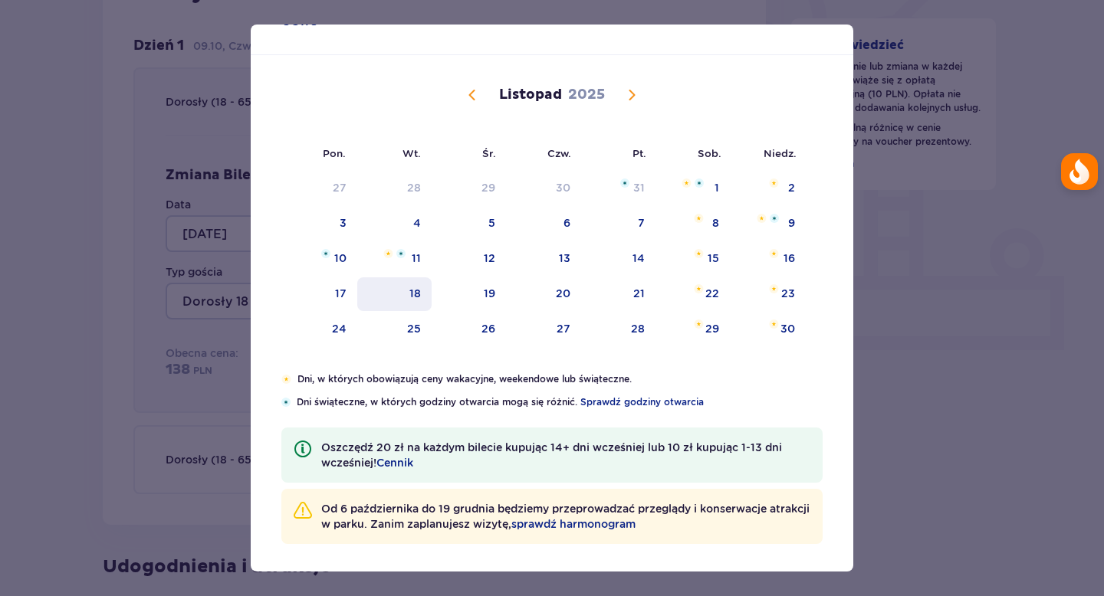
click at [404, 301] on div "18" at bounding box center [394, 295] width 74 height 34
type input "18.11.25"
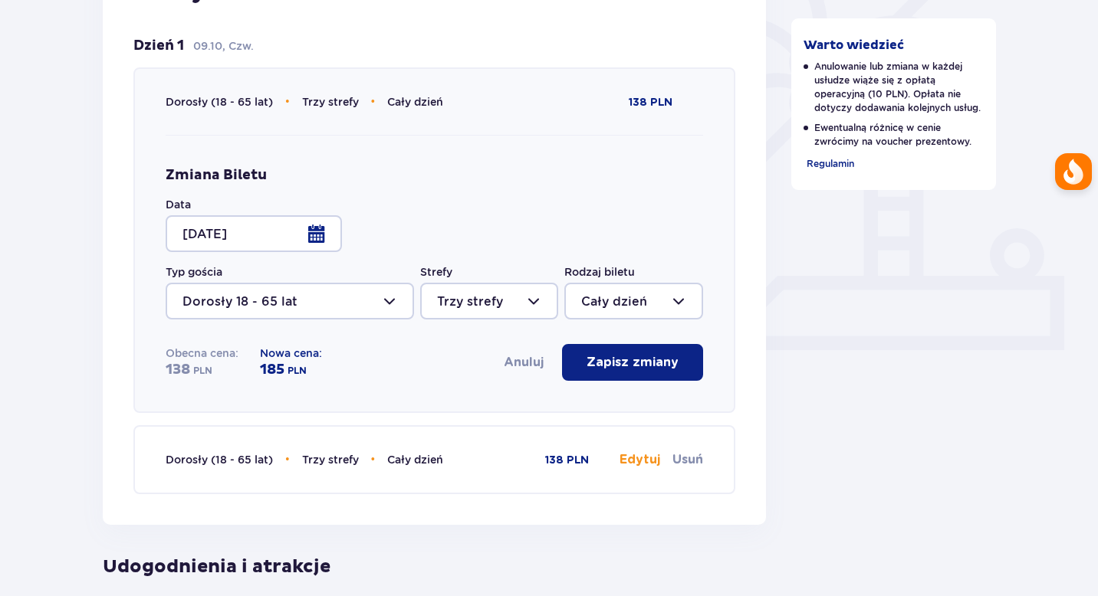
click at [601, 363] on p "Zapisz zmiany" at bounding box center [633, 362] width 92 height 17
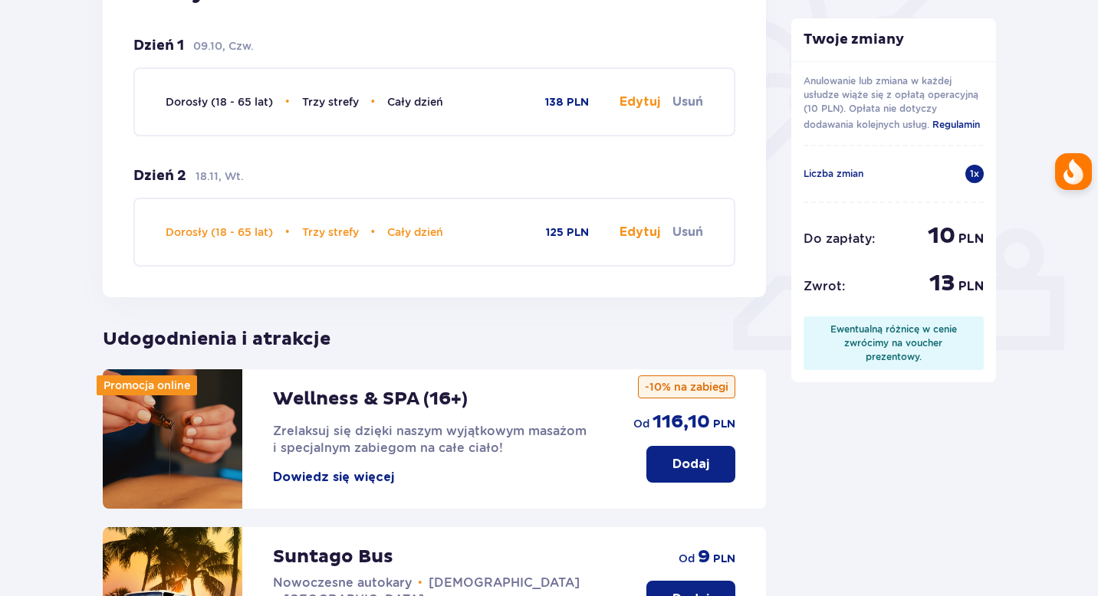
click at [630, 231] on button "Edytuj" at bounding box center [639, 232] width 41 height 17
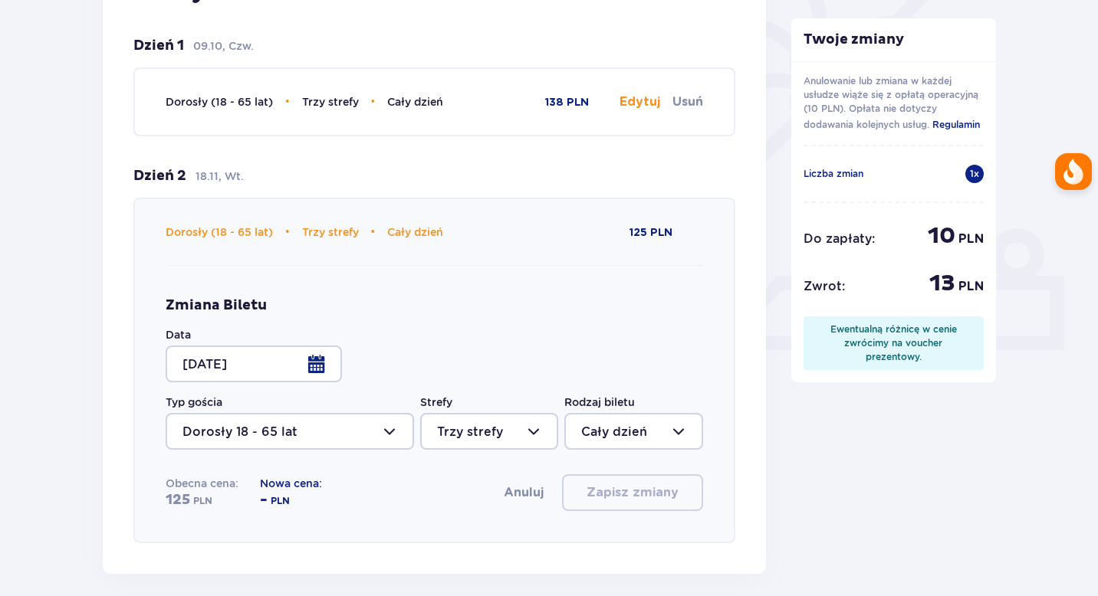
click at [317, 363] on div at bounding box center [254, 364] width 176 height 37
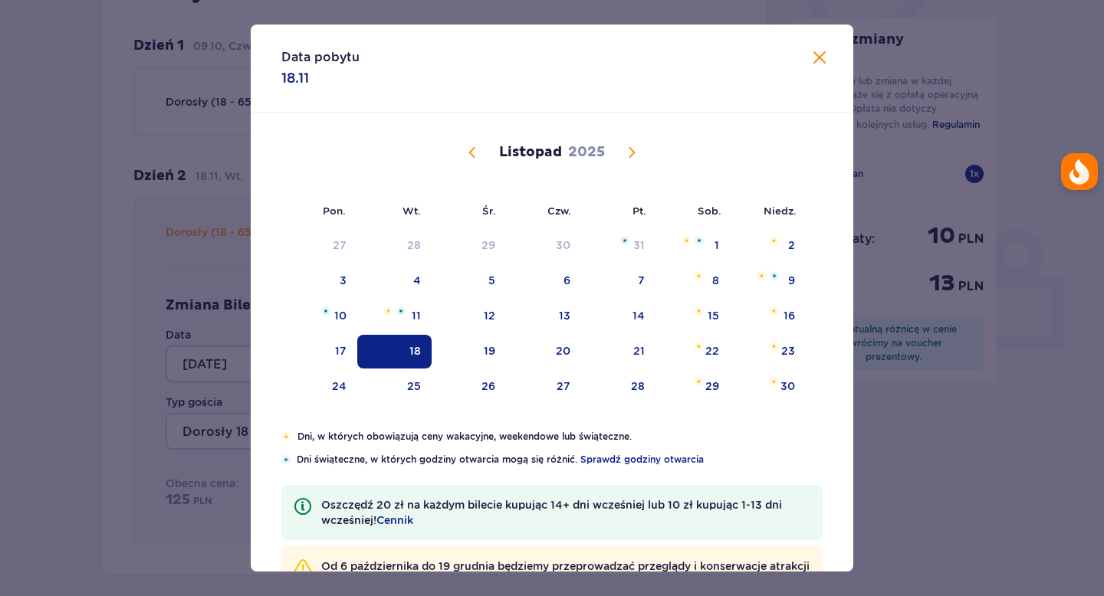
click at [465, 153] on span "Poprzedni miesiąc" at bounding box center [472, 152] width 18 height 18
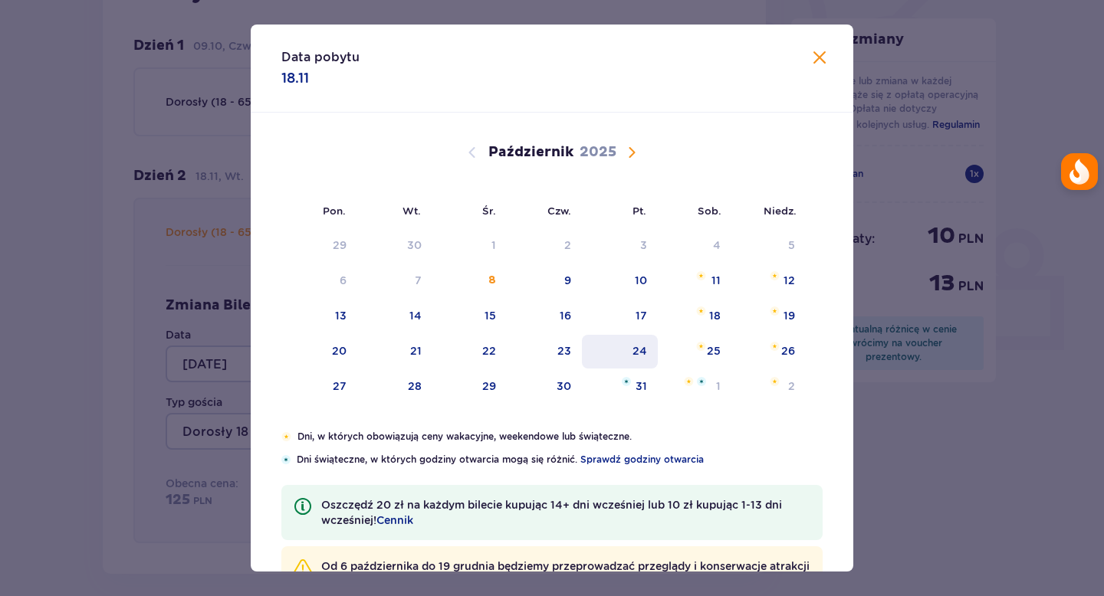
click at [647, 350] on div "24" at bounding box center [620, 352] width 76 height 34
type input "24.10.25"
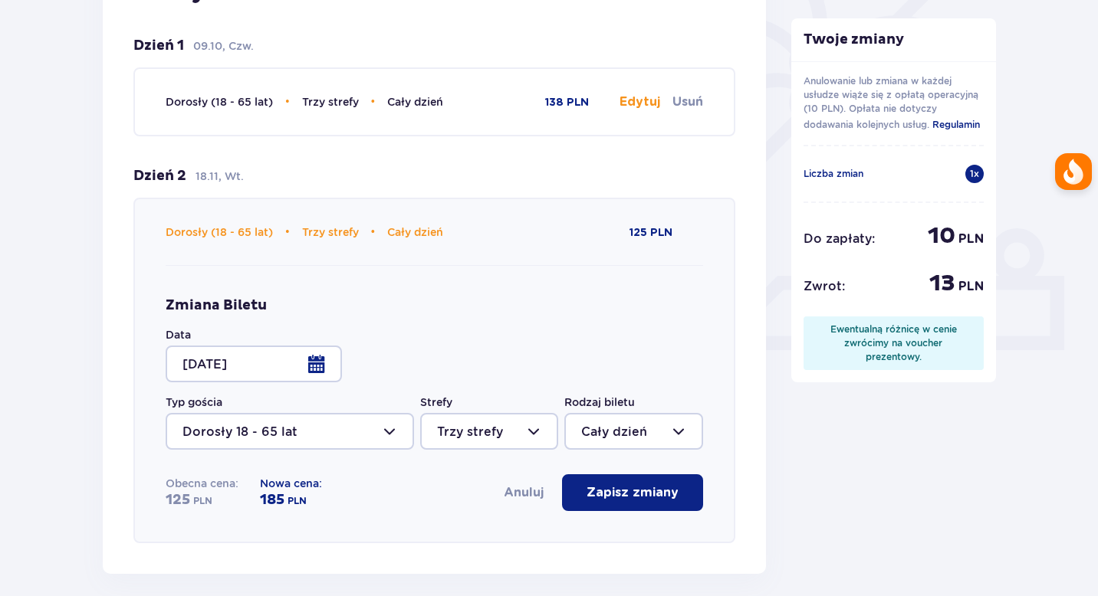
click at [651, 479] on button "Zapisz zmiany" at bounding box center [632, 493] width 141 height 37
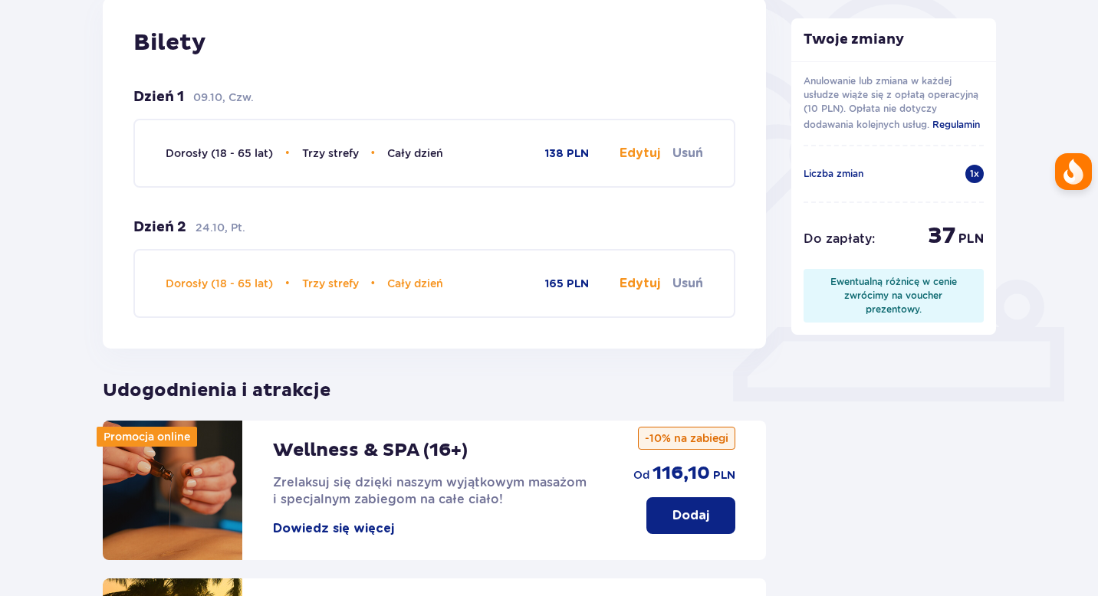
scroll to position [389, 0]
click at [642, 287] on button "Edytuj" at bounding box center [639, 284] width 41 height 17
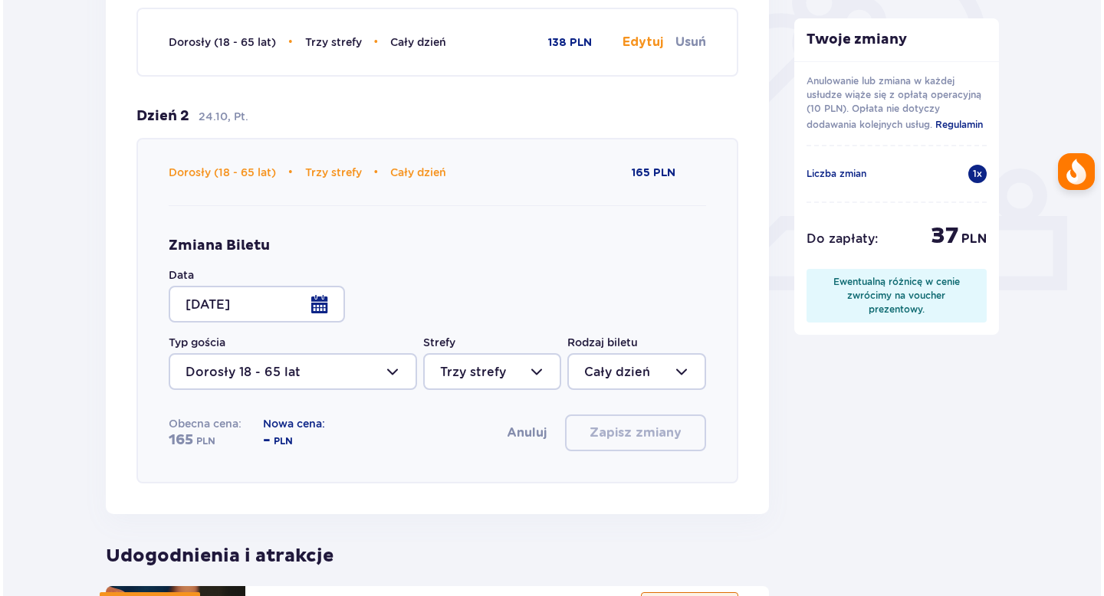
scroll to position [503, 0]
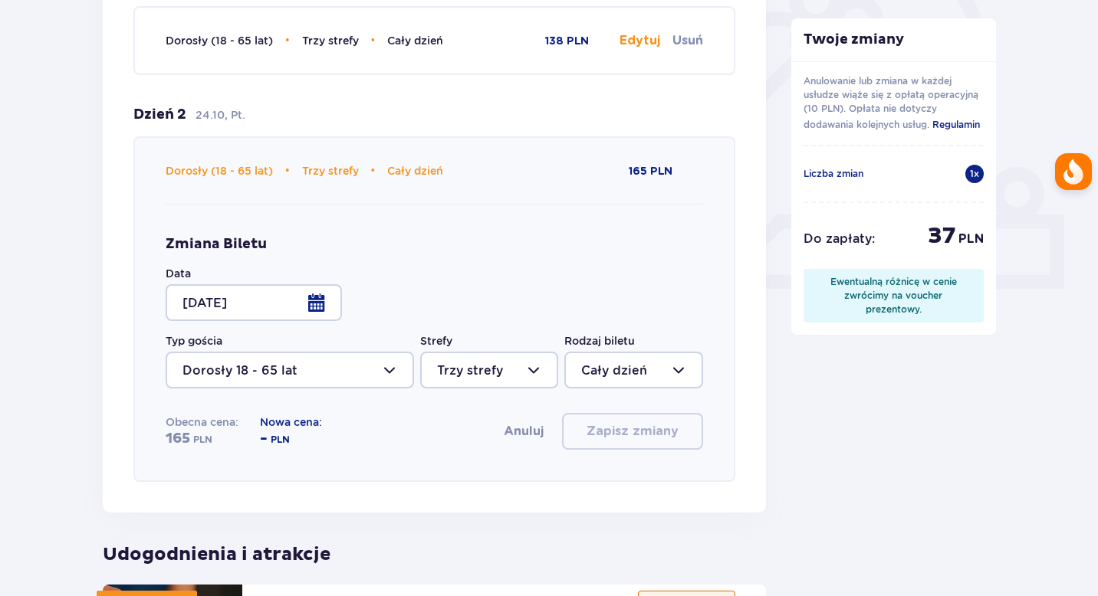
click at [323, 310] on div at bounding box center [254, 302] width 176 height 37
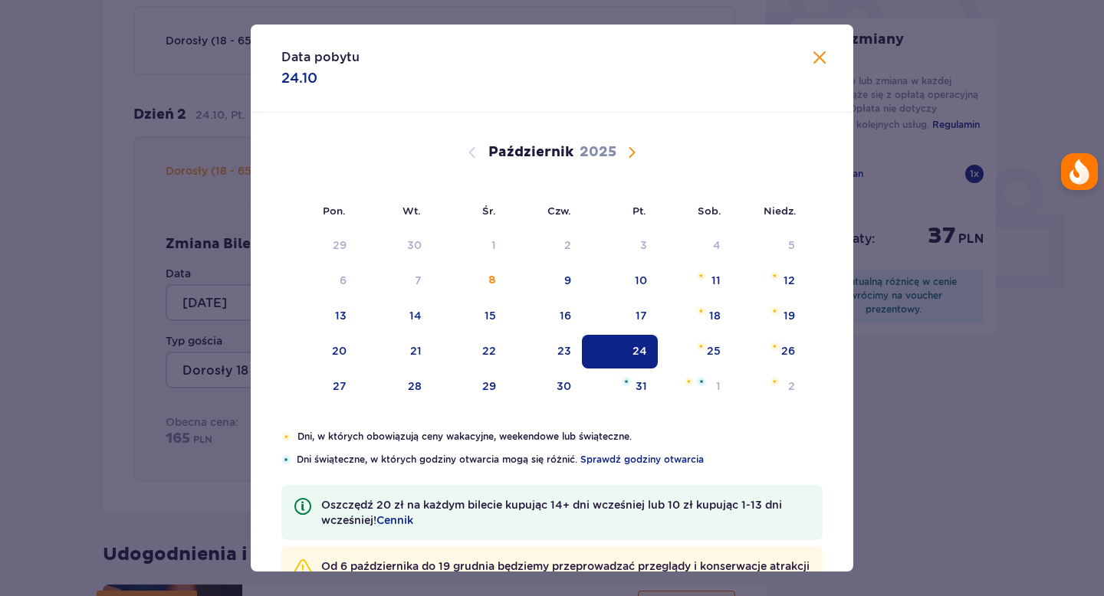
click at [633, 148] on span "Następny miesiąc" at bounding box center [632, 152] width 18 height 18
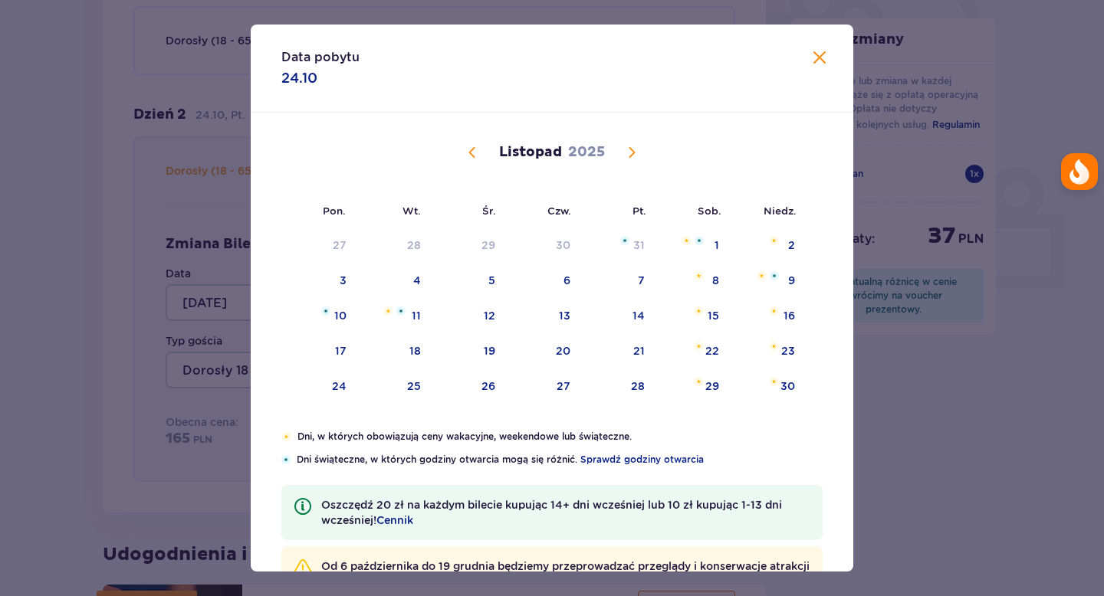
click at [632, 155] on span "Następny miesiąc" at bounding box center [632, 152] width 18 height 18
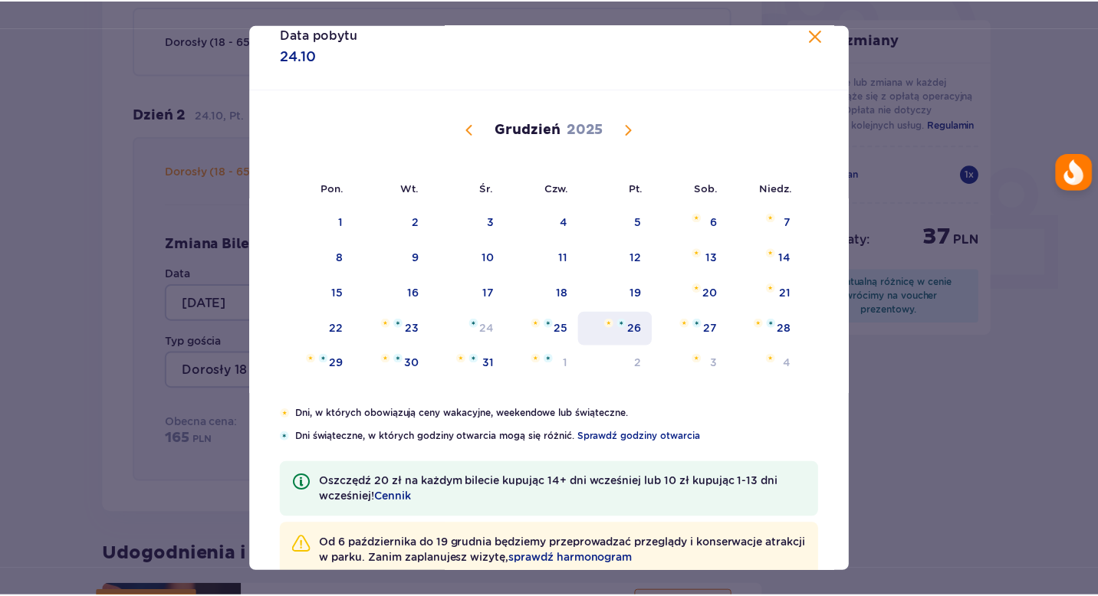
scroll to position [52, 0]
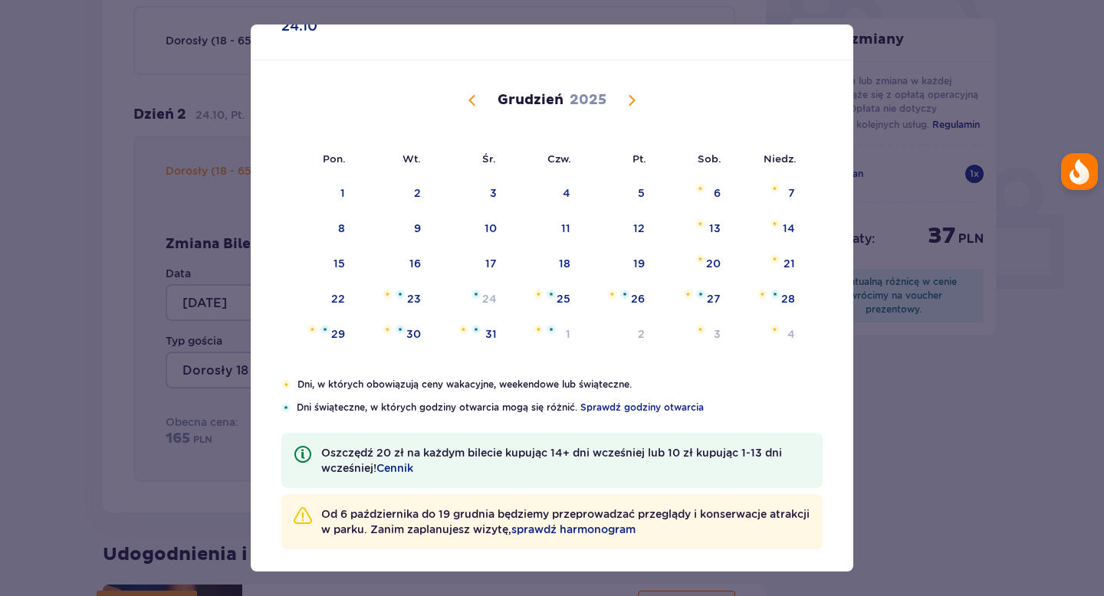
click at [624, 104] on span "Następny miesiąc" at bounding box center [632, 100] width 18 height 18
click at [923, 429] on div "Data pobytu 24.10 Pon. Wt. Śr. Czw. Pt. Sob. Niedz. Grudzień 2025 1 2 3 4 5 6 7…" at bounding box center [552, 298] width 1104 height 596
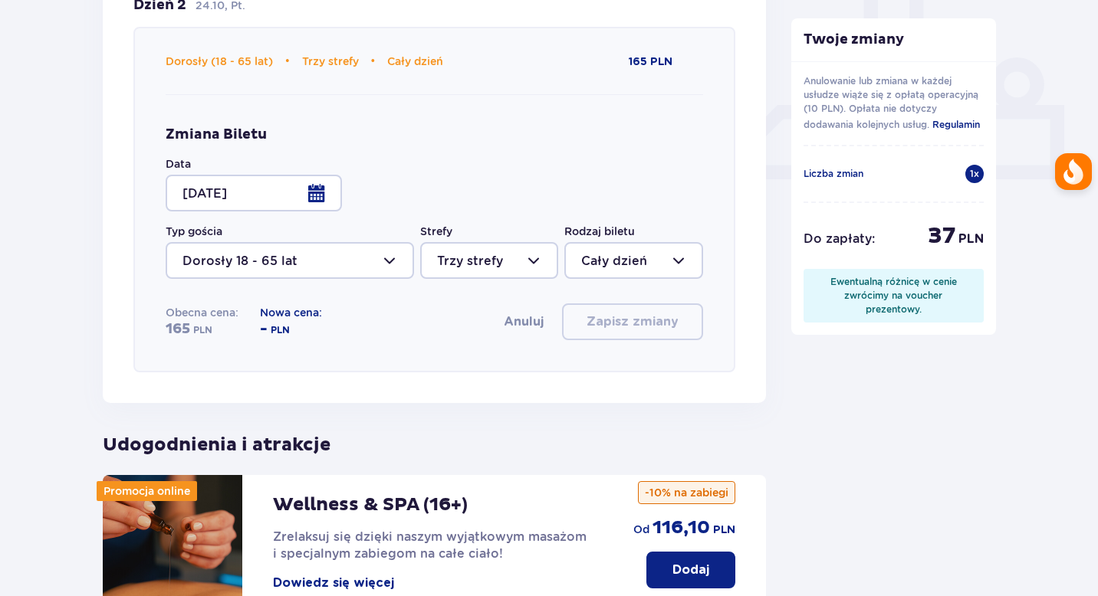
scroll to position [537, 0]
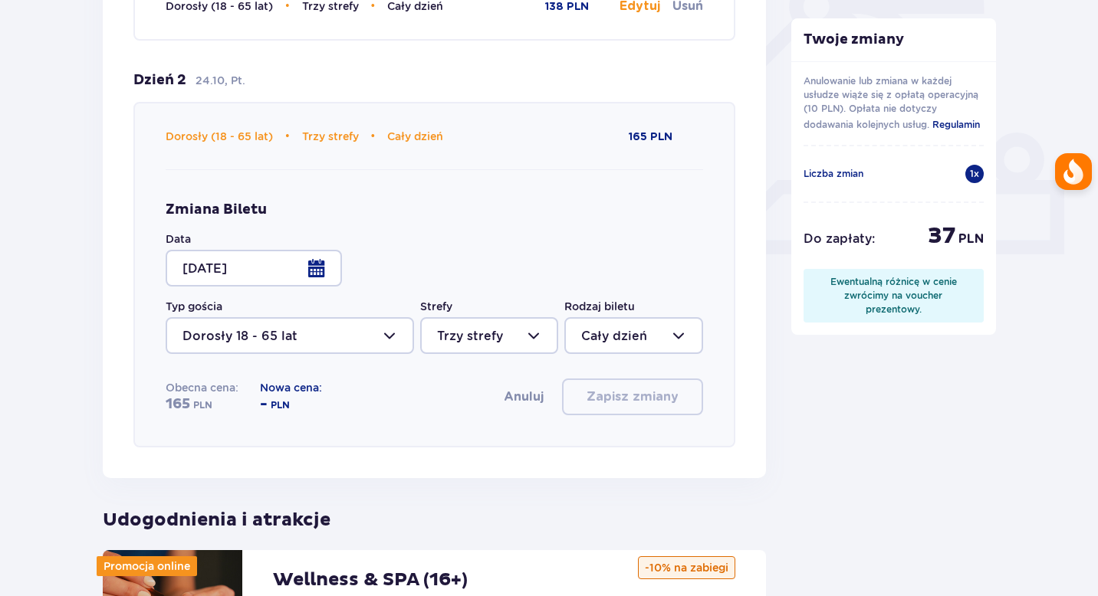
click at [535, 403] on button "Anuluj" at bounding box center [524, 397] width 40 height 17
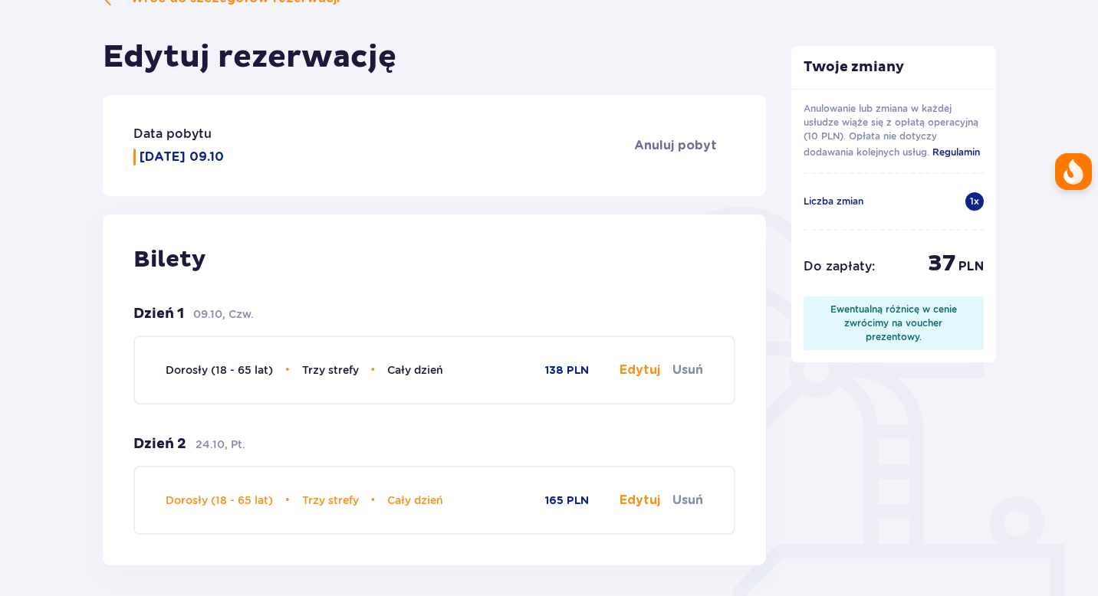
scroll to position [65, 0]
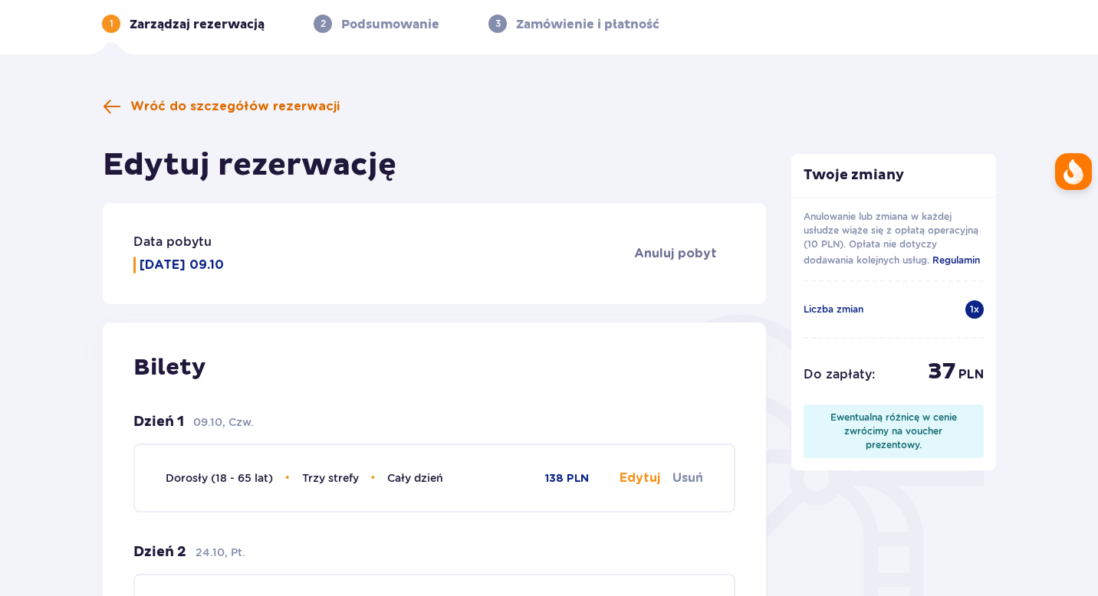
click at [161, 101] on span "Wróć do szczegółów rezerwacji" at bounding box center [234, 106] width 209 height 17
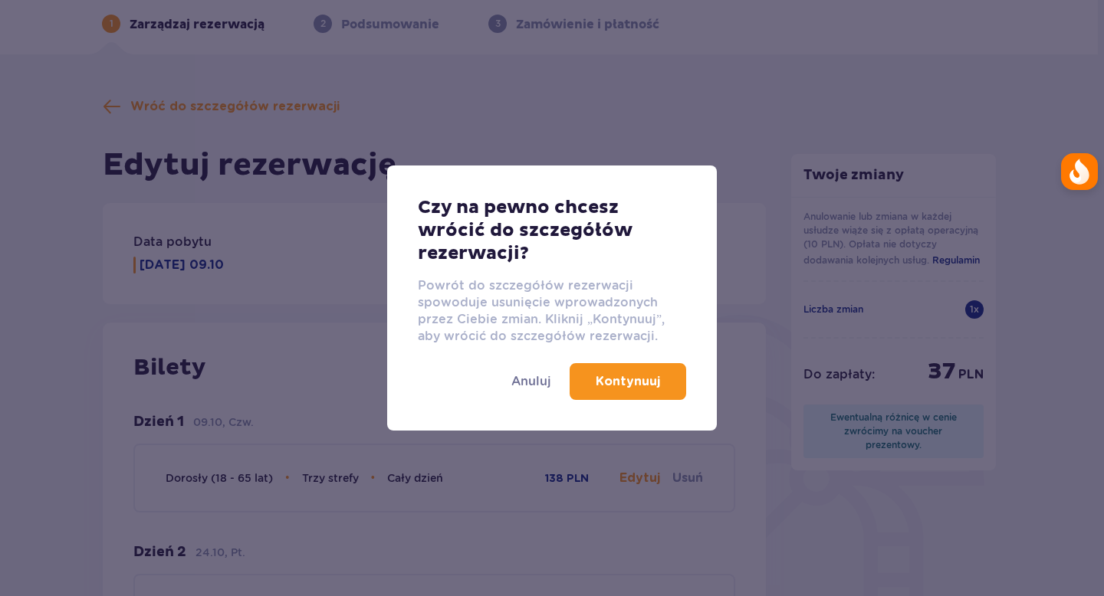
click at [646, 384] on p "Kontynuuj" at bounding box center [628, 381] width 64 height 17
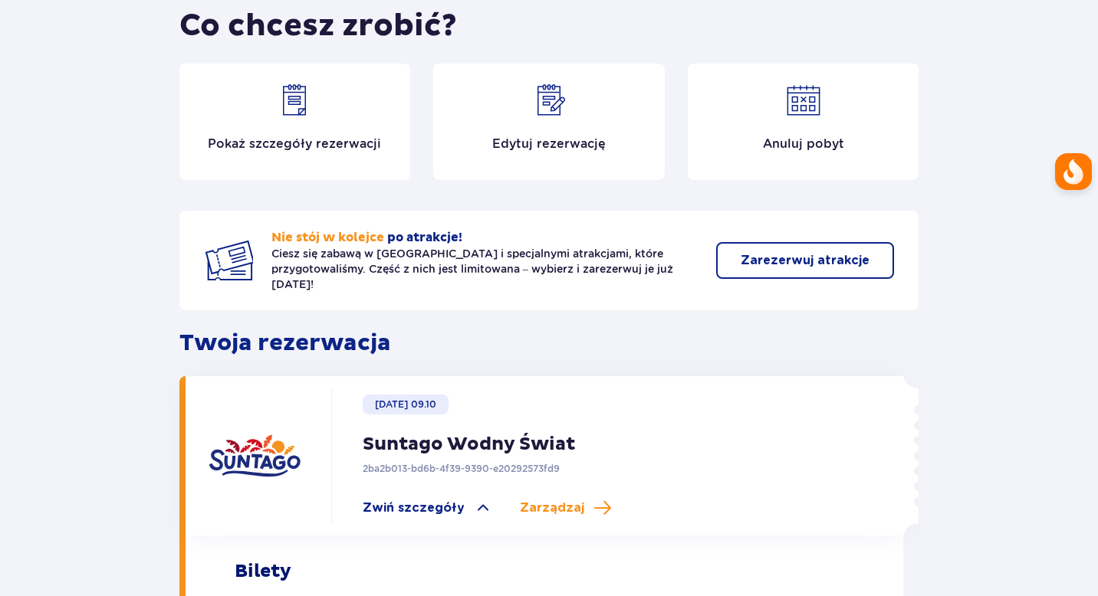
scroll to position [38, 0]
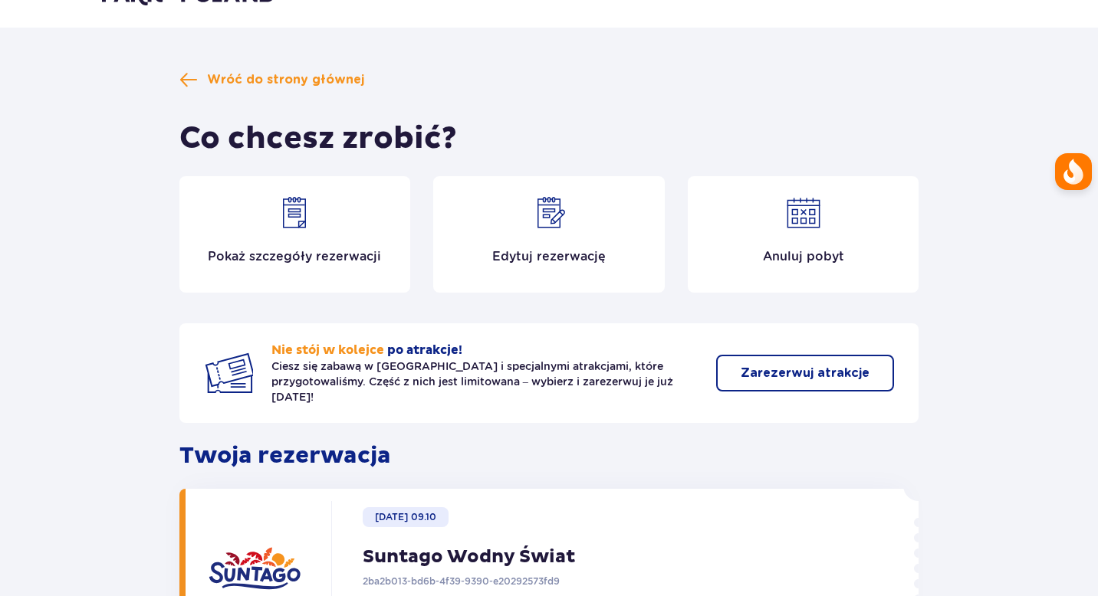
click at [806, 217] on img at bounding box center [803, 213] width 37 height 37
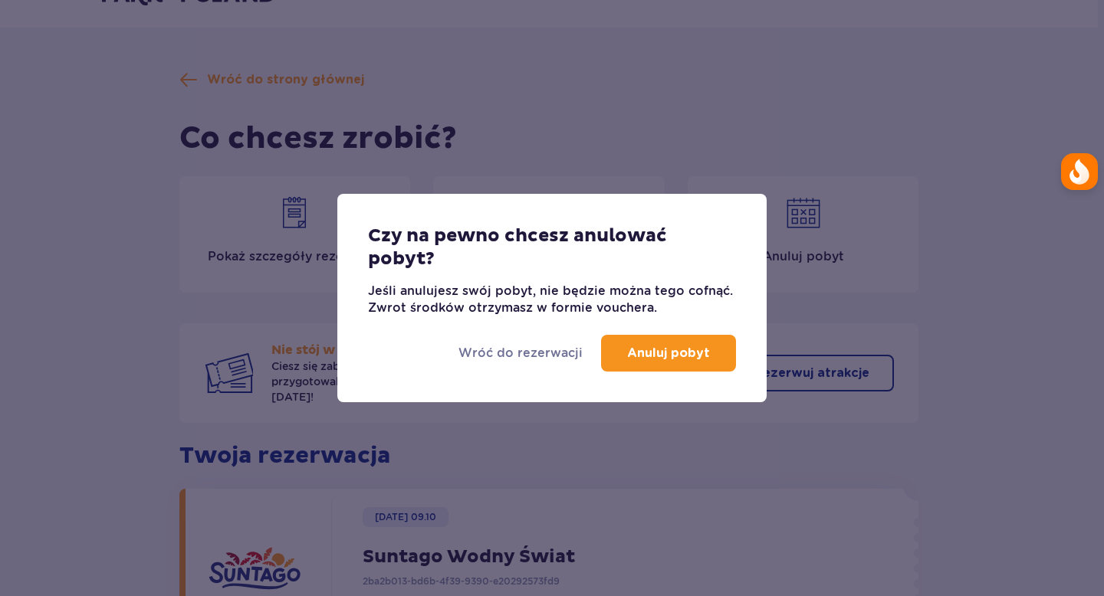
click at [678, 344] on button "Anuluj pobyt" at bounding box center [668, 353] width 135 height 37
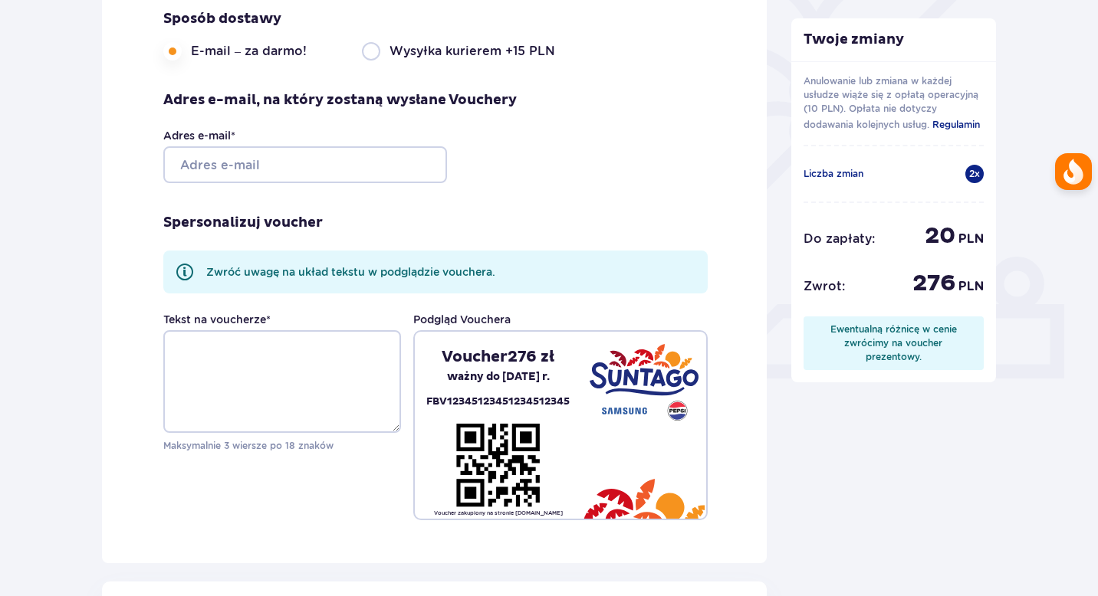
scroll to position [415, 0]
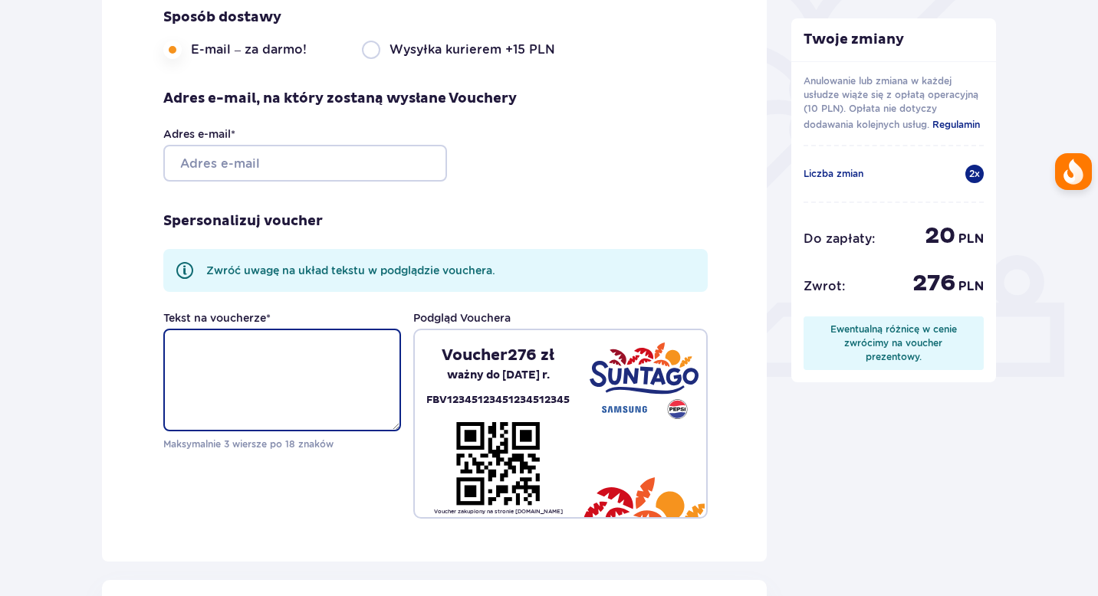
click at [319, 375] on textarea "Tekst na voucherze *" at bounding box center [282, 380] width 238 height 103
type textarea "ELO dla domcii"
click at [833, 466] on div "Twoje zmiany Anulowanie lub zmiana w każdej usłudze wiąże się z opłatą operacyj…" at bounding box center [894, 471] width 230 height 1446
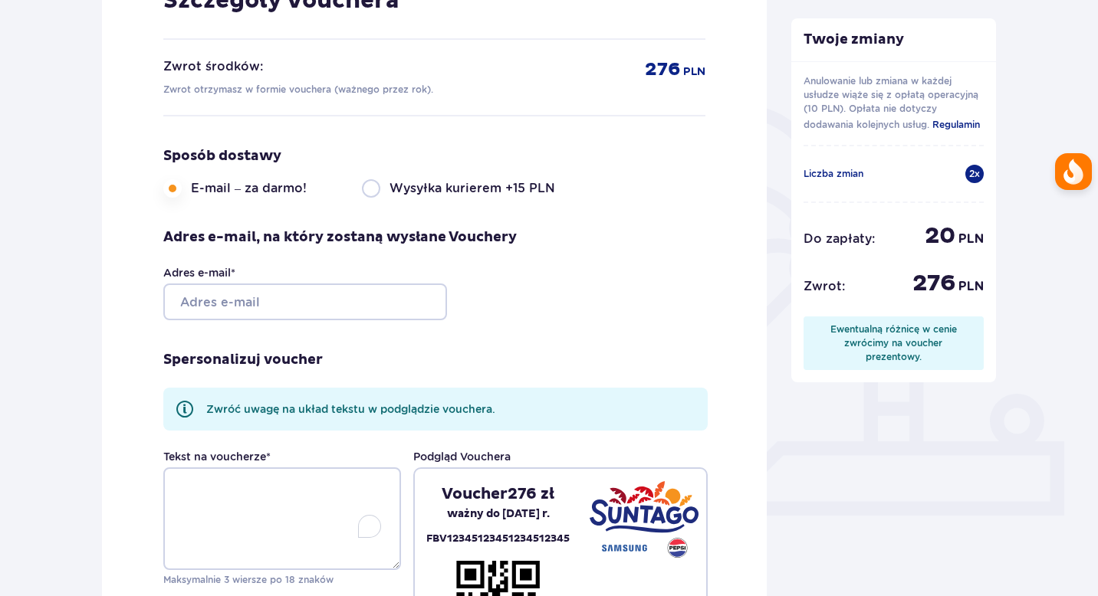
scroll to position [274, 0]
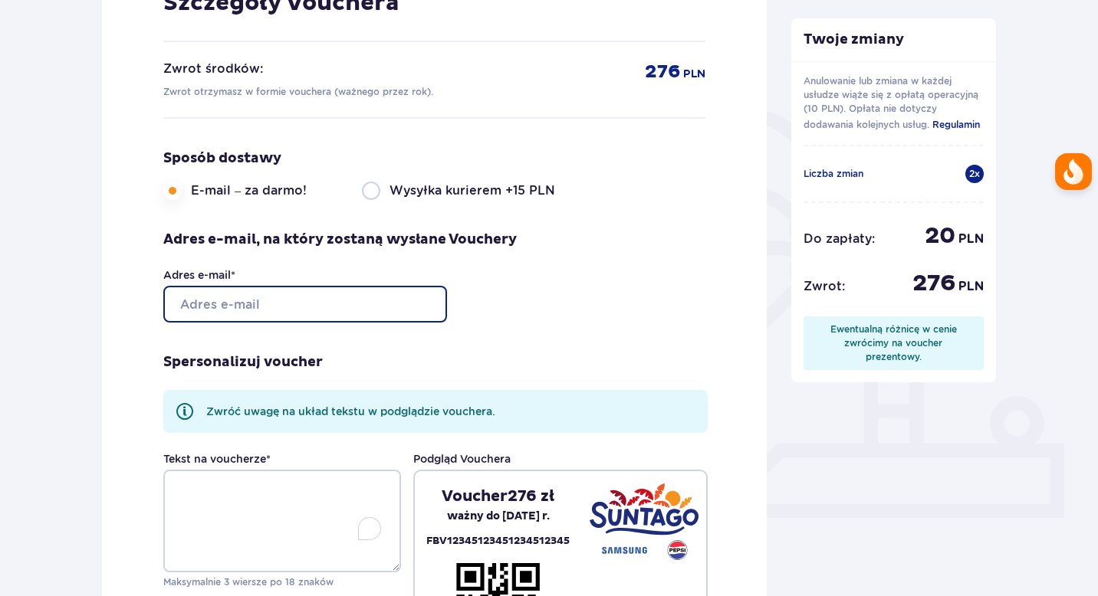
click at [306, 298] on input "Adres e-mail *" at bounding box center [305, 304] width 284 height 37
type input "[EMAIL_ADDRESS][DOMAIN_NAME]"
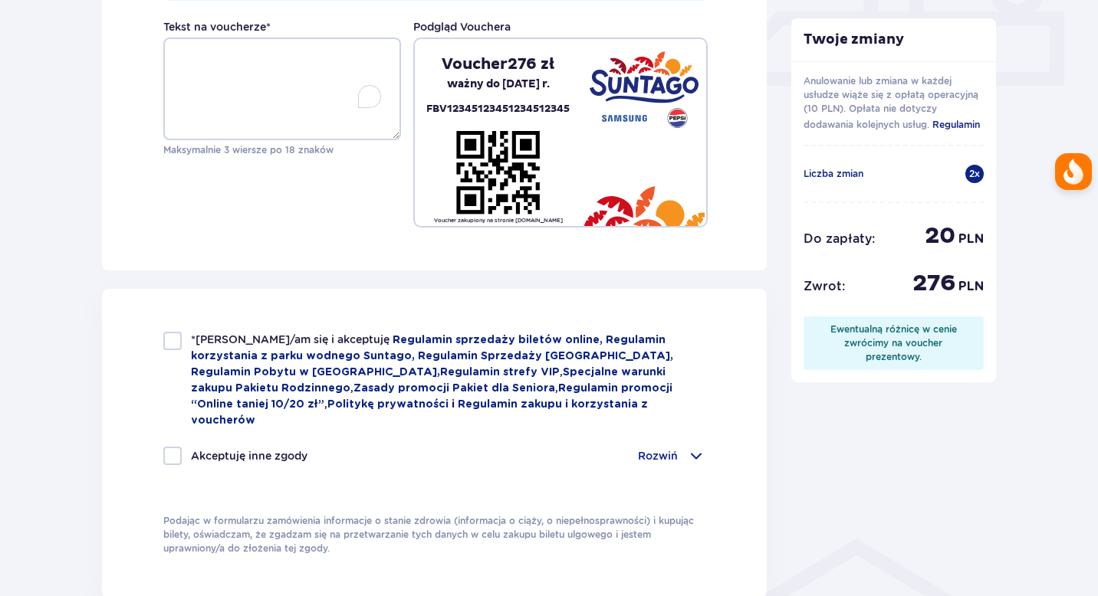
scroll to position [708, 0]
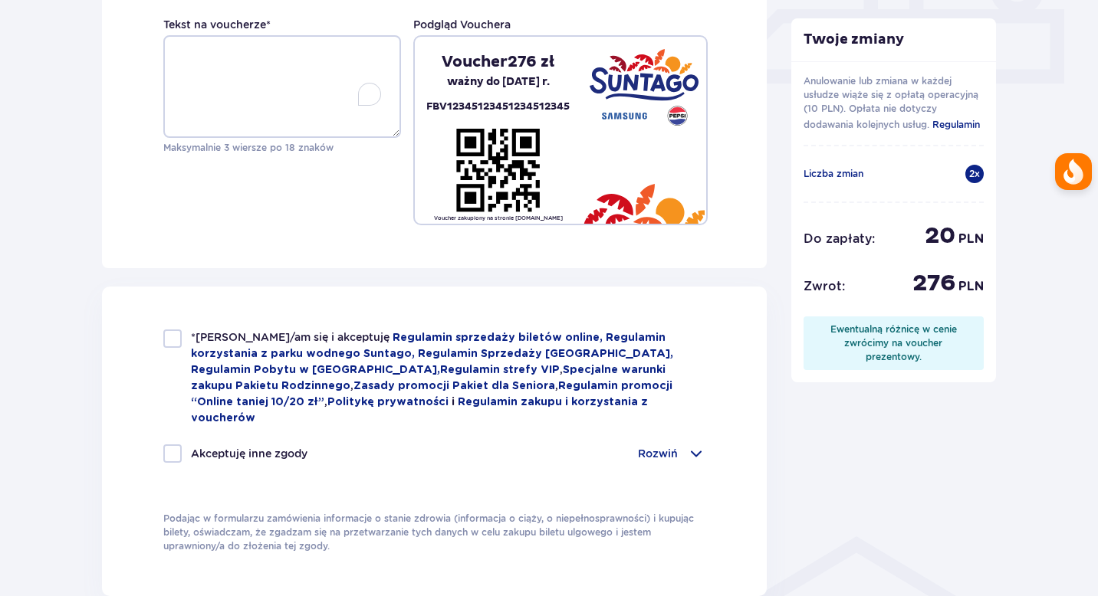
click at [168, 339] on div at bounding box center [172, 339] width 18 height 18
checkbox input "true"
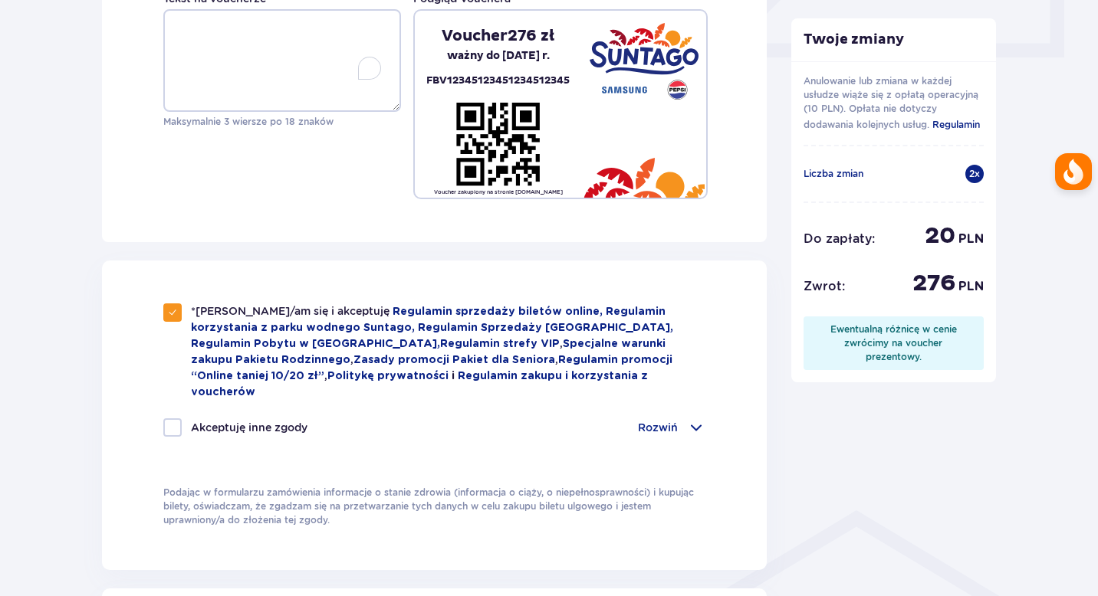
scroll to position [738, 0]
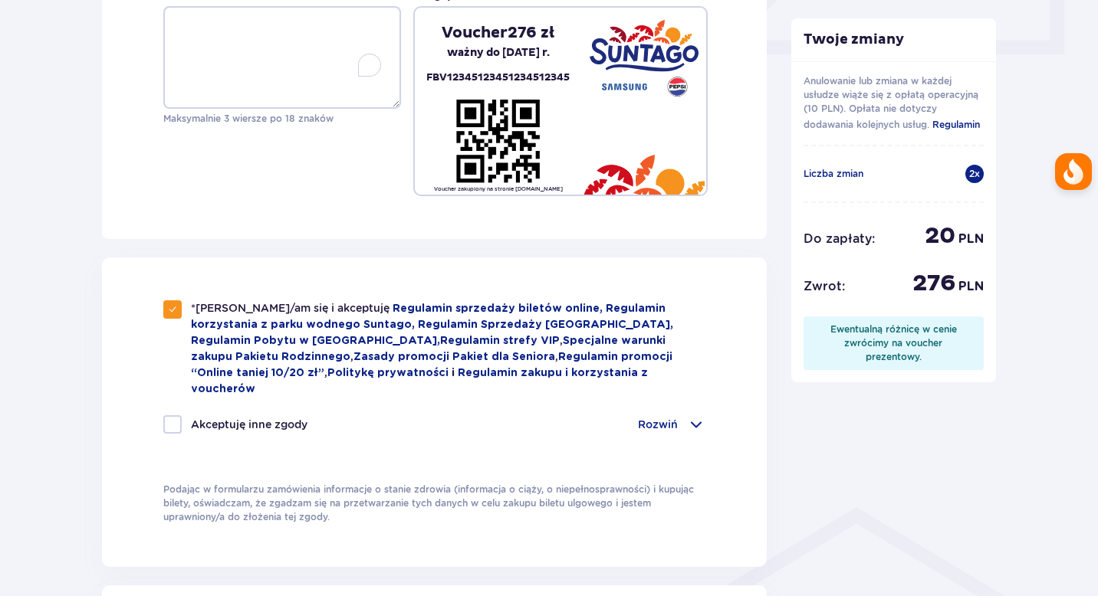
click at [675, 394] on div "*Zapoznałem/am się i akceptuję Regulamin sprzedaży biletów online, Regulamin ko…" at bounding box center [434, 377] width 542 height 152
click at [673, 417] on p "Rozwiń" at bounding box center [658, 424] width 40 height 15
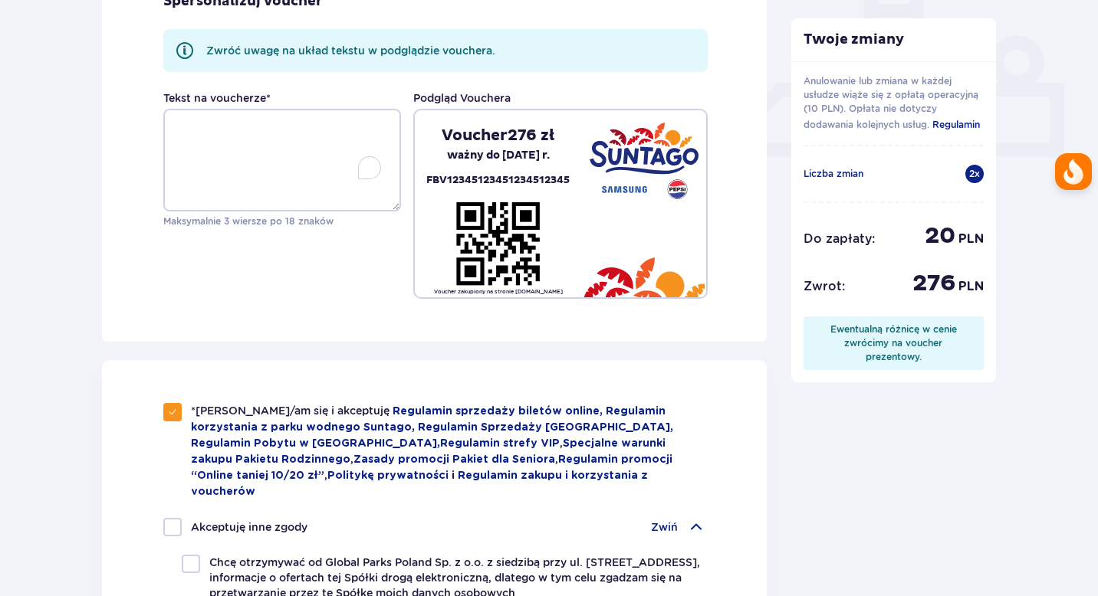
scroll to position [579, 0]
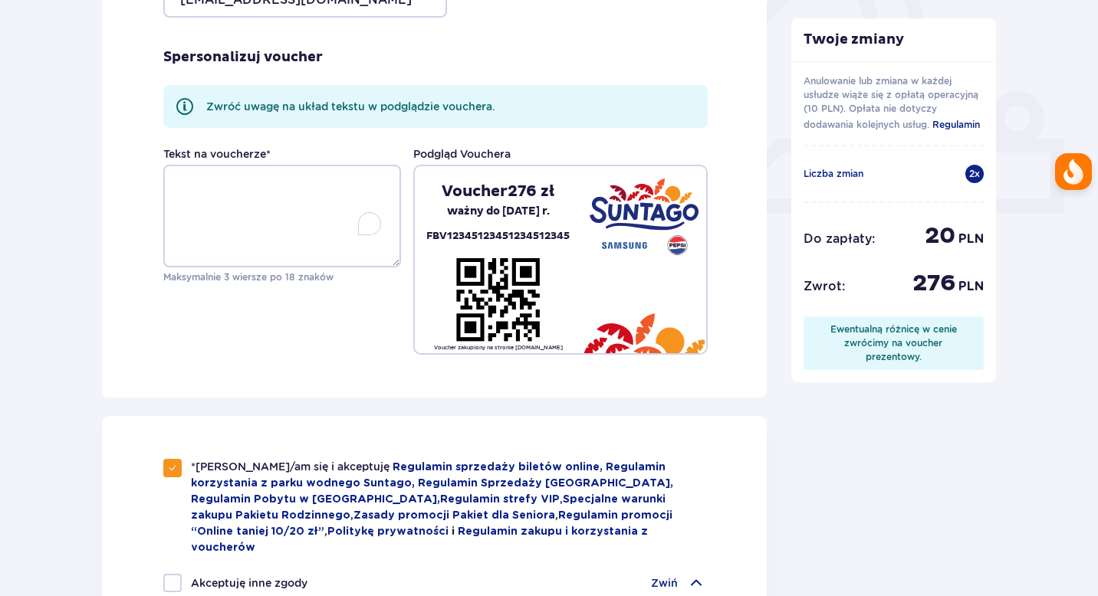
click at [452, 237] on p "FBV12345123451234512345" at bounding box center [497, 237] width 143 height 18
copy p "FBV12345123451234512345"
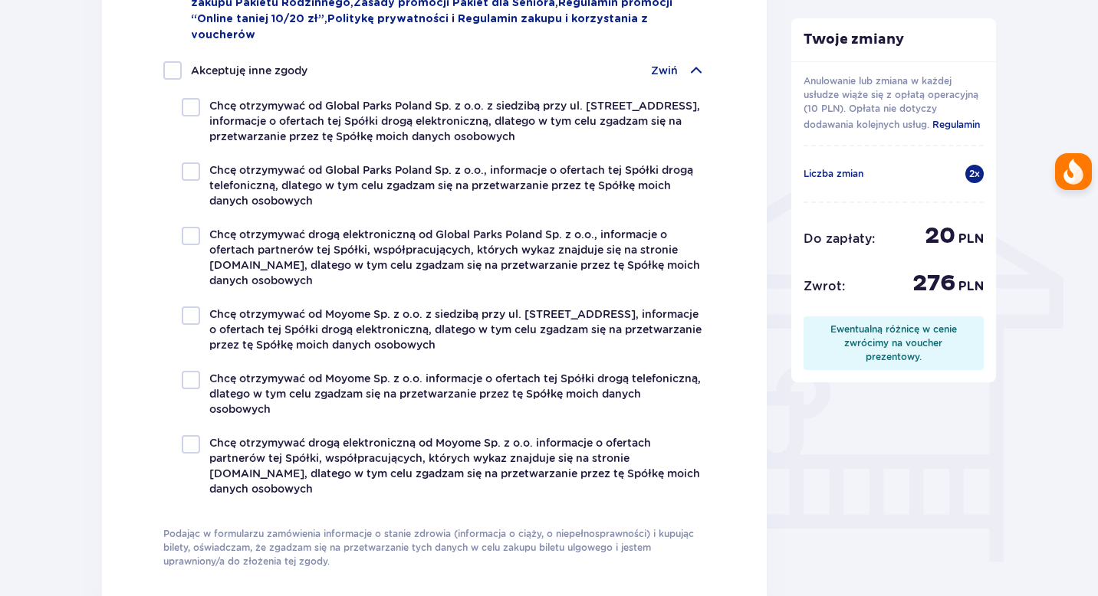
scroll to position [1395, 0]
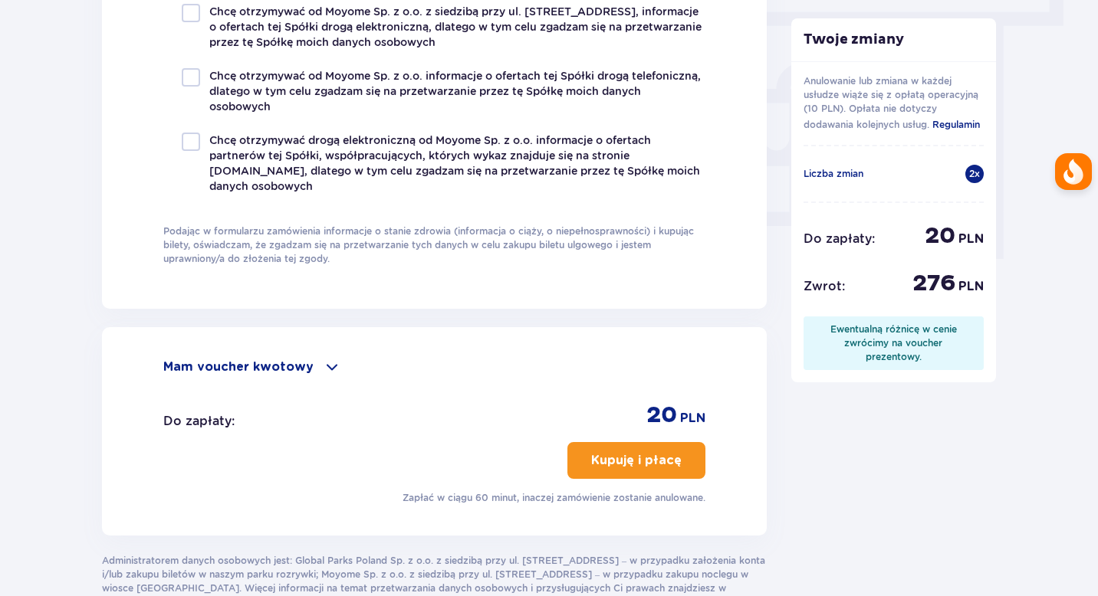
click at [242, 359] on p "Mam voucher kwotowy" at bounding box center [238, 367] width 150 height 17
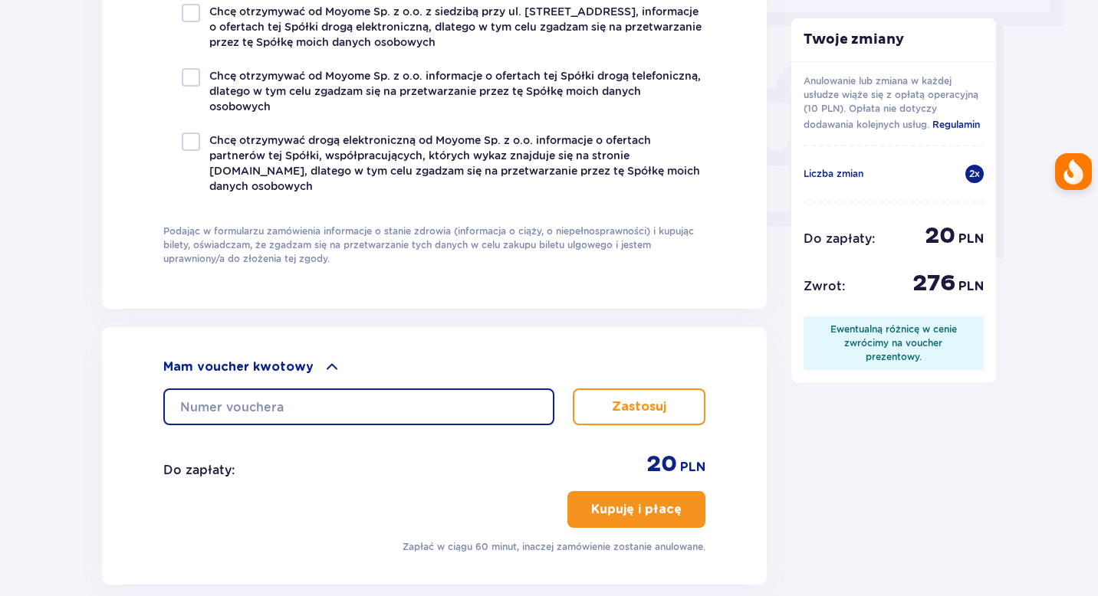
click at [269, 389] on input "text" at bounding box center [358, 407] width 391 height 37
paste input "FBV12345123451234512345"
type input "FBV12345123451234512345"
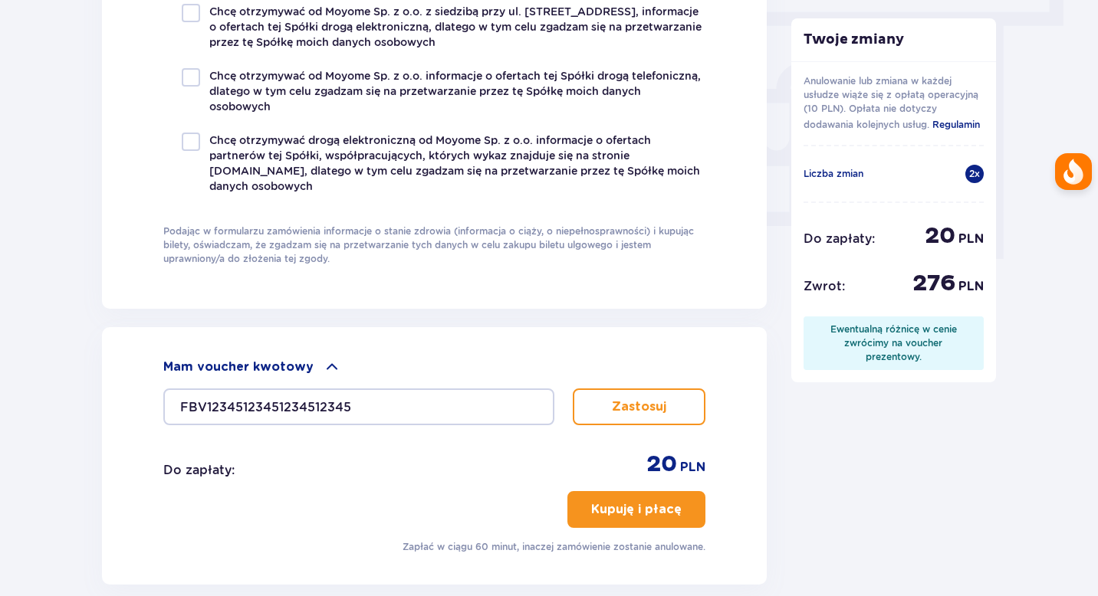
click at [630, 389] on button "Zastosuj" at bounding box center [639, 407] width 133 height 37
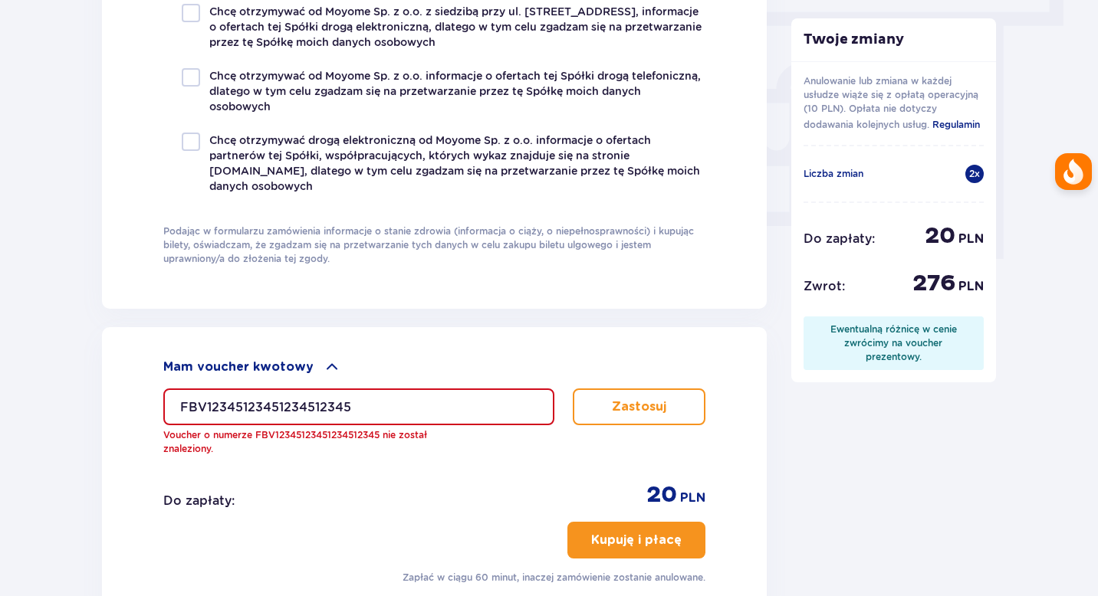
click at [323, 389] on input "FBV12345123451234512345" at bounding box center [358, 407] width 391 height 37
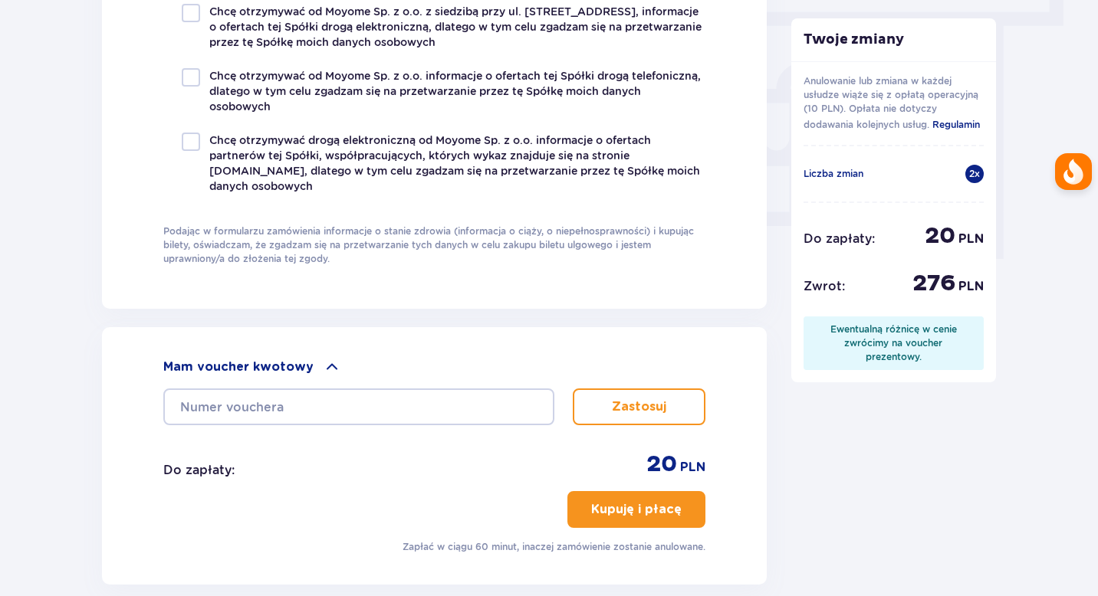
click at [532, 340] on div "Mam voucher kwotowy Zastosuj Do zapłaty : 20 PLN Kupuję i płacę Zapłać w ciągu …" at bounding box center [434, 456] width 665 height 258
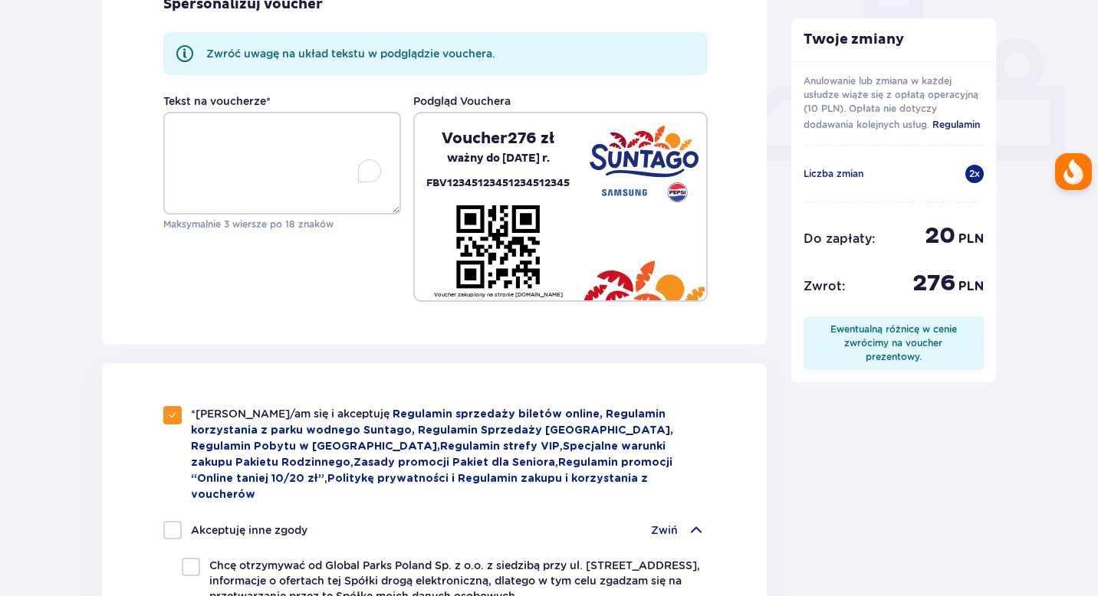
scroll to position [280, 0]
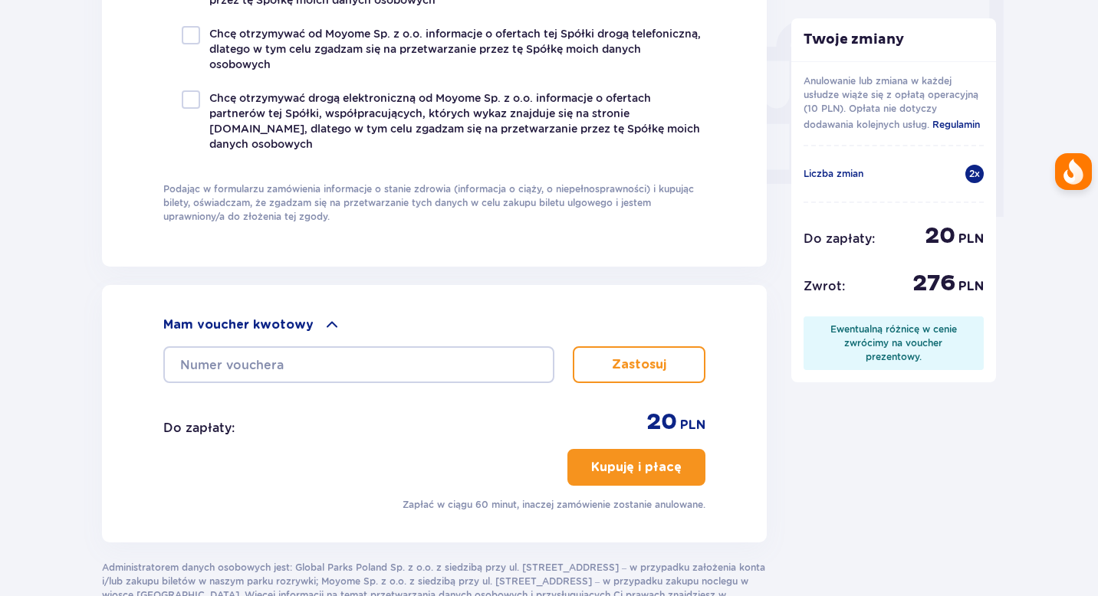
scroll to position [1536, 0]
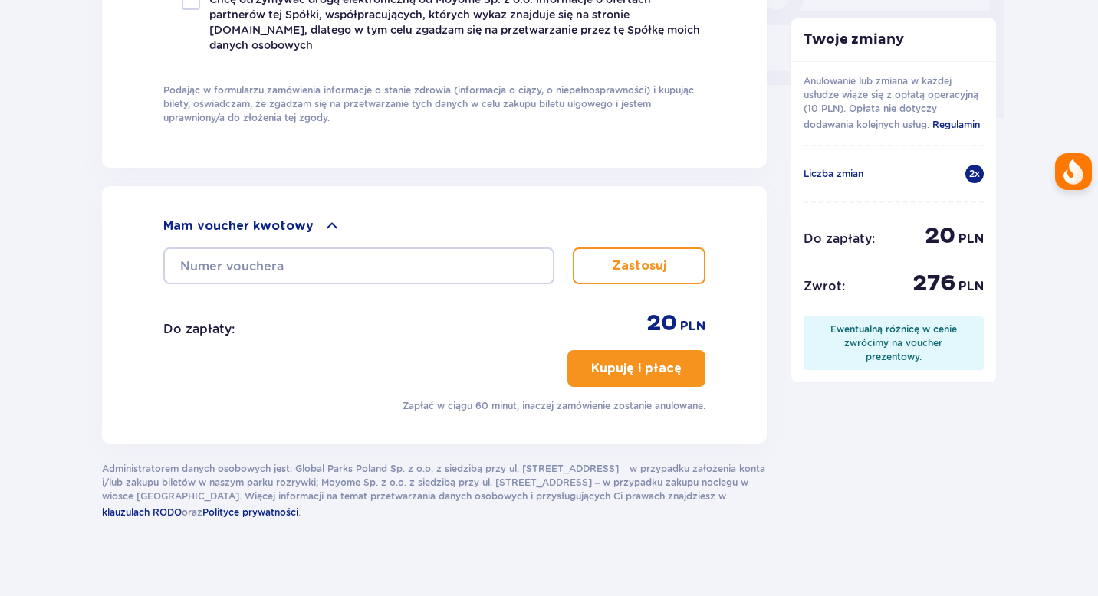
click at [656, 360] on p "Kupuję i płacę" at bounding box center [636, 368] width 90 height 17
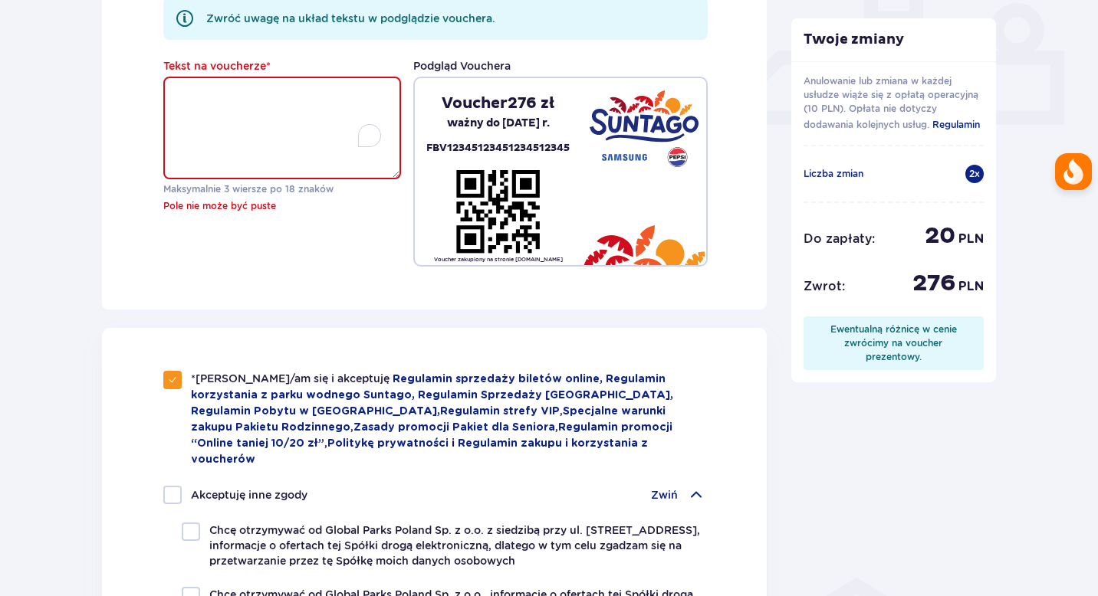
scroll to position [667, 0]
click at [273, 116] on textarea "Tekst na voucherze *" at bounding box center [282, 128] width 238 height 103
type textarea "S"
type textarea "Milej zabawy"
click at [836, 462] on div "Twoje zmiany Anulowanie lub zmiana w każdej usłudze wiąże się z opłatą operacyj…" at bounding box center [894, 443] width 230 height 1894
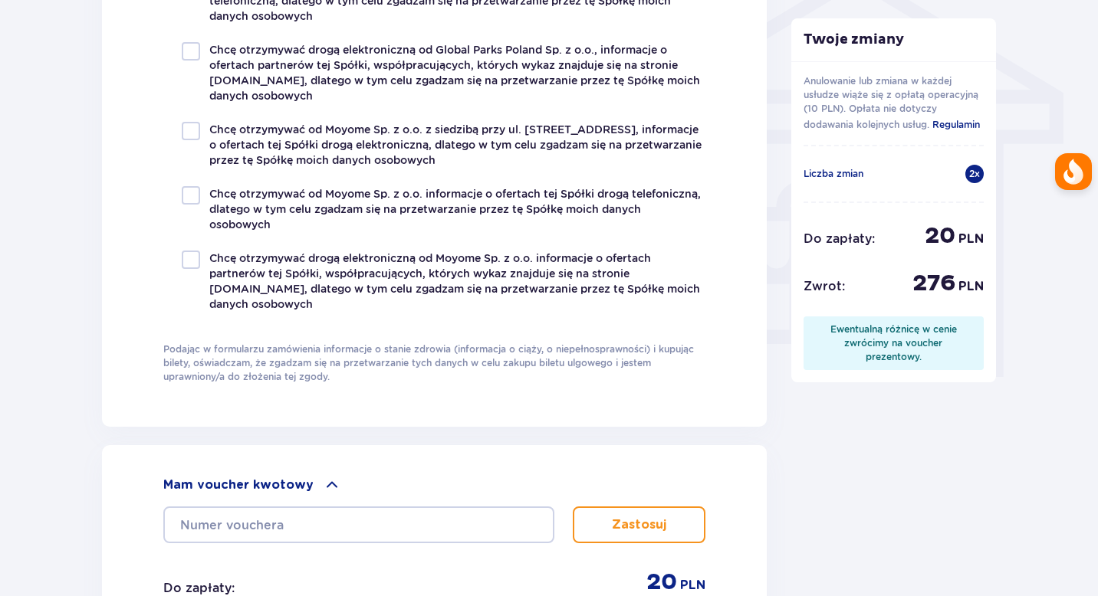
scroll to position [1536, 0]
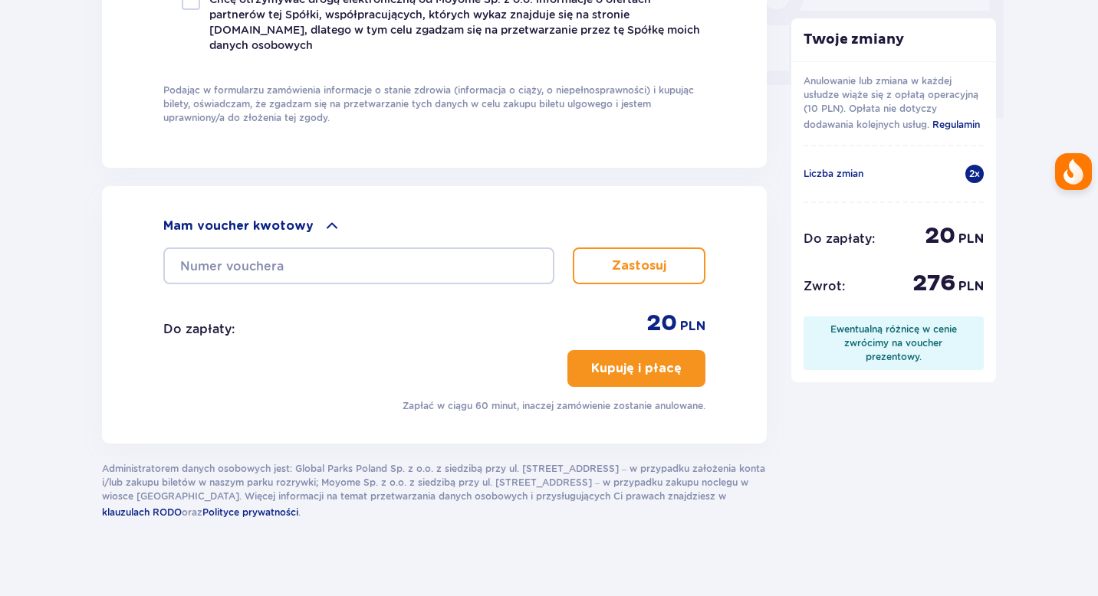
click at [642, 360] on p "Kupuję i płacę" at bounding box center [636, 368] width 90 height 17
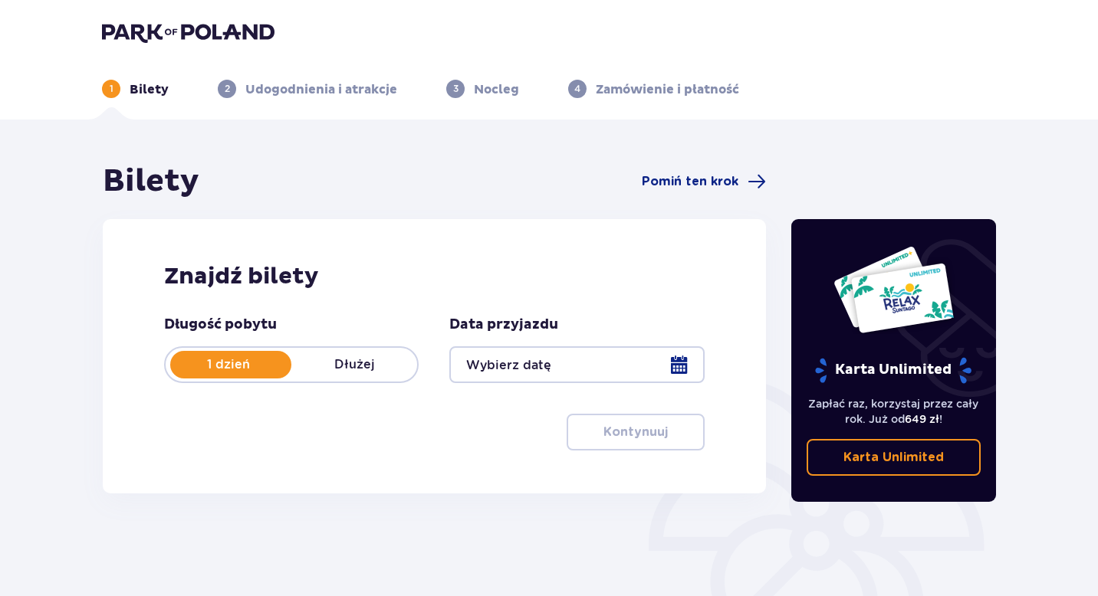
click at [558, 372] on div at bounding box center [576, 365] width 255 height 37
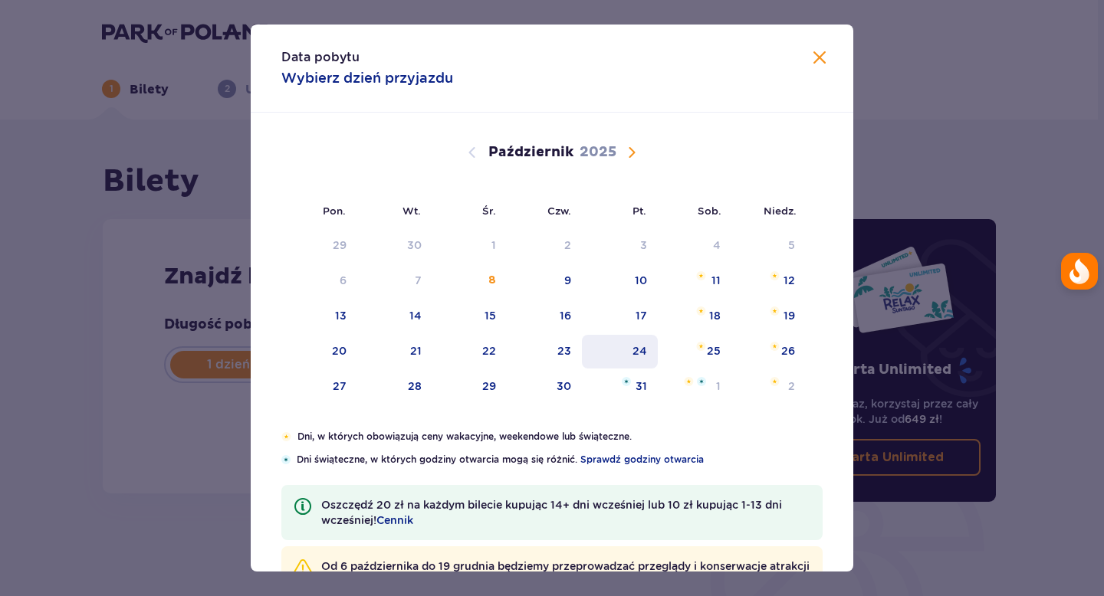
click at [625, 357] on div "24" at bounding box center [620, 352] width 76 height 34
type input "[DATE]"
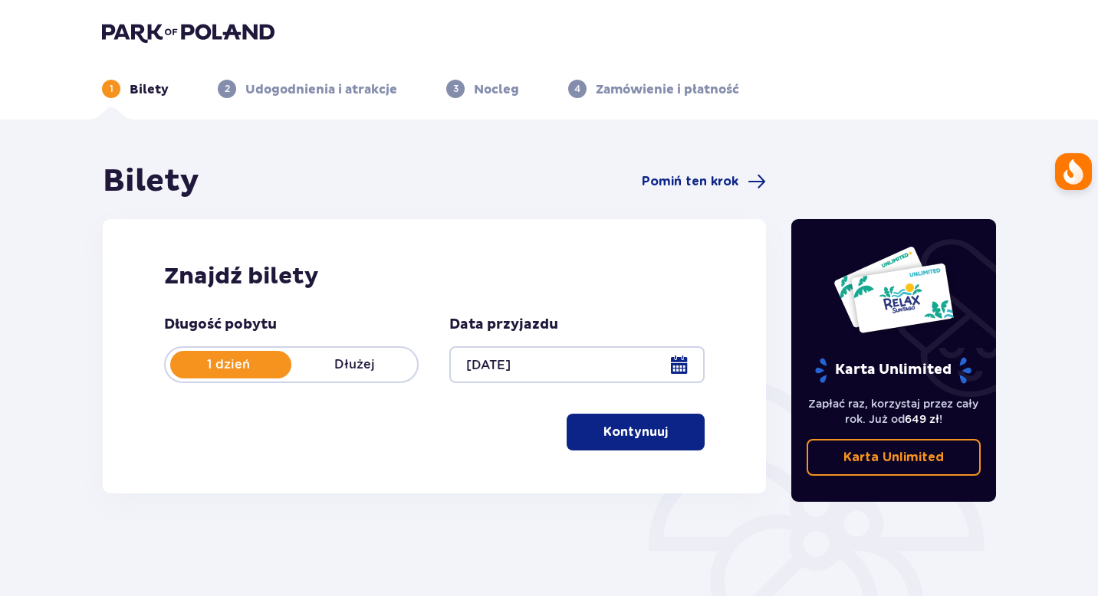
click at [645, 435] on p "Kontynuuj" at bounding box center [635, 432] width 64 height 17
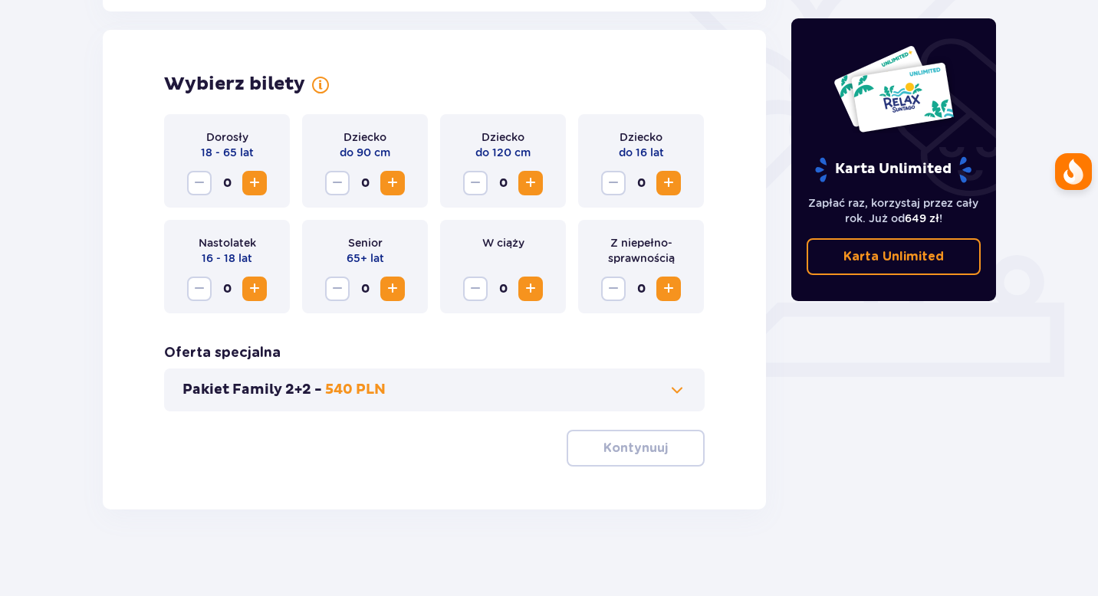
scroll to position [420, 0]
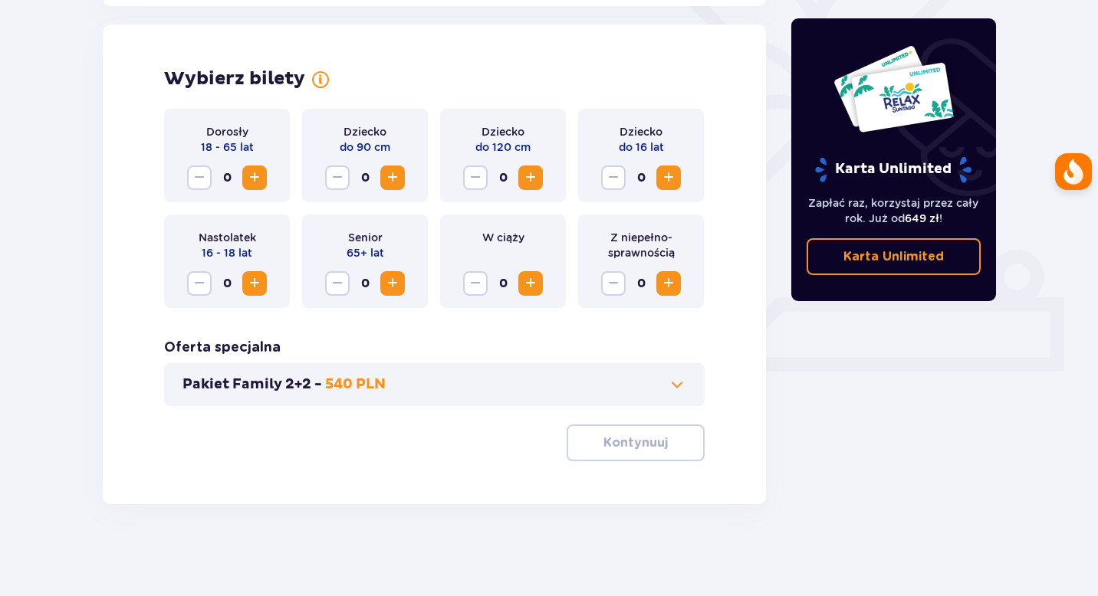
click at [255, 166] on button "Zwiększ" at bounding box center [254, 178] width 25 height 25
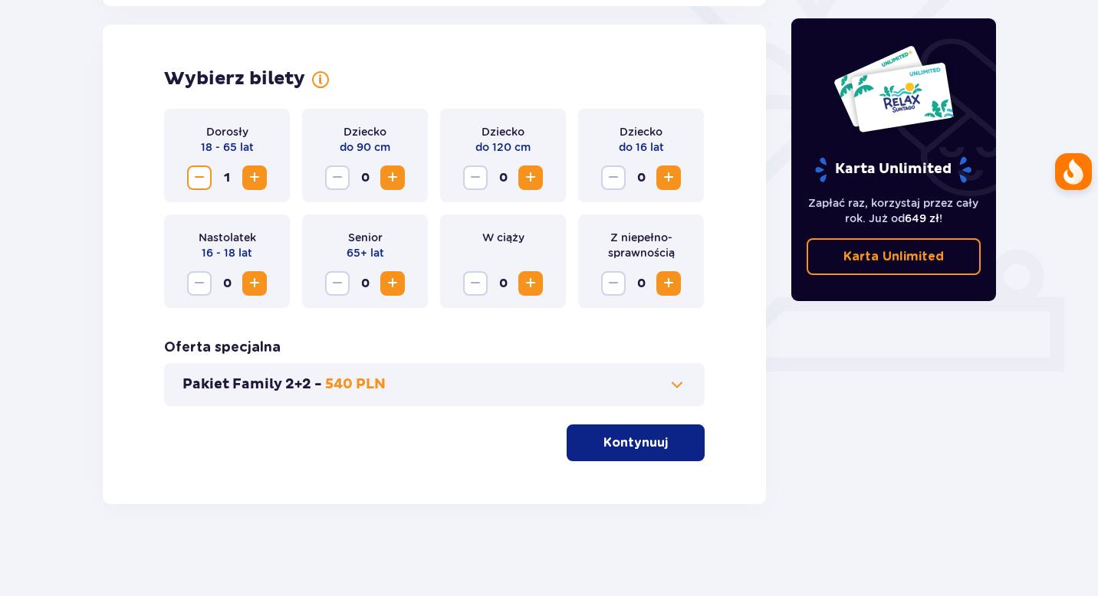
click at [255, 166] on button "Zwiększ" at bounding box center [254, 178] width 25 height 25
click at [650, 432] on button "Kontynuuj" at bounding box center [636, 443] width 138 height 37
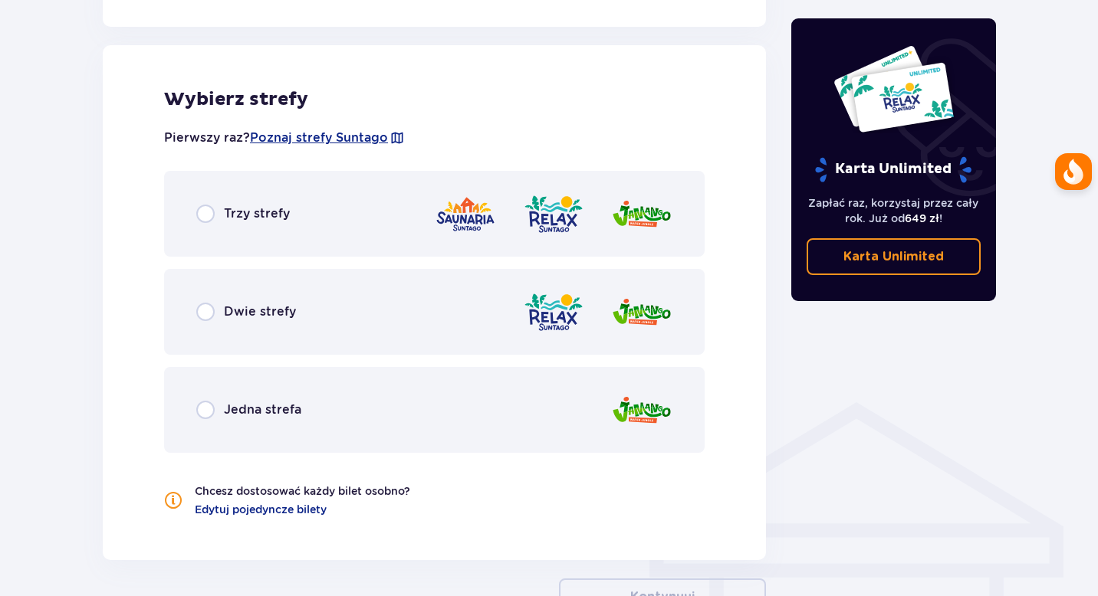
scroll to position [851, 0]
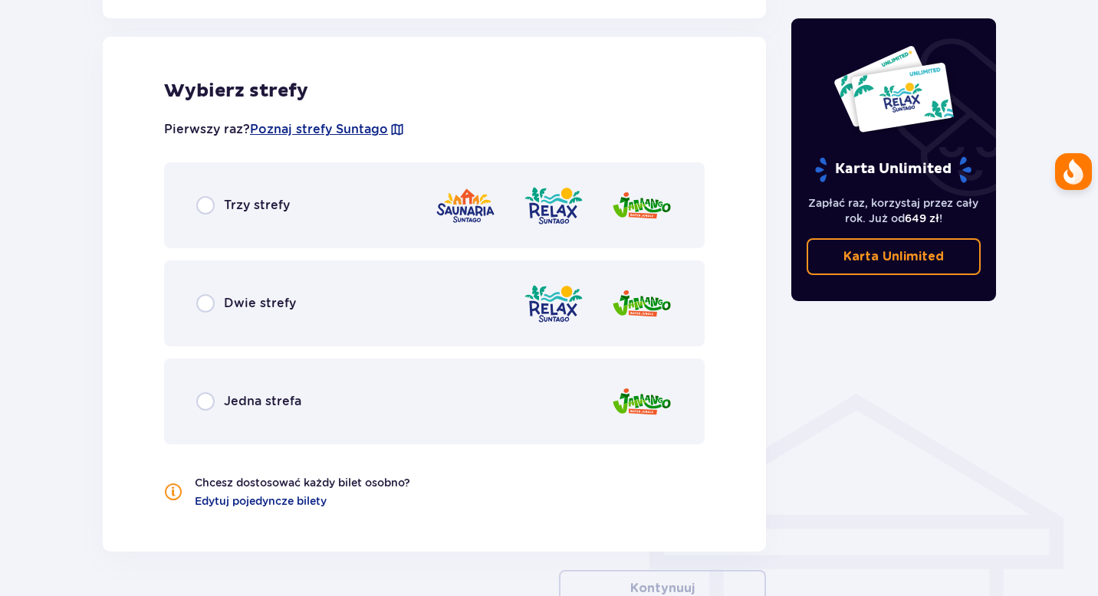
click at [373, 192] on div "Trzy strefy" at bounding box center [434, 206] width 541 height 86
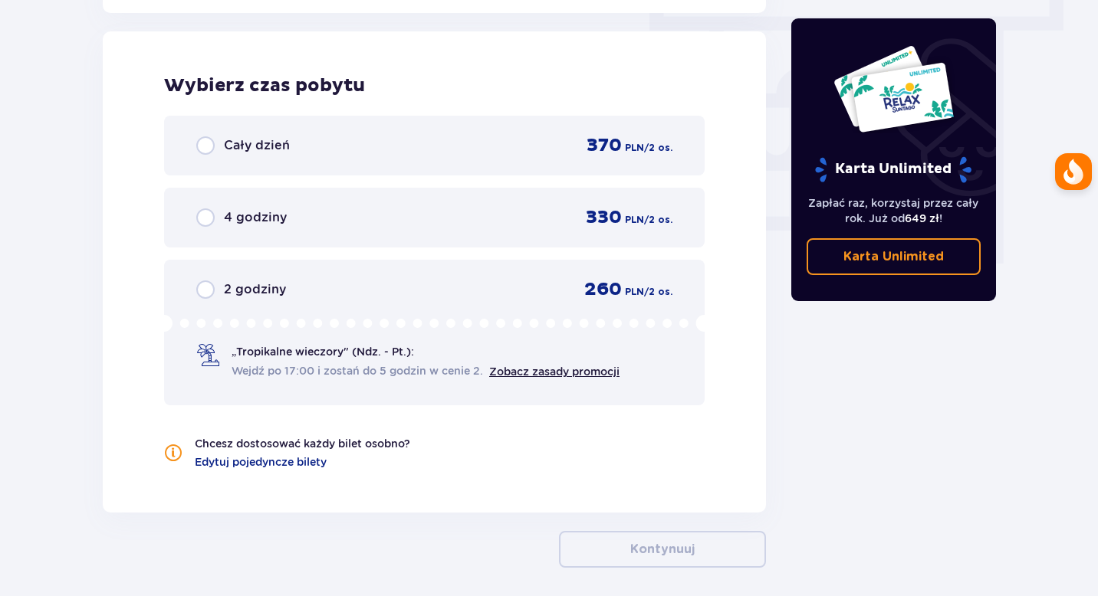
scroll to position [1391, 0]
click at [360, 143] on div "Cały dzień 370 PLN / 2 os." at bounding box center [434, 144] width 476 height 23
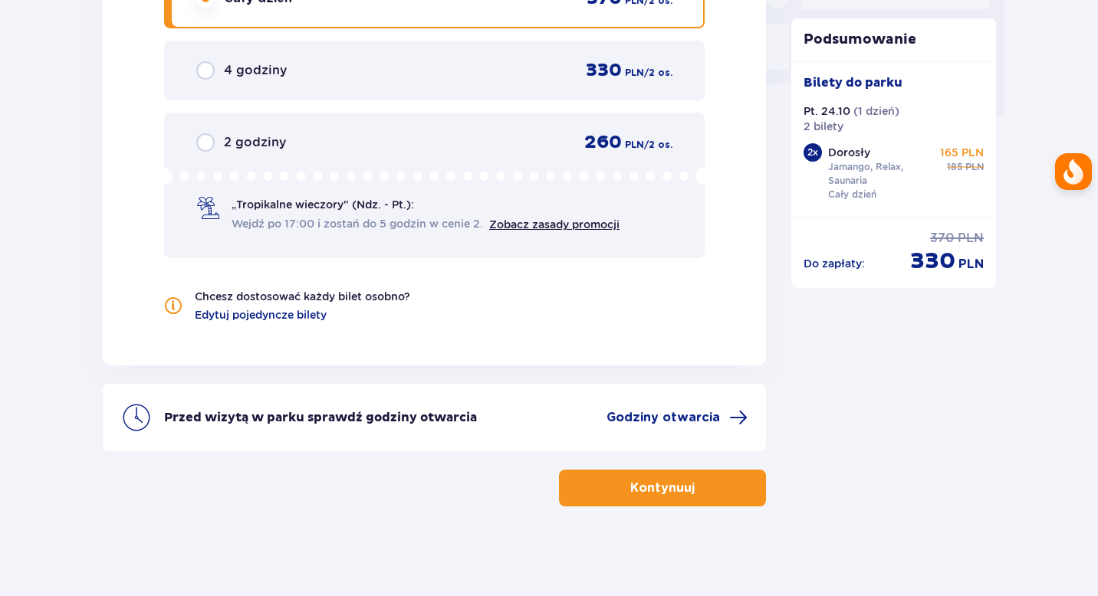
scroll to position [1540, 0]
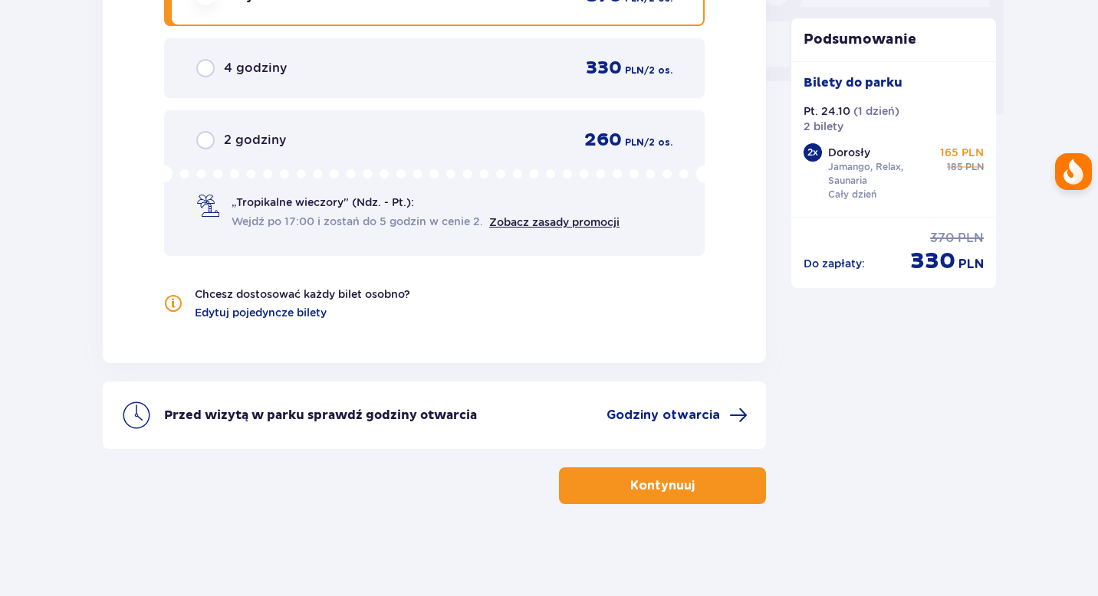
click at [707, 492] on button "Kontynuuj" at bounding box center [662, 486] width 207 height 37
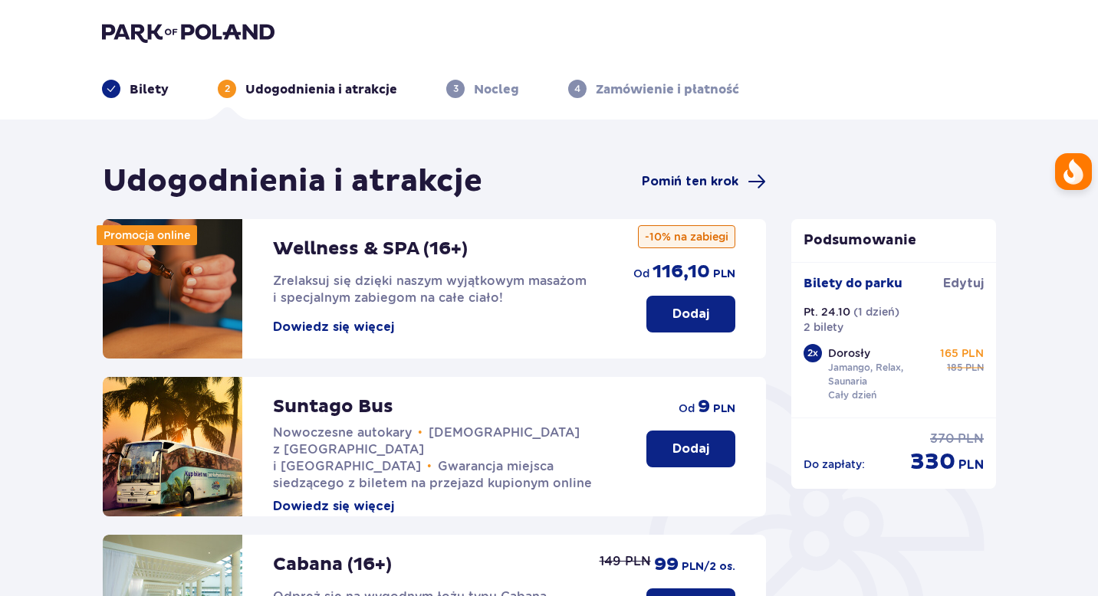
click at [655, 174] on span "Pomiń ten krok" at bounding box center [690, 181] width 97 height 17
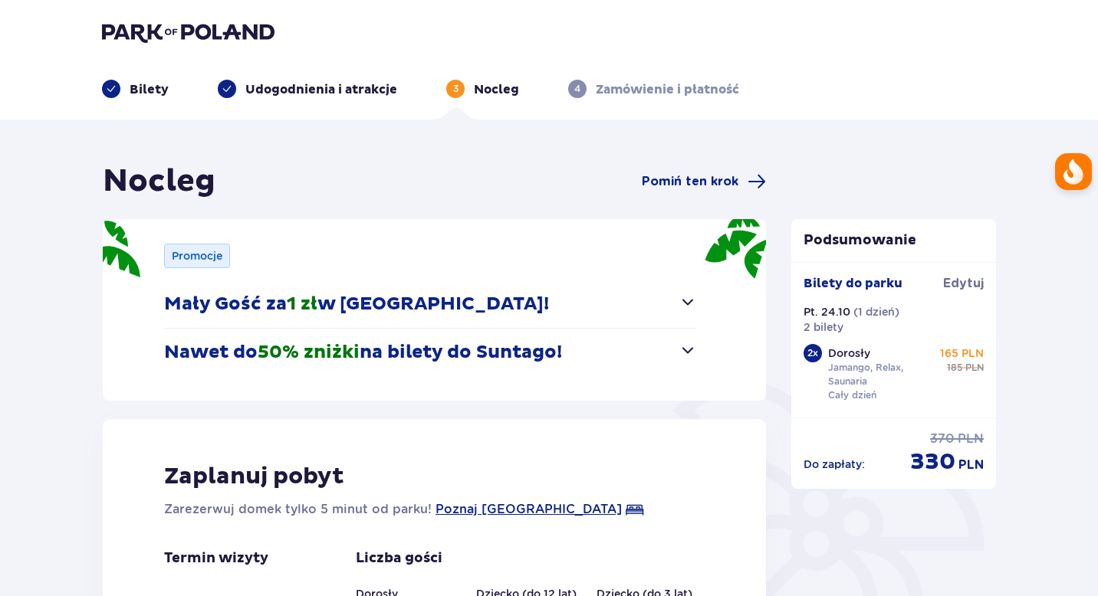
click at [655, 174] on span "Pomiń ten krok" at bounding box center [690, 181] width 97 height 17
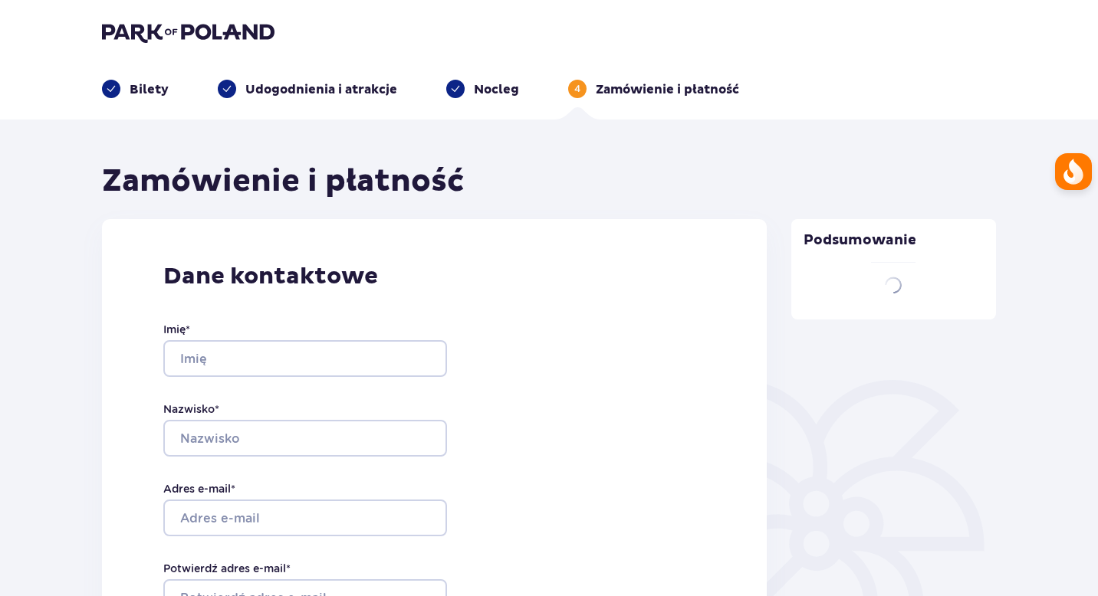
type input "[PERSON_NAME]"
type input "[EMAIL_ADDRESS][DOMAIN_NAME]"
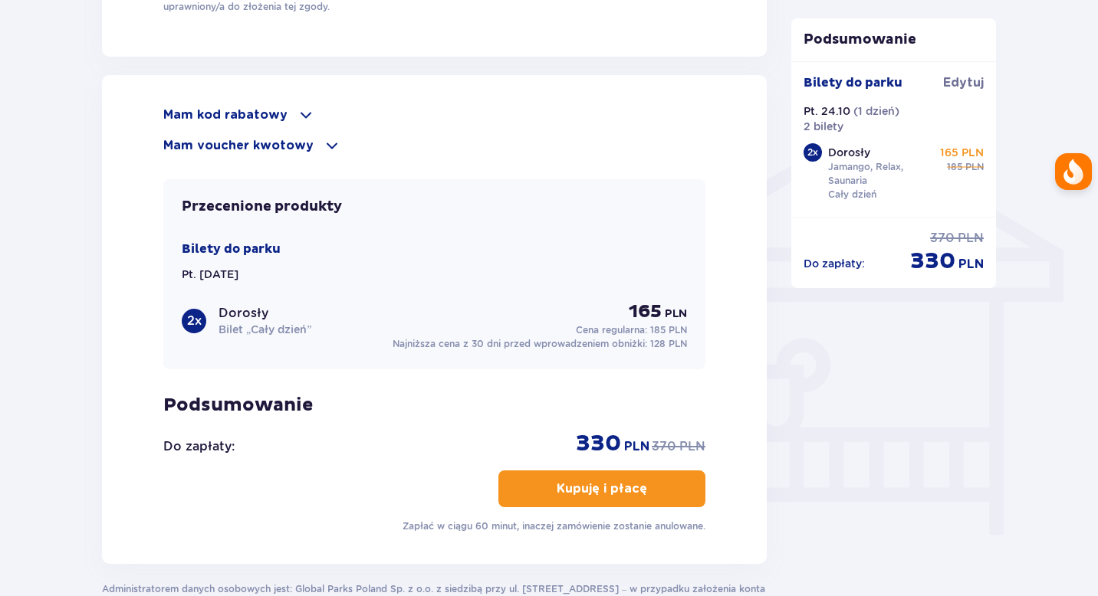
scroll to position [1128, 0]
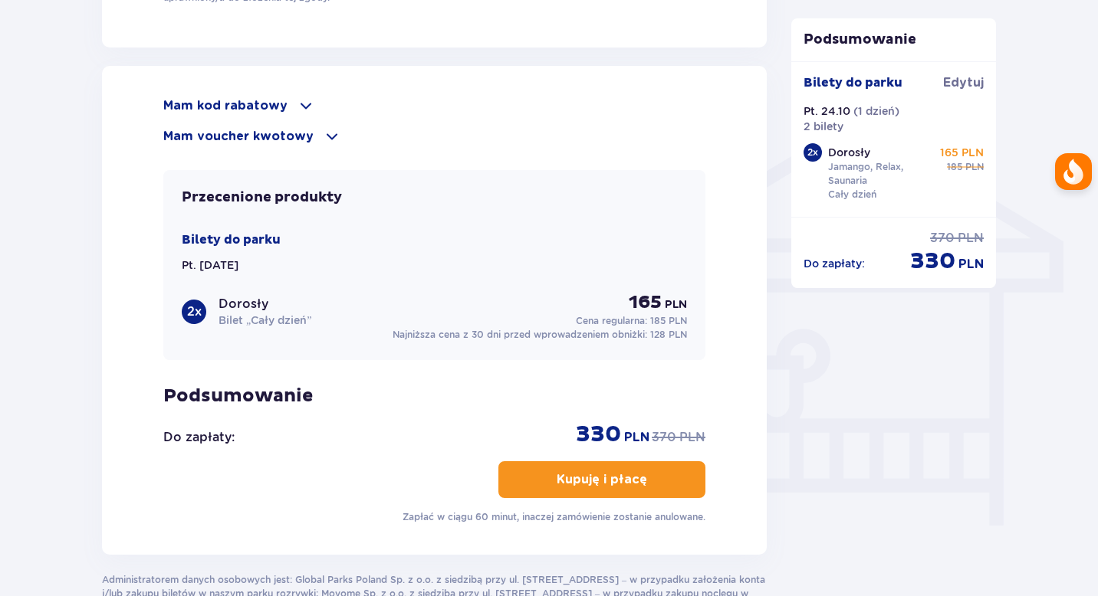
click at [286, 139] on p "Mam voucher kwotowy" at bounding box center [238, 136] width 150 height 17
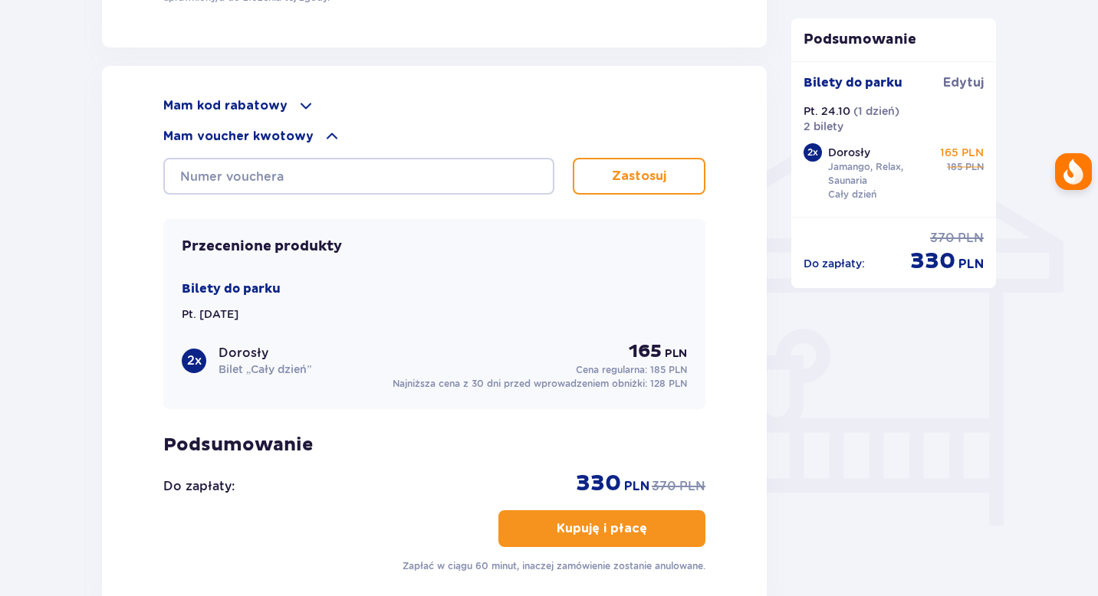
click at [297, 107] on span at bounding box center [306, 106] width 18 height 18
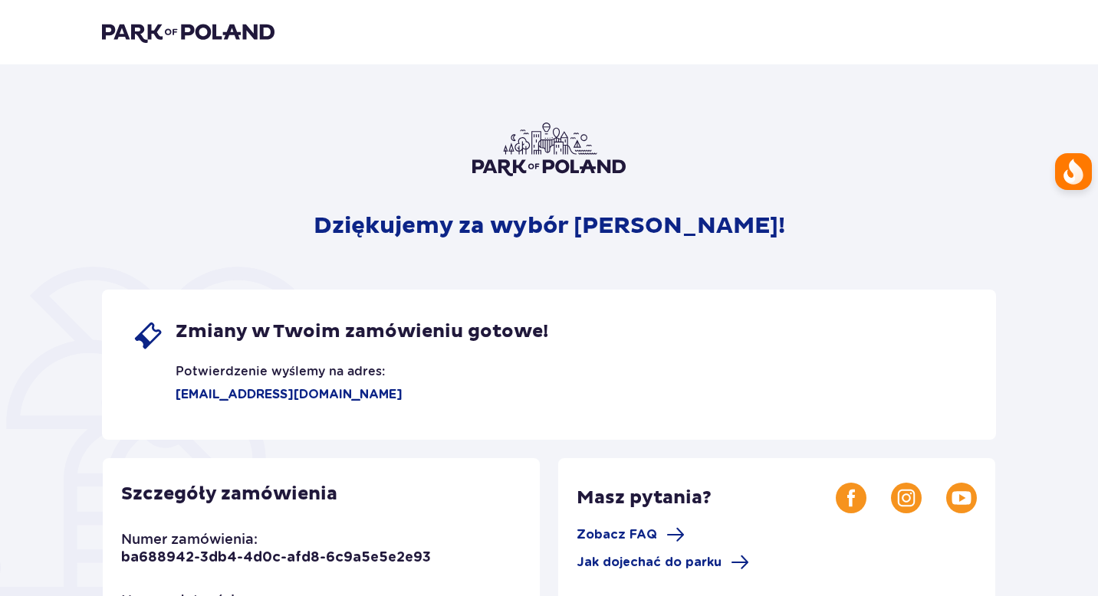
click at [537, 360] on div "Zmiany w Twoim zamówieniu gotowe! Potwierdzenie wyślemy na adres: [EMAIL_ADDRES…" at bounding box center [341, 361] width 416 height 83
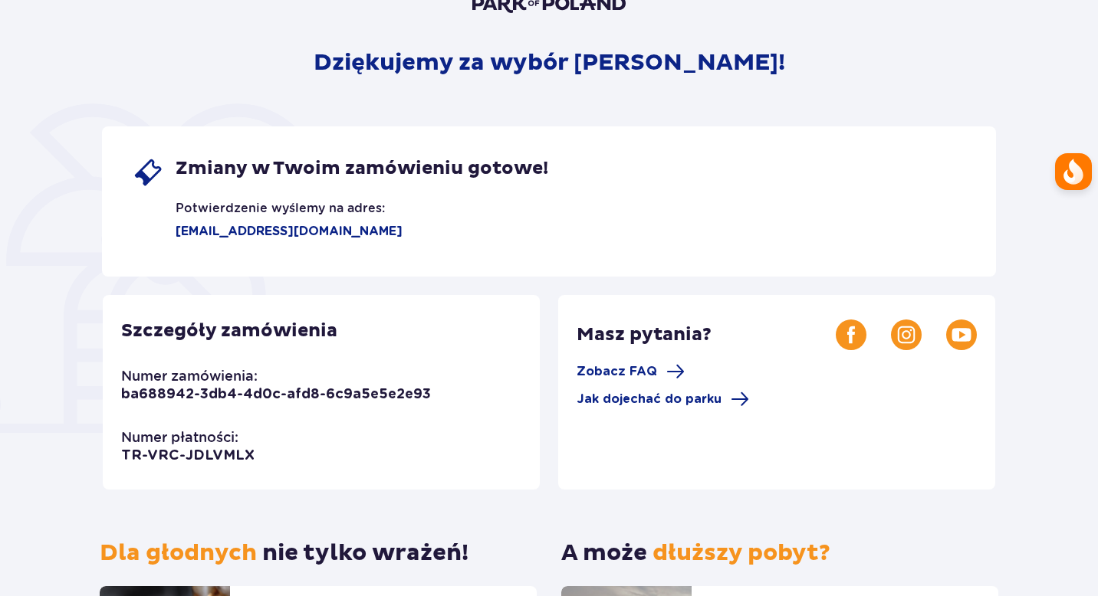
scroll to position [396, 0]
